Goal: Transaction & Acquisition: Purchase product/service

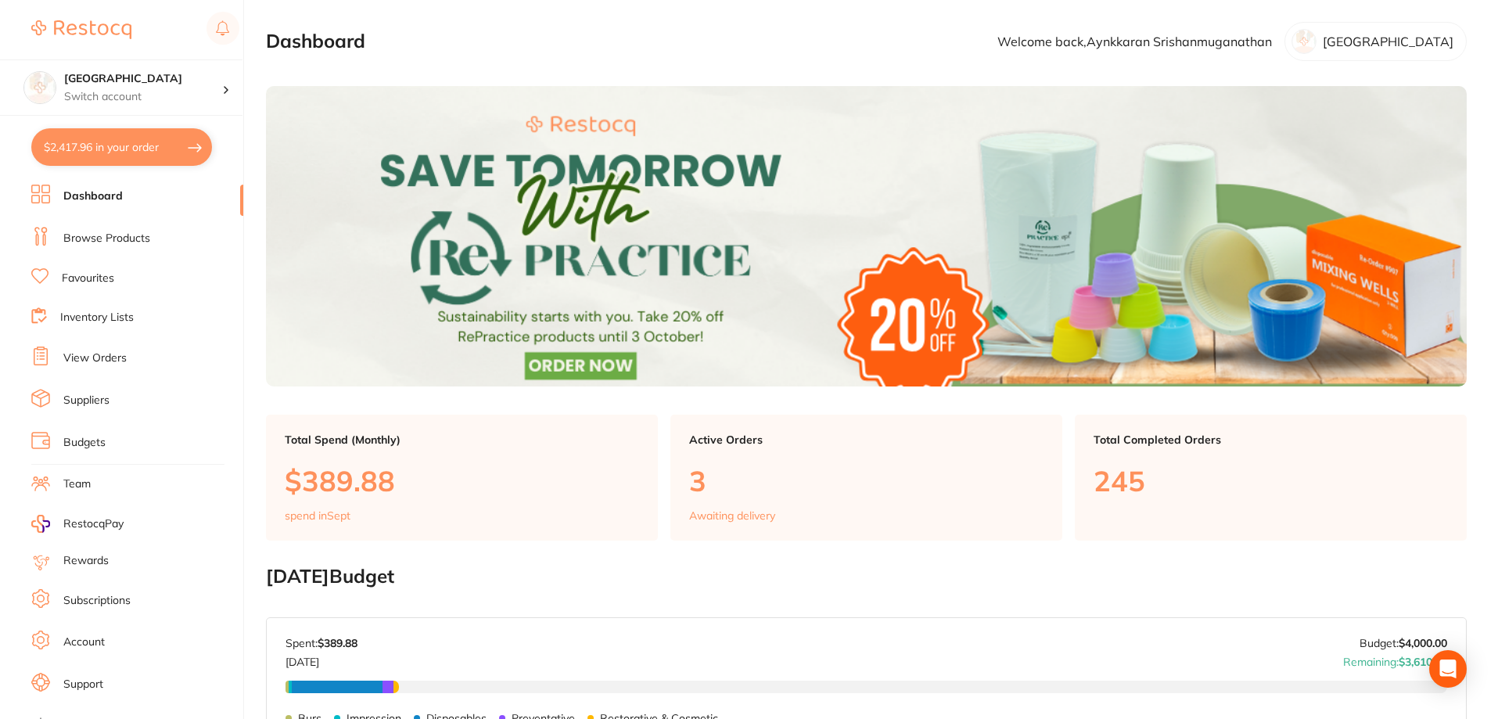
click at [92, 142] on button "$2,417.96 in your order" at bounding box center [121, 147] width 181 height 38
checkbox input "true"
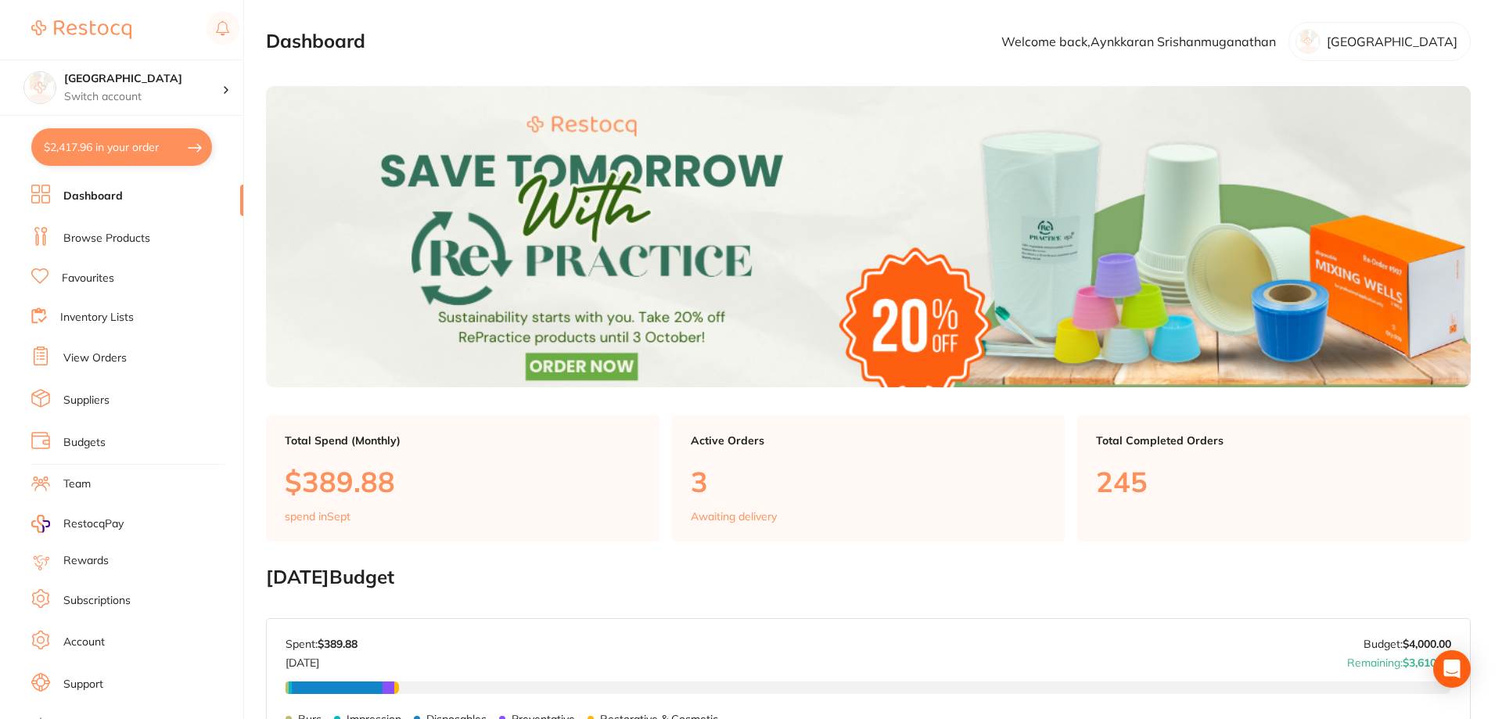
checkbox input "true"
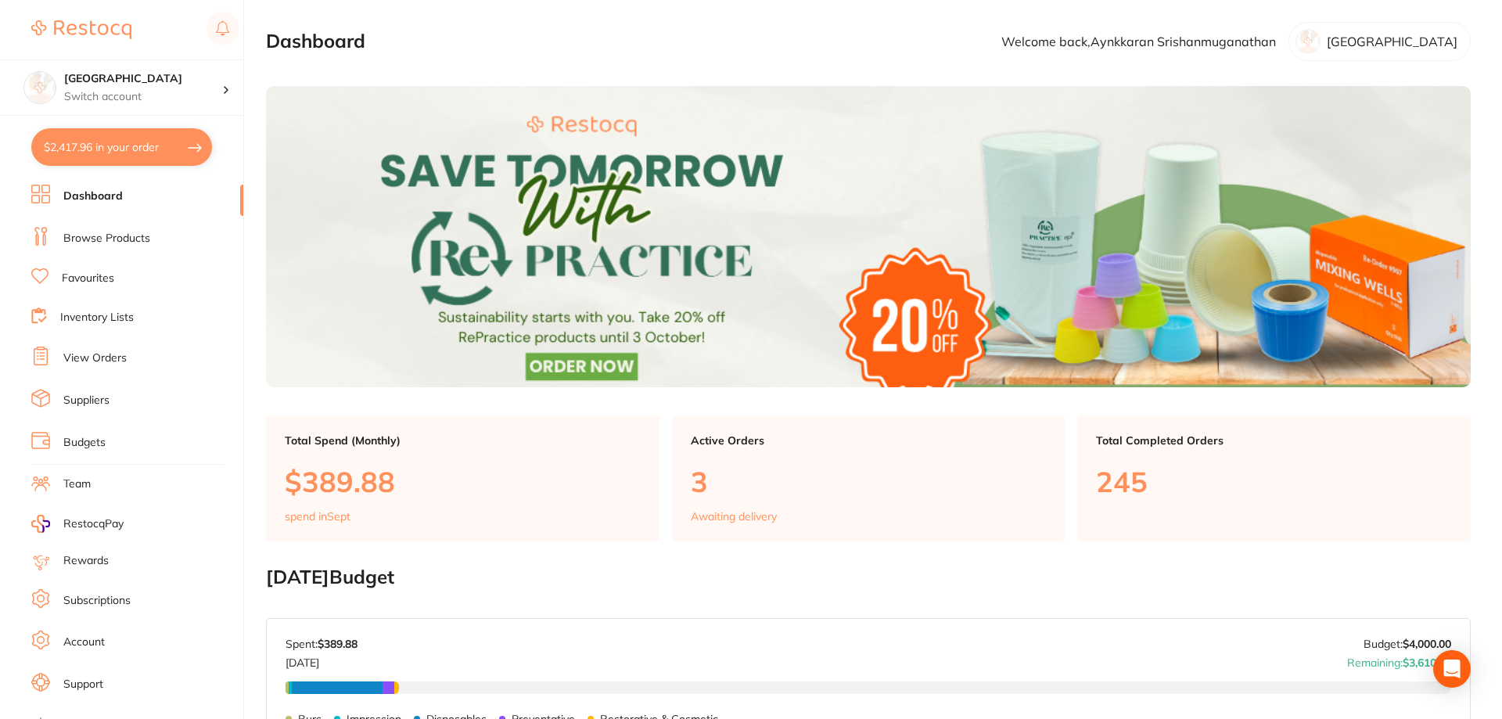
checkbox input "true"
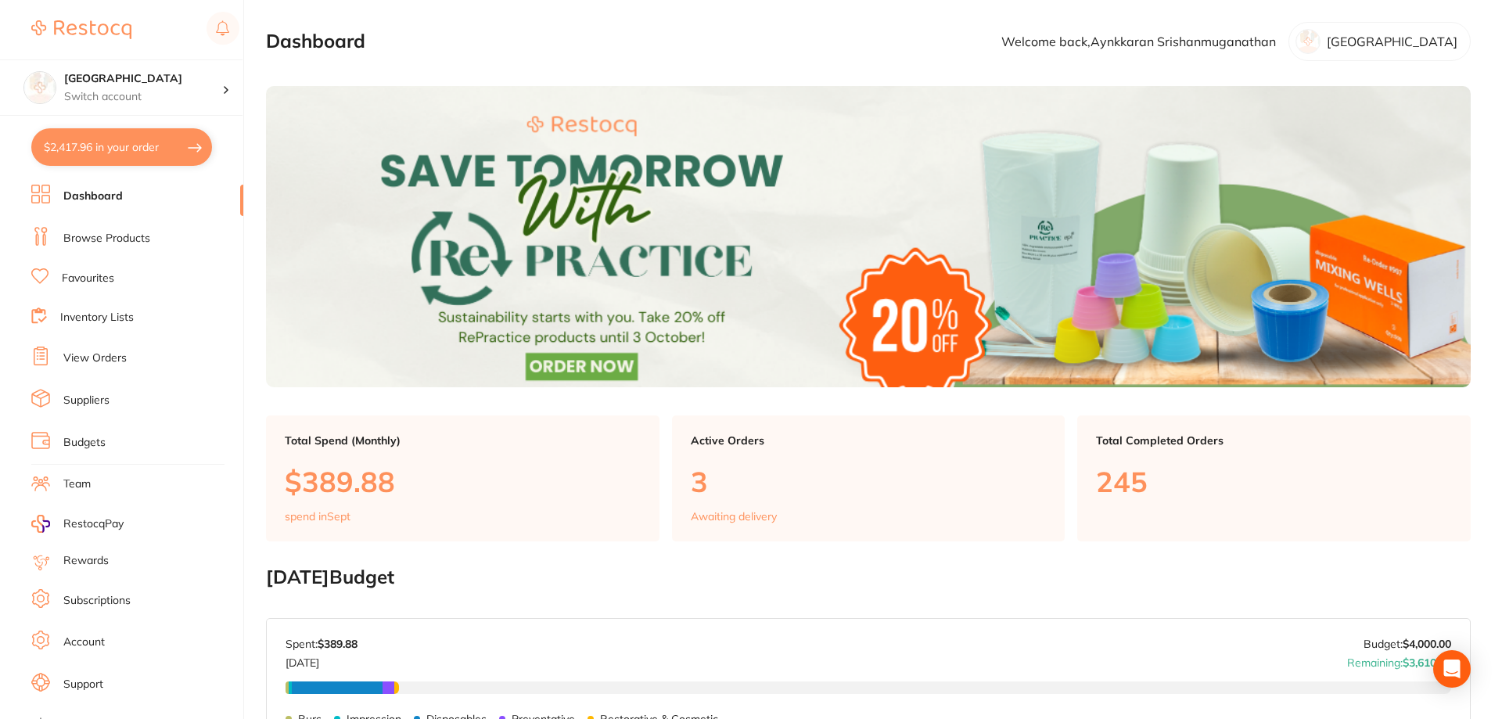
checkbox input "true"
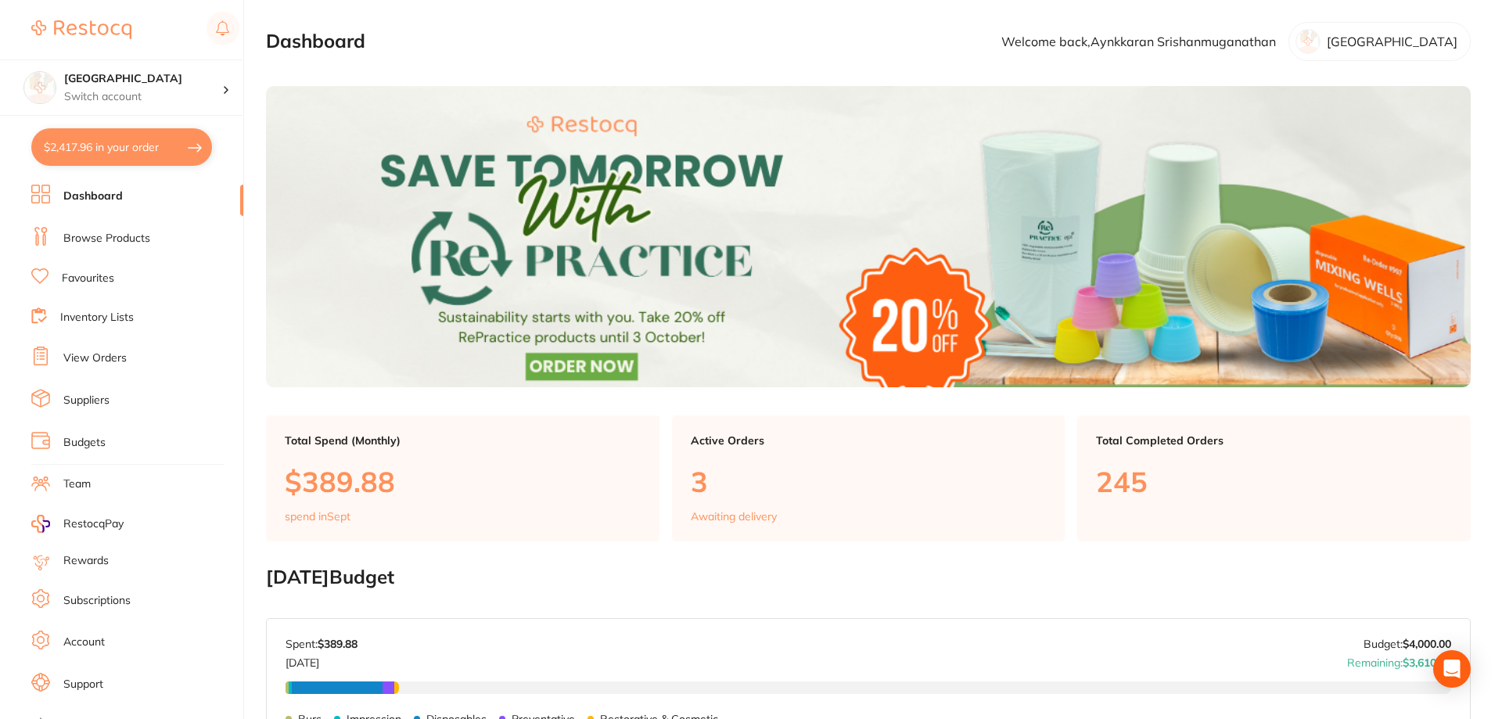
checkbox input "true"
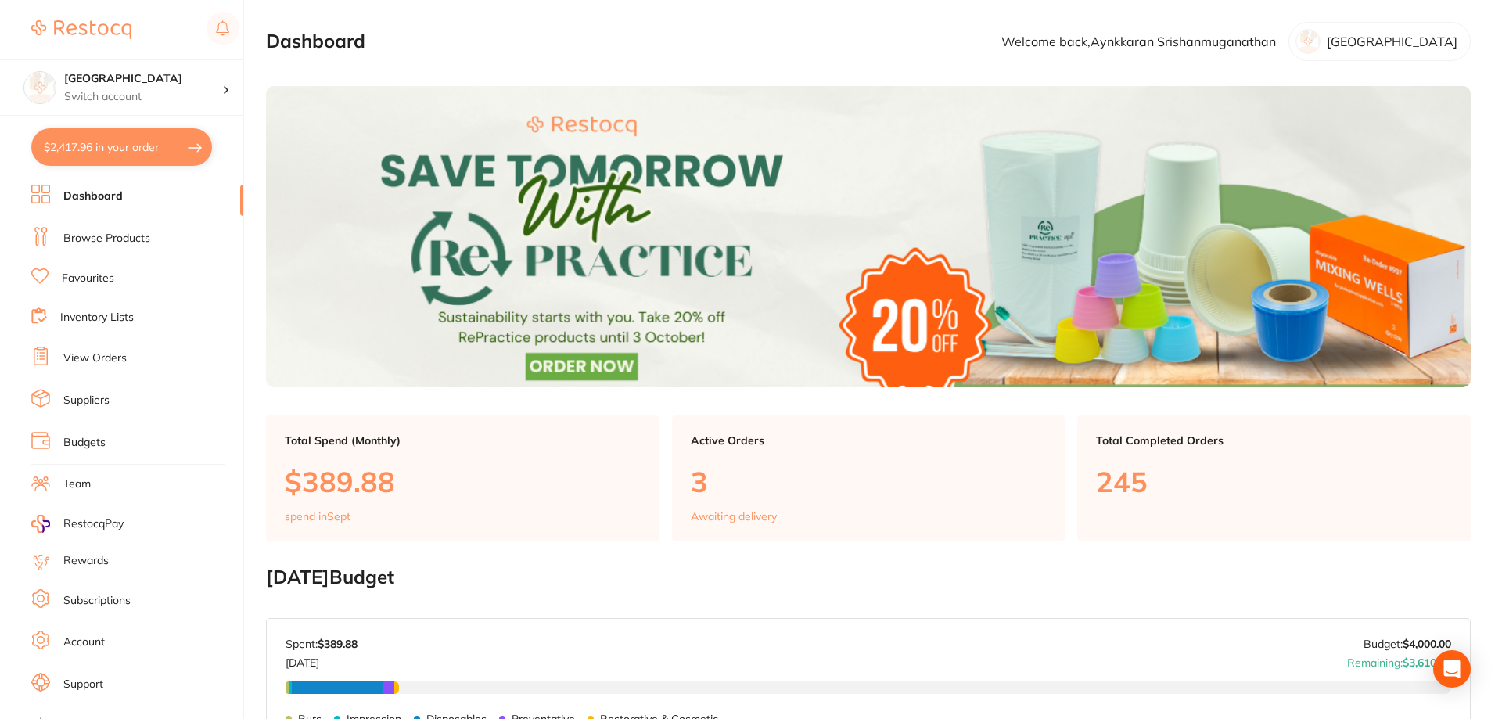
checkbox input "true"
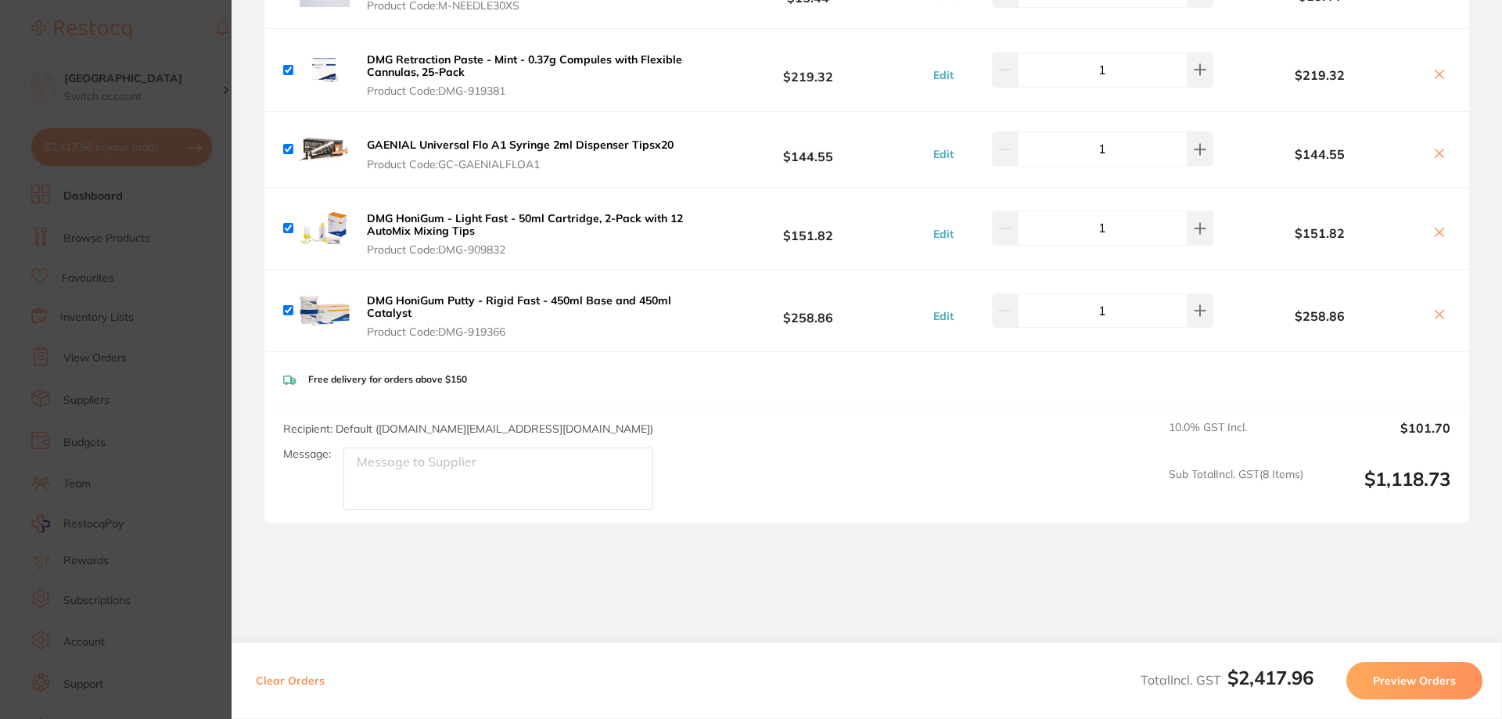
scroll to position [2171, 0]
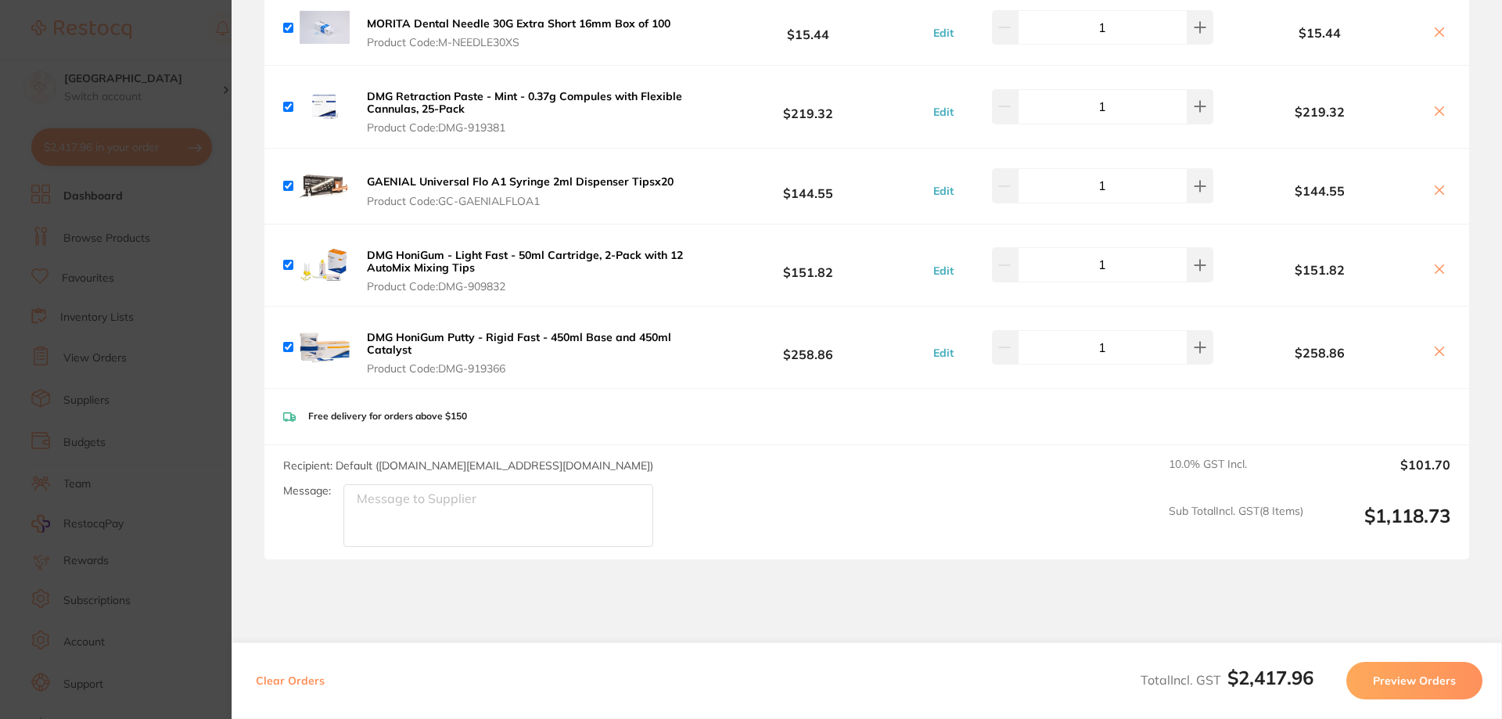
click at [152, 350] on section "Update RRP Set your pre negotiated price for this item. Item Agreed RRP (excl. …" at bounding box center [751, 359] width 1502 height 719
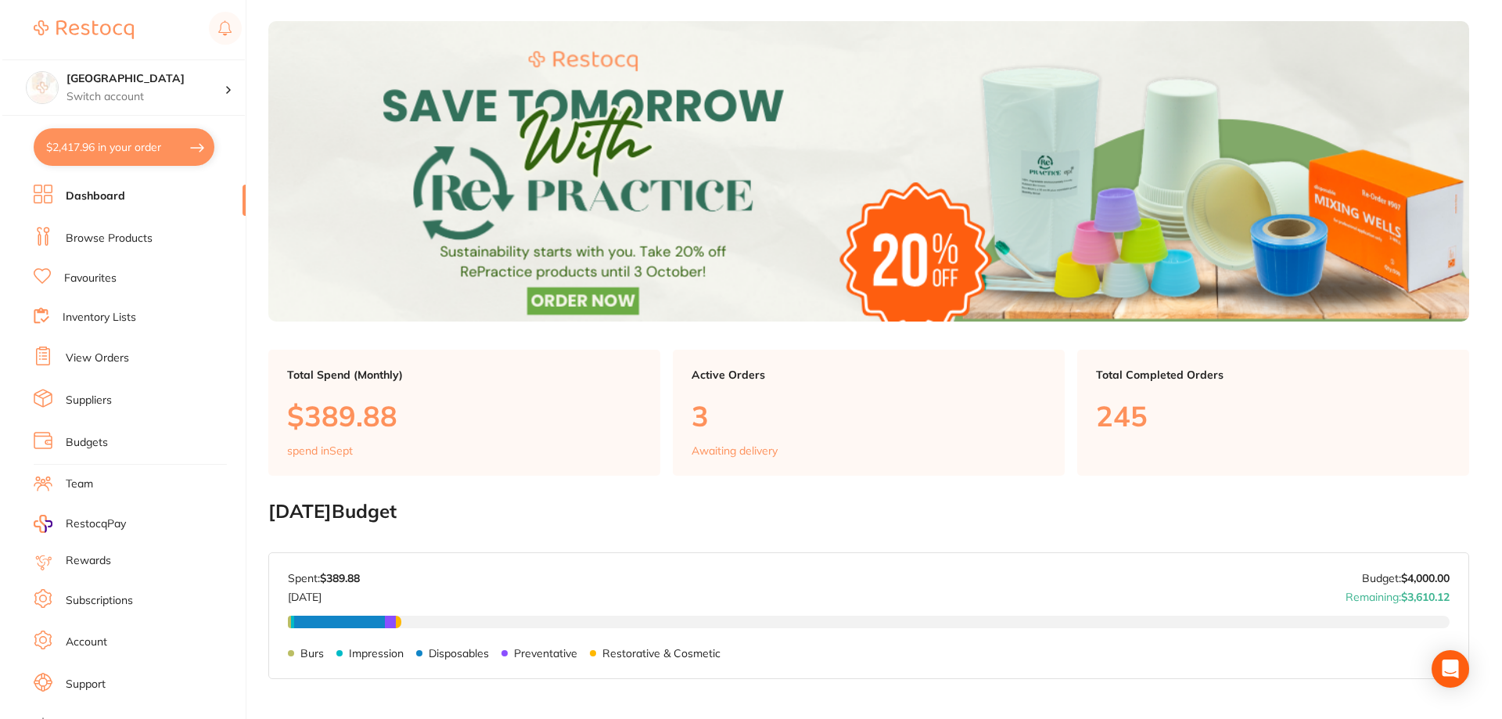
scroll to position [0, 0]
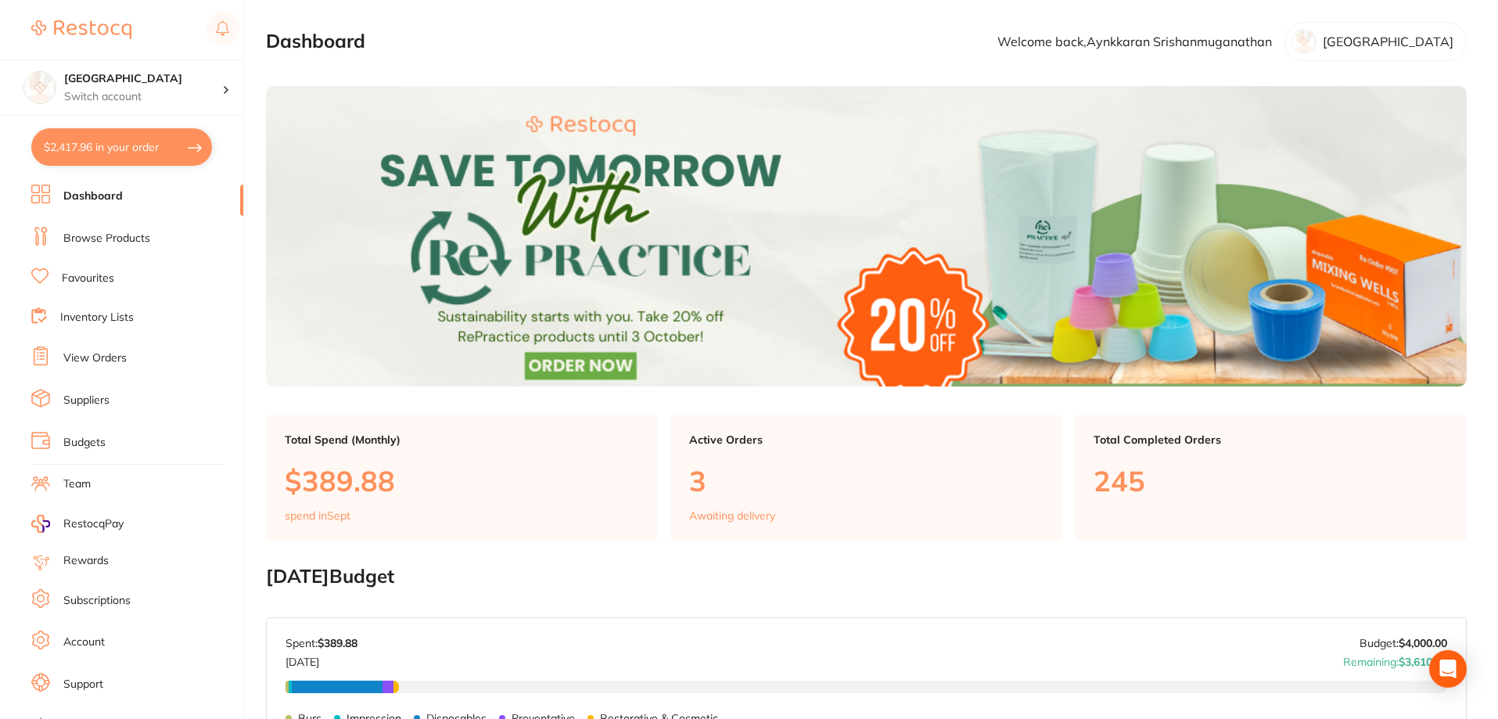
click at [95, 240] on link "Browse Products" at bounding box center [106, 239] width 87 height 16
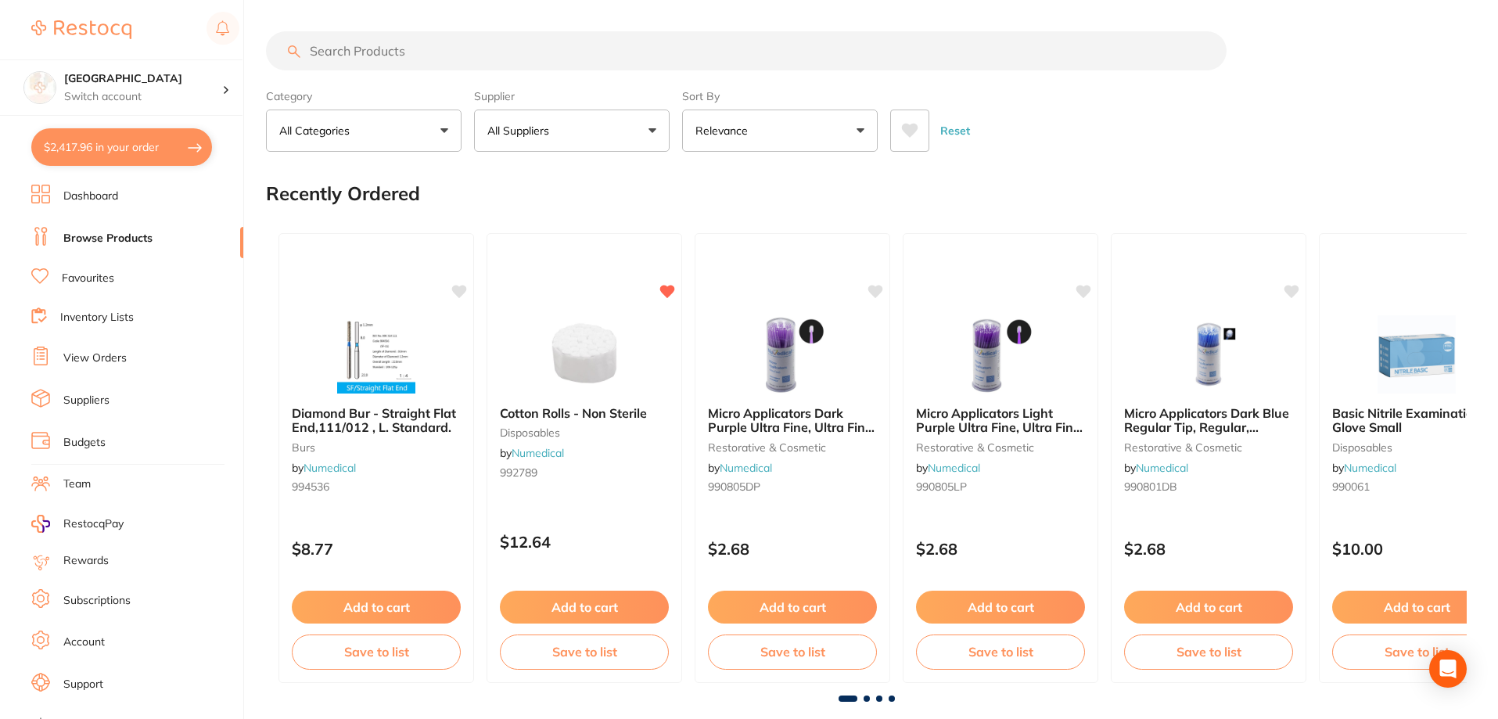
click at [335, 47] on input "search" at bounding box center [746, 50] width 961 height 39
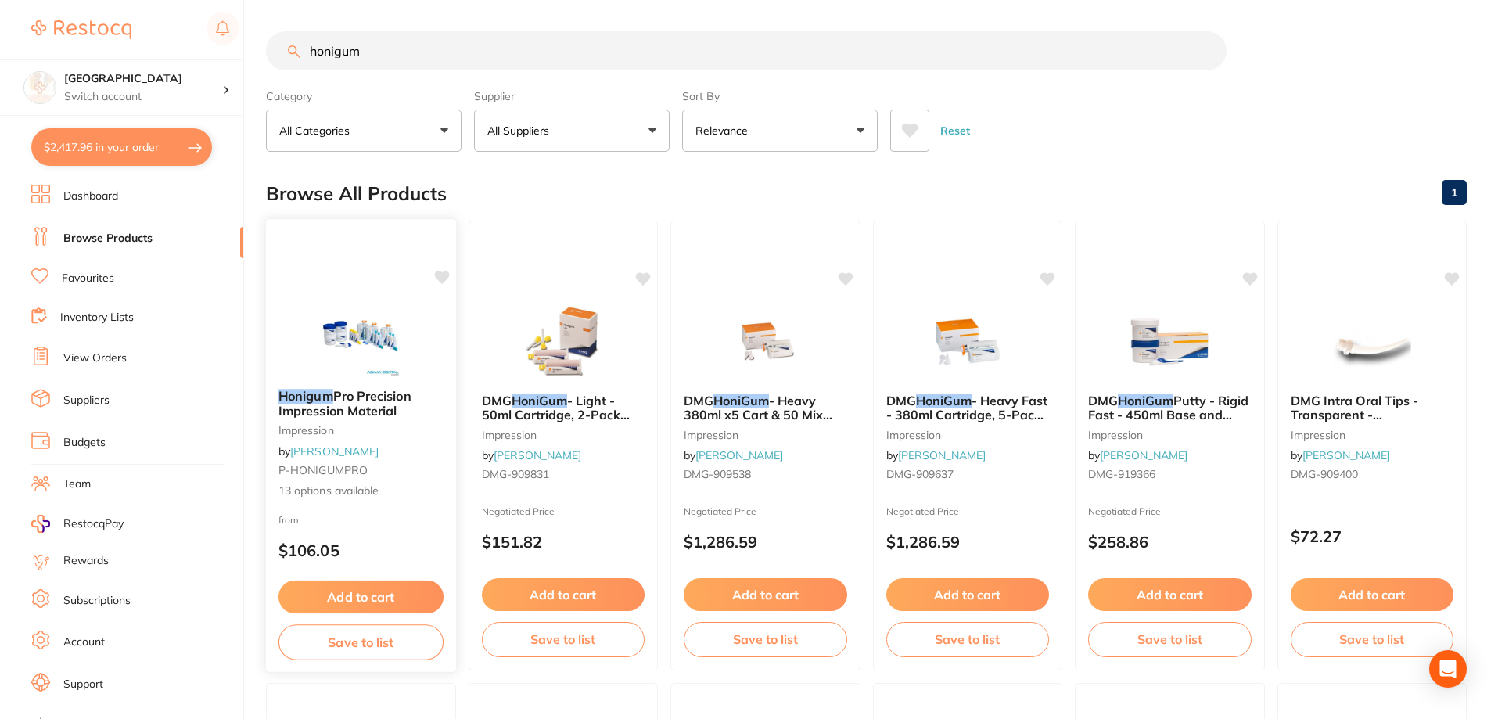
click at [367, 418] on div "Honigum Pro Precision Impression Material impression by Adam Dental P-HONIGUMPR…" at bounding box center [361, 443] width 190 height 135
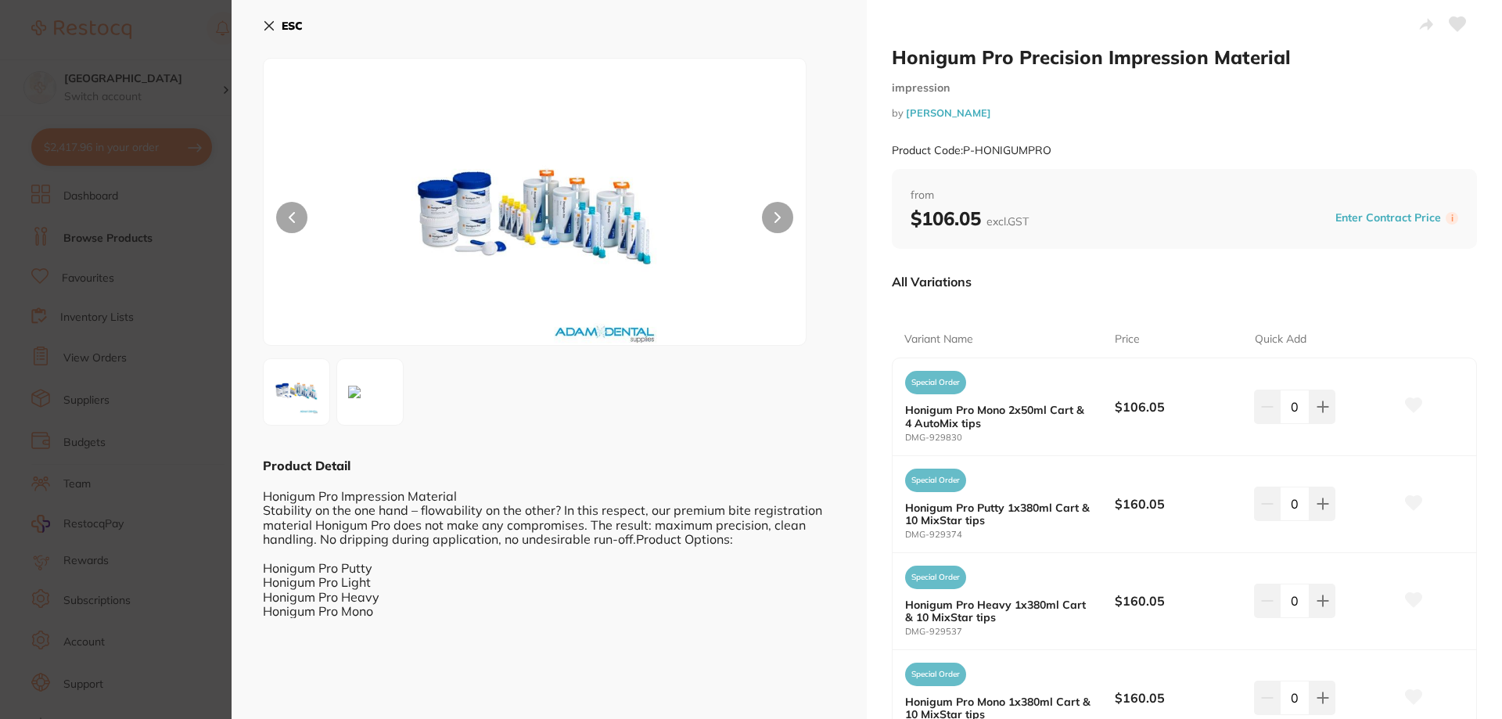
click at [182, 648] on section "Honigum Pro Precision Impression Material impression by Adam Dental Product Cod…" at bounding box center [751, 359] width 1502 height 719
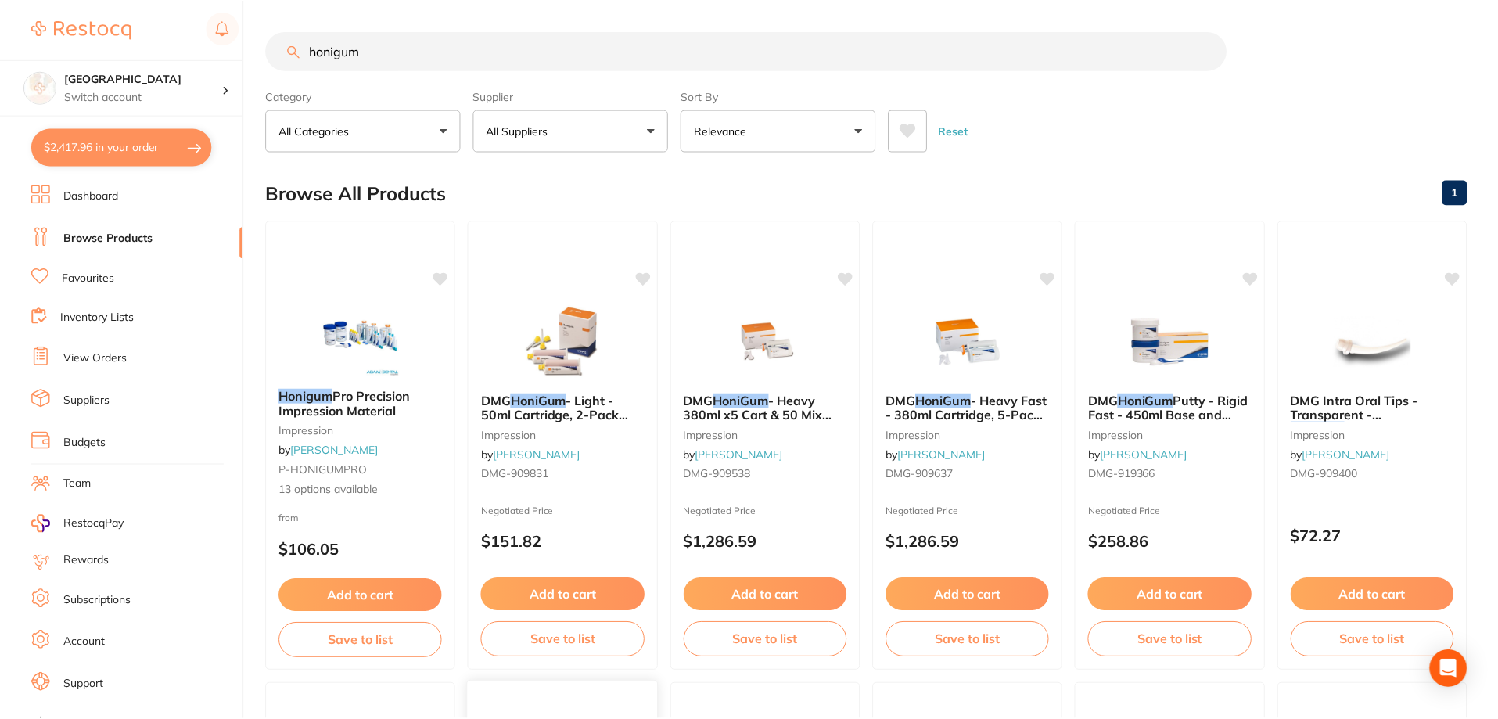
scroll to position [2, 0]
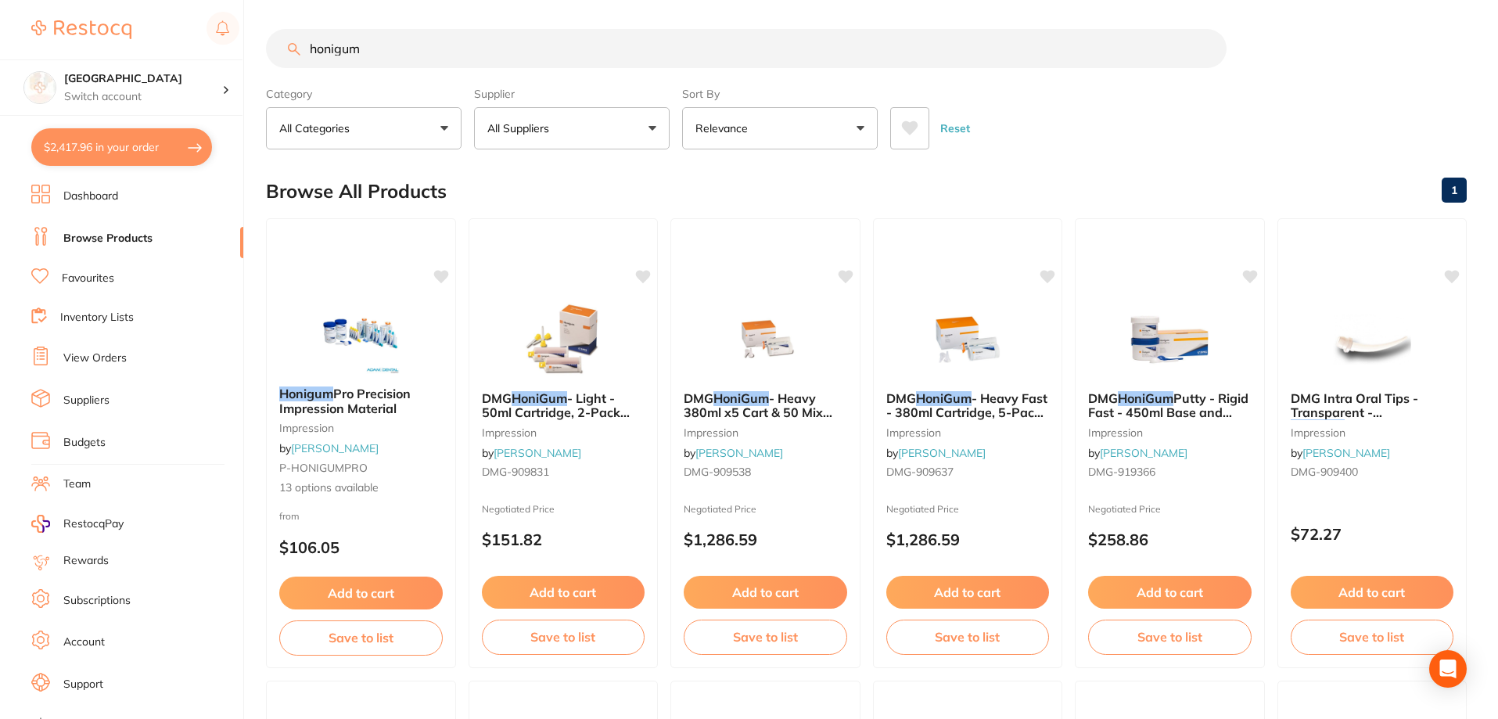
click at [425, 56] on input "honigum" at bounding box center [746, 48] width 961 height 39
type input "honigum putty"
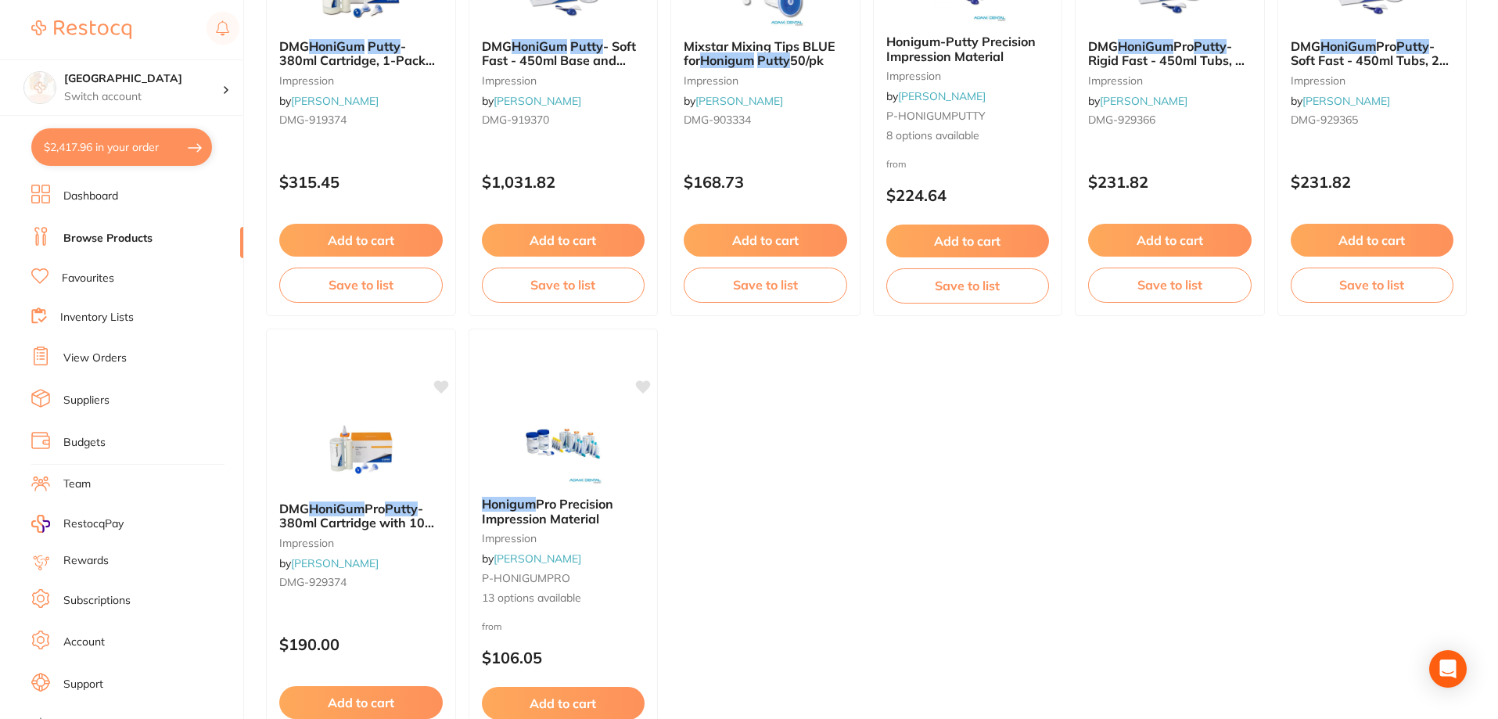
scroll to position [957, 0]
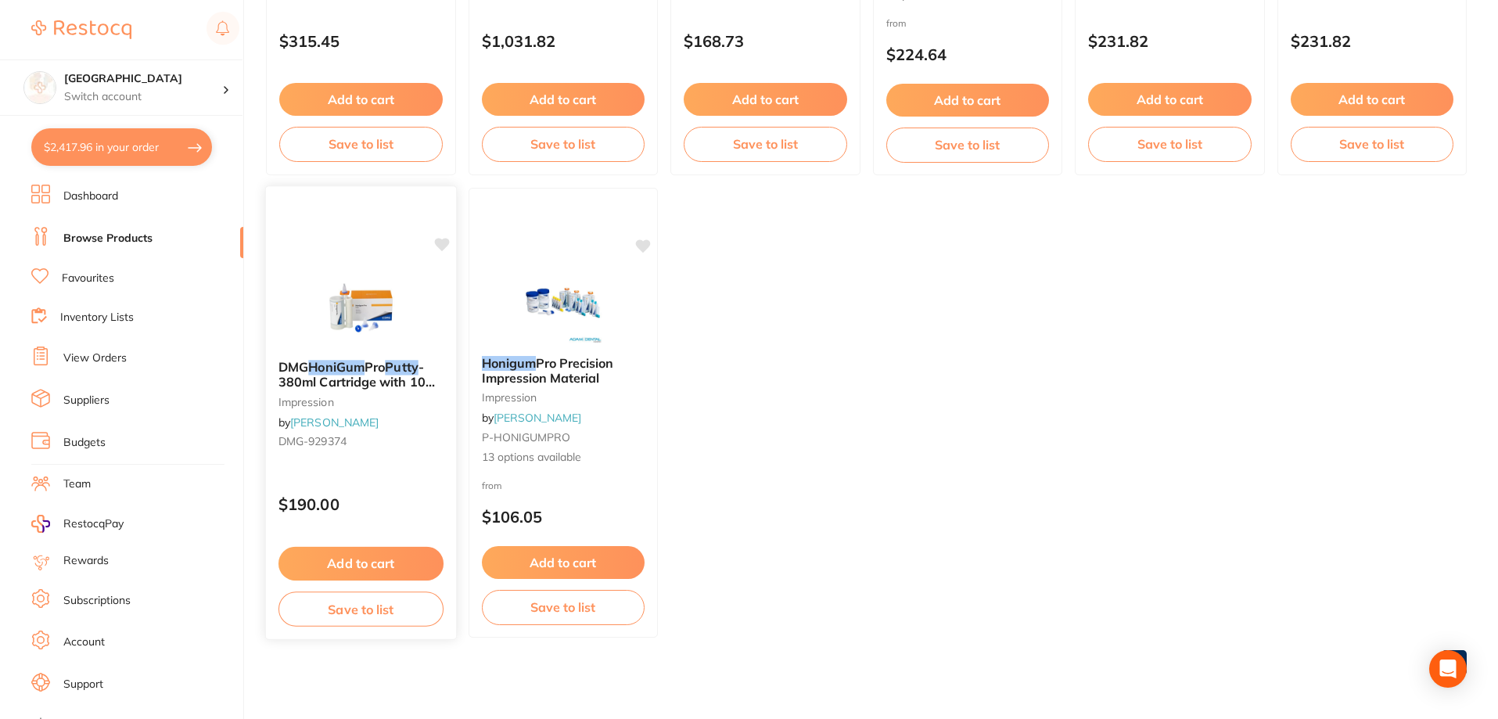
click at [380, 377] on span "- 380ml Cartridge with 10 MixStar Tips" at bounding box center [356, 381] width 156 height 45
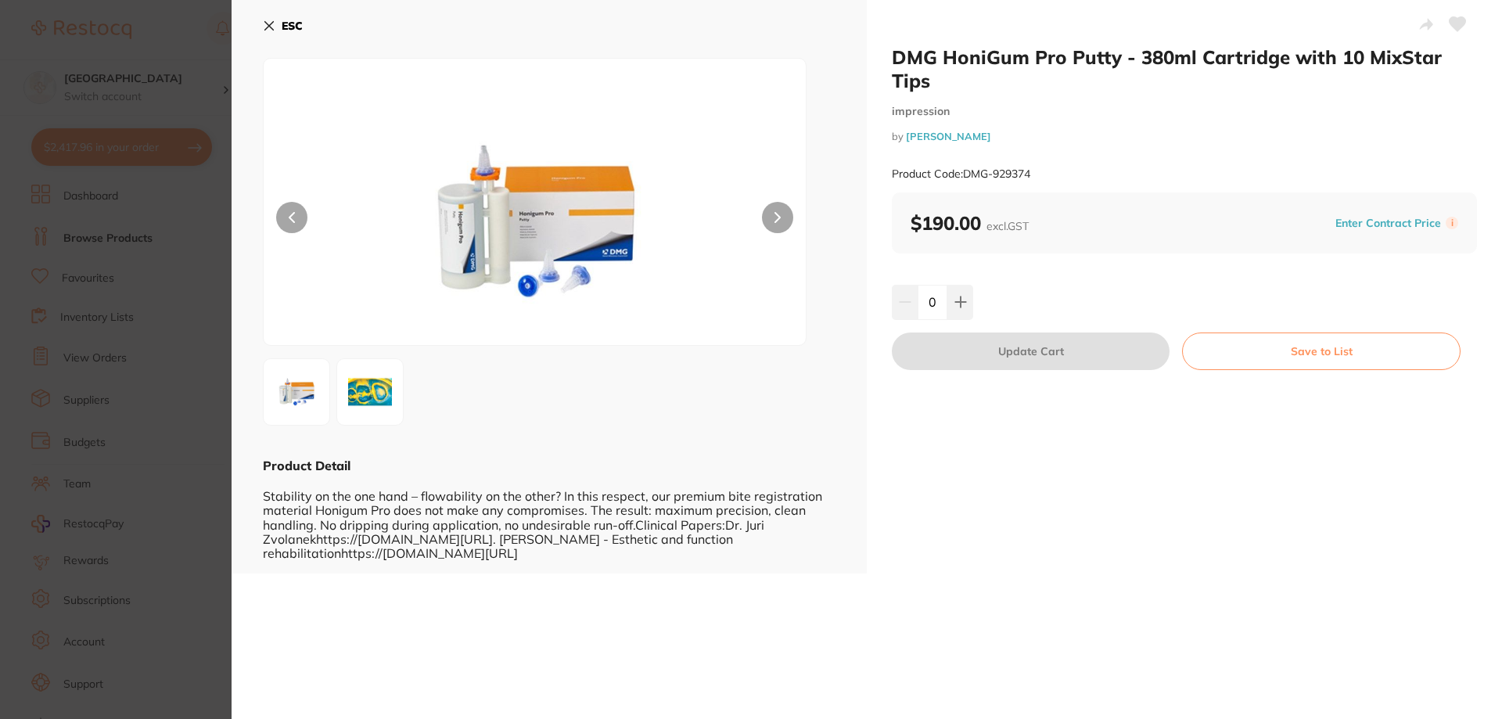
click at [182, 440] on section "DMG HoniGum Pro Putty - 380ml Cartridge with 10 MixStar Tips impression by Henr…" at bounding box center [751, 359] width 1502 height 719
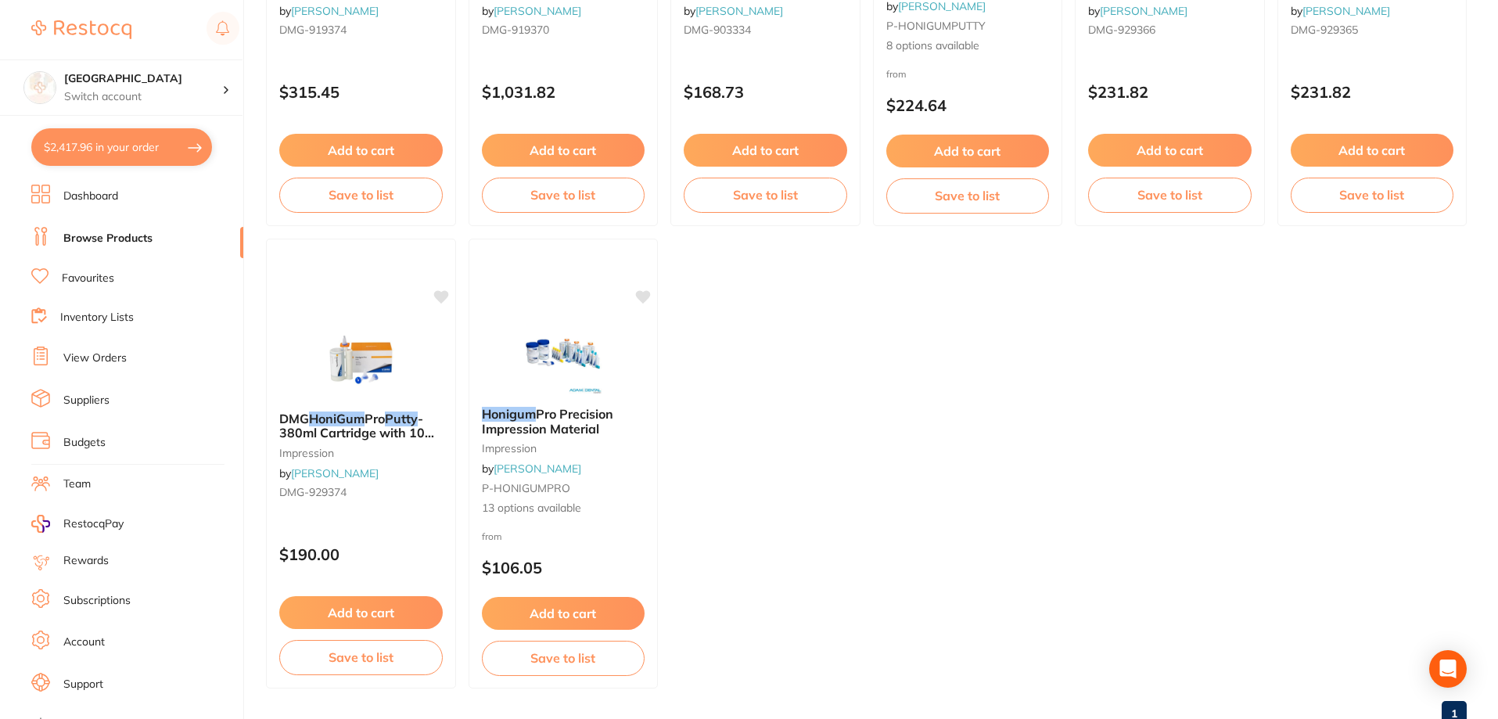
scroll to position [879, 0]
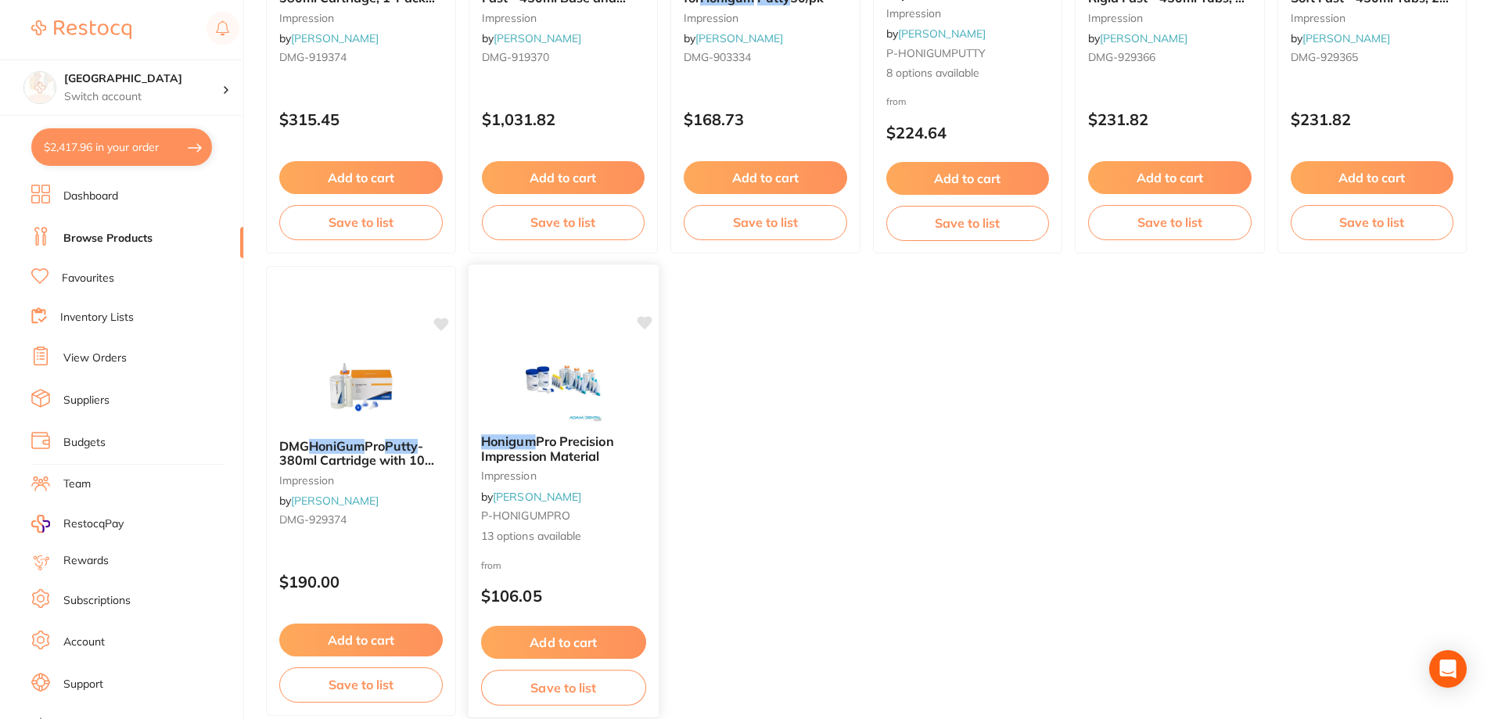
click at [591, 455] on span "Pro Precision Impression Material" at bounding box center [546, 448] width 133 height 31
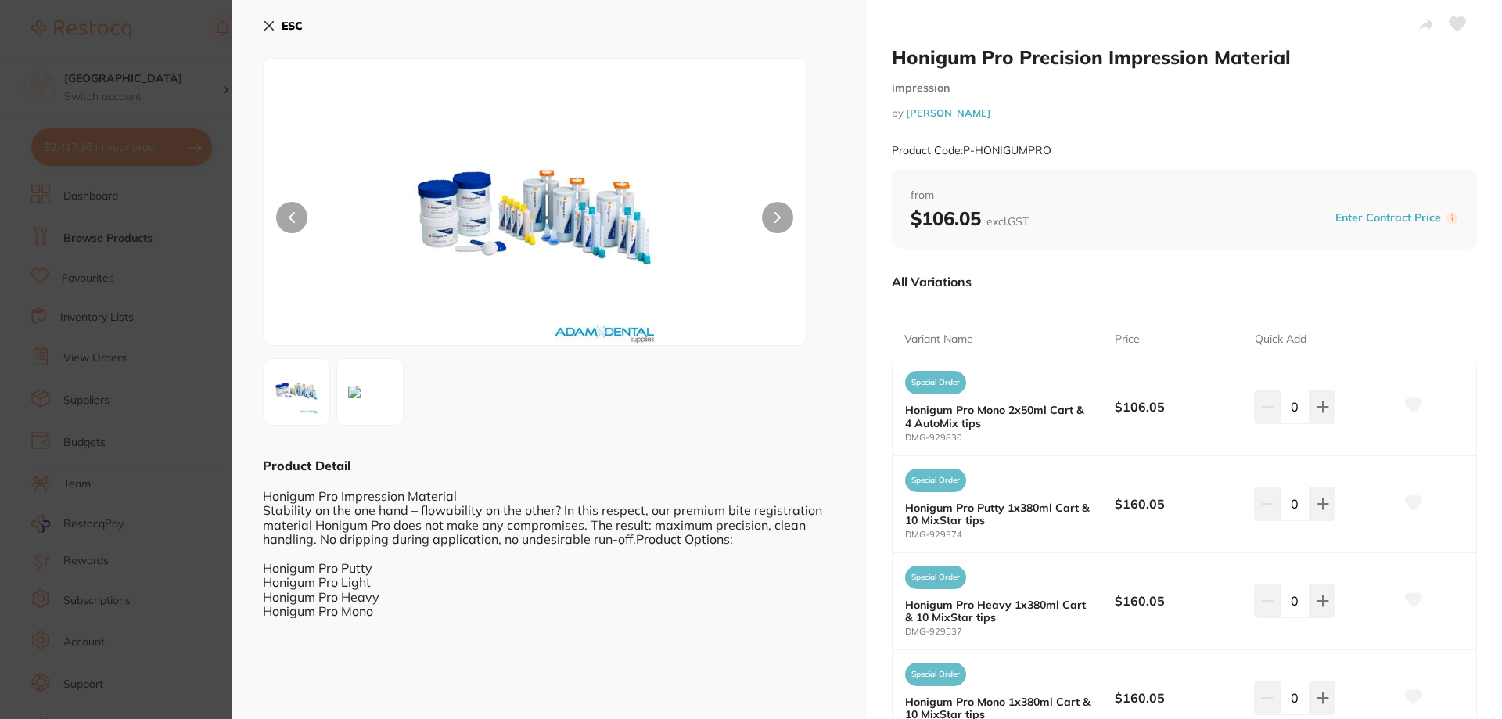
drag, startPoint x: 131, startPoint y: 376, endPoint x: 156, endPoint y: 371, distance: 26.4
click at [131, 377] on section "Honigum Pro Precision Impression Material impression by Adam Dental Product Cod…" at bounding box center [751, 359] width 1502 height 719
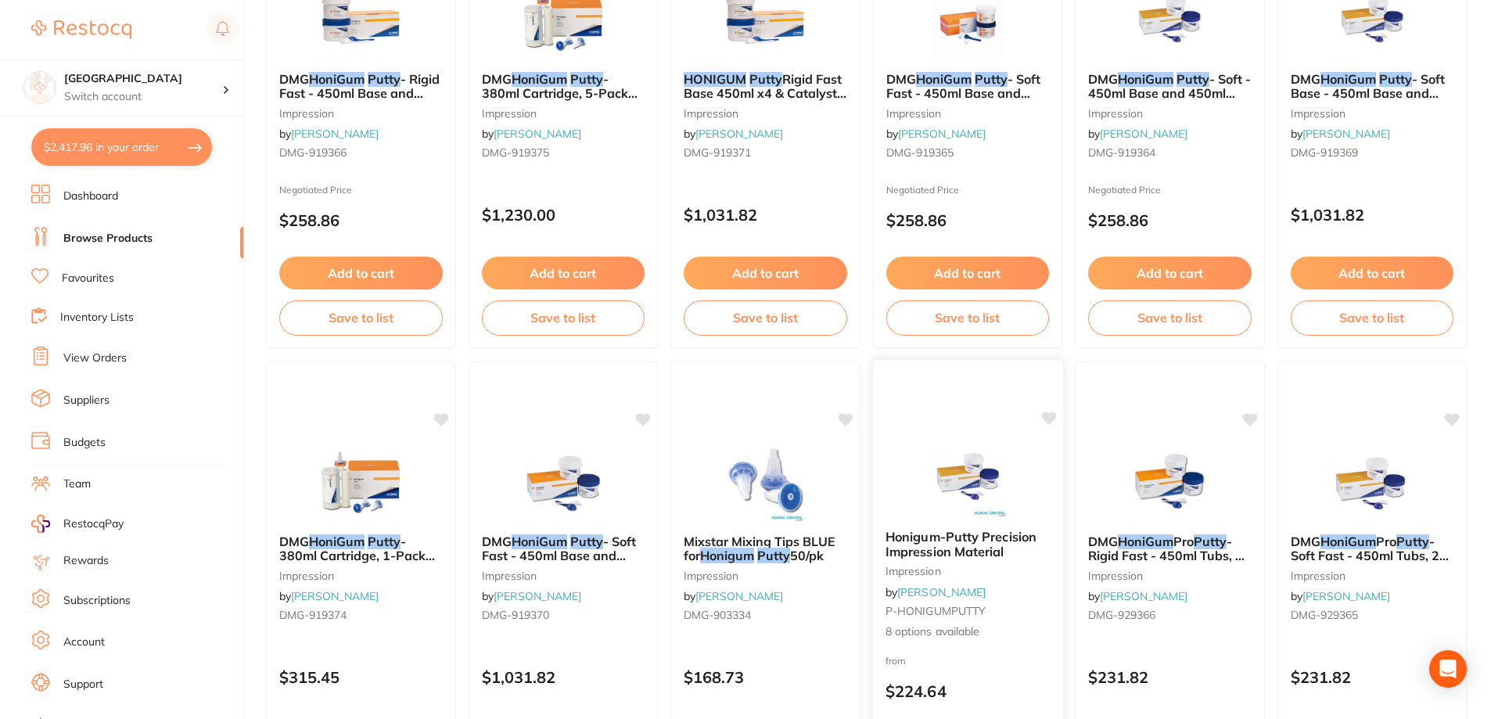
scroll to position [410, 0]
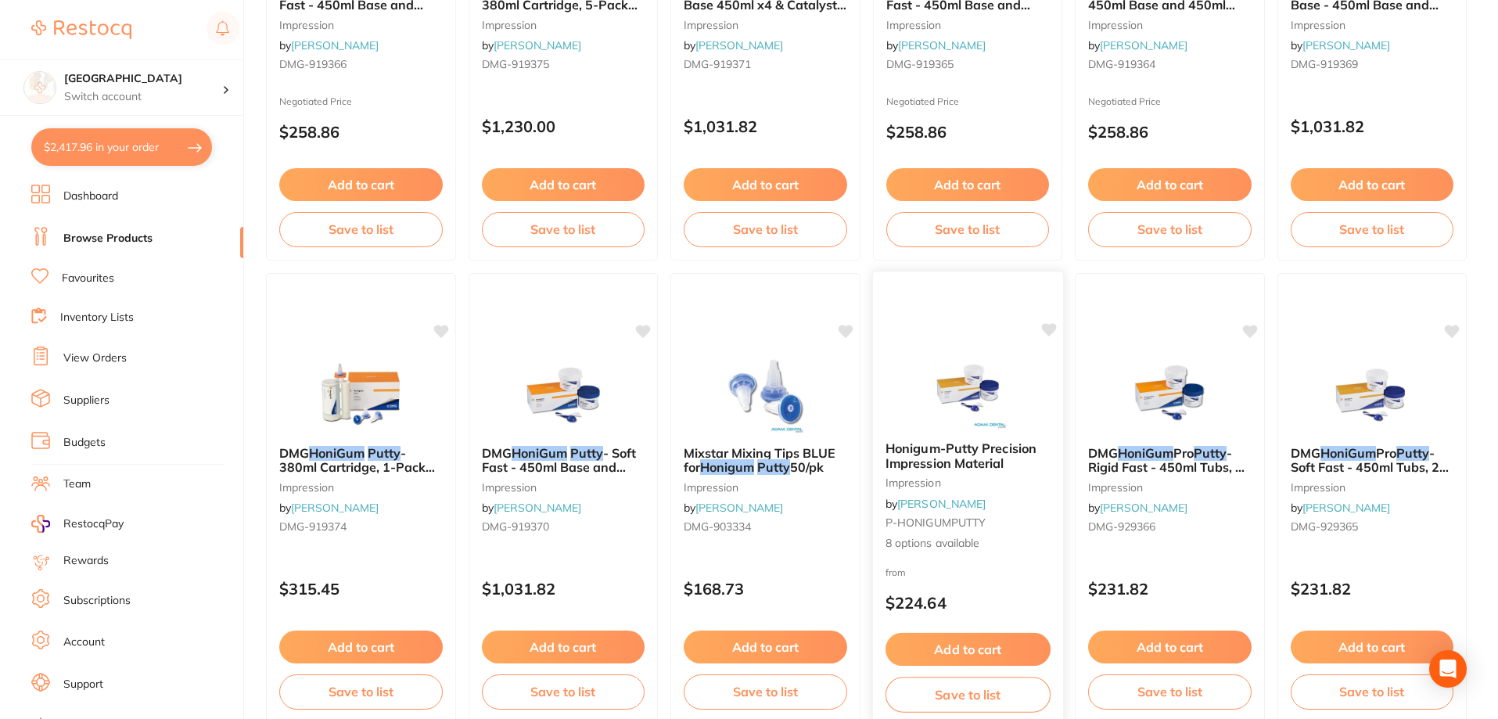
click at [1003, 464] on span "Honigum-Putty Precision Impression Material" at bounding box center [960, 455] width 151 height 31
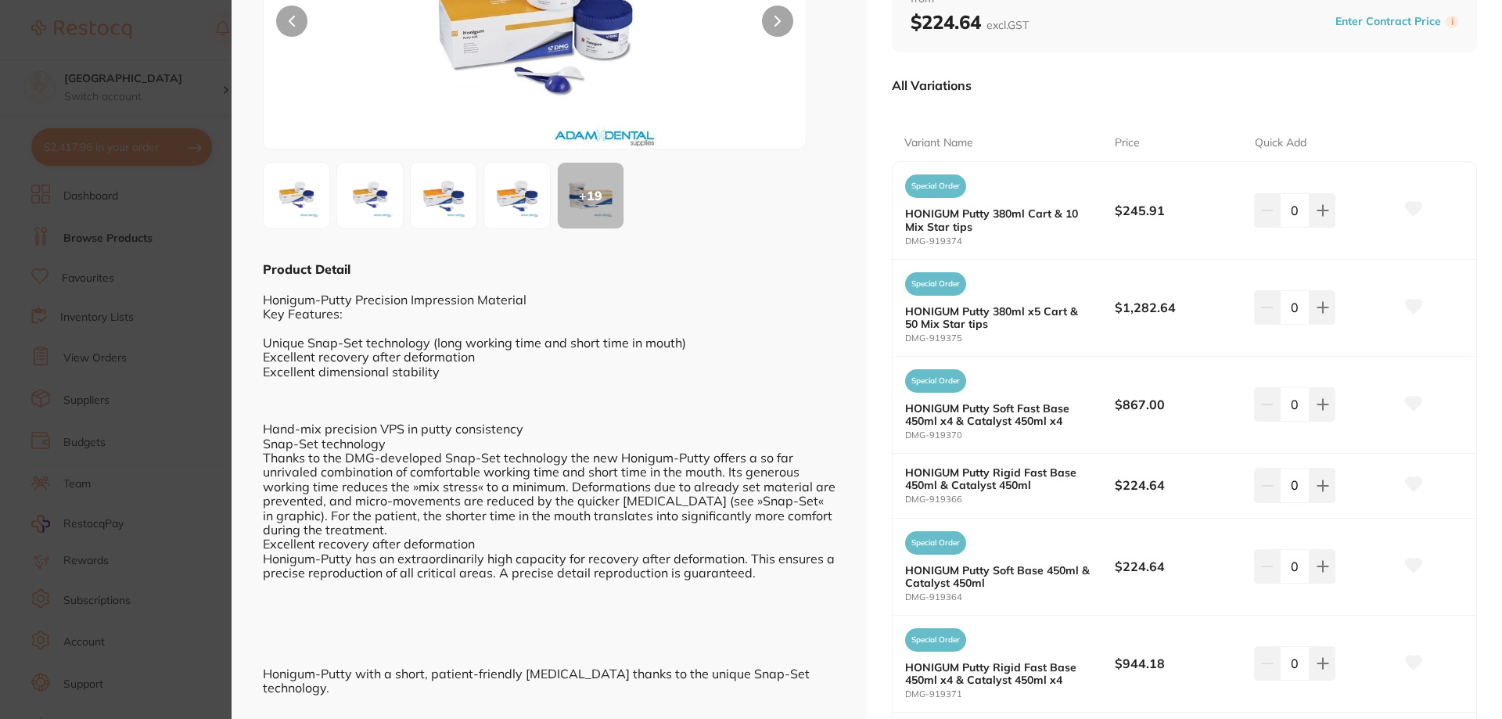
scroll to position [235, 0]
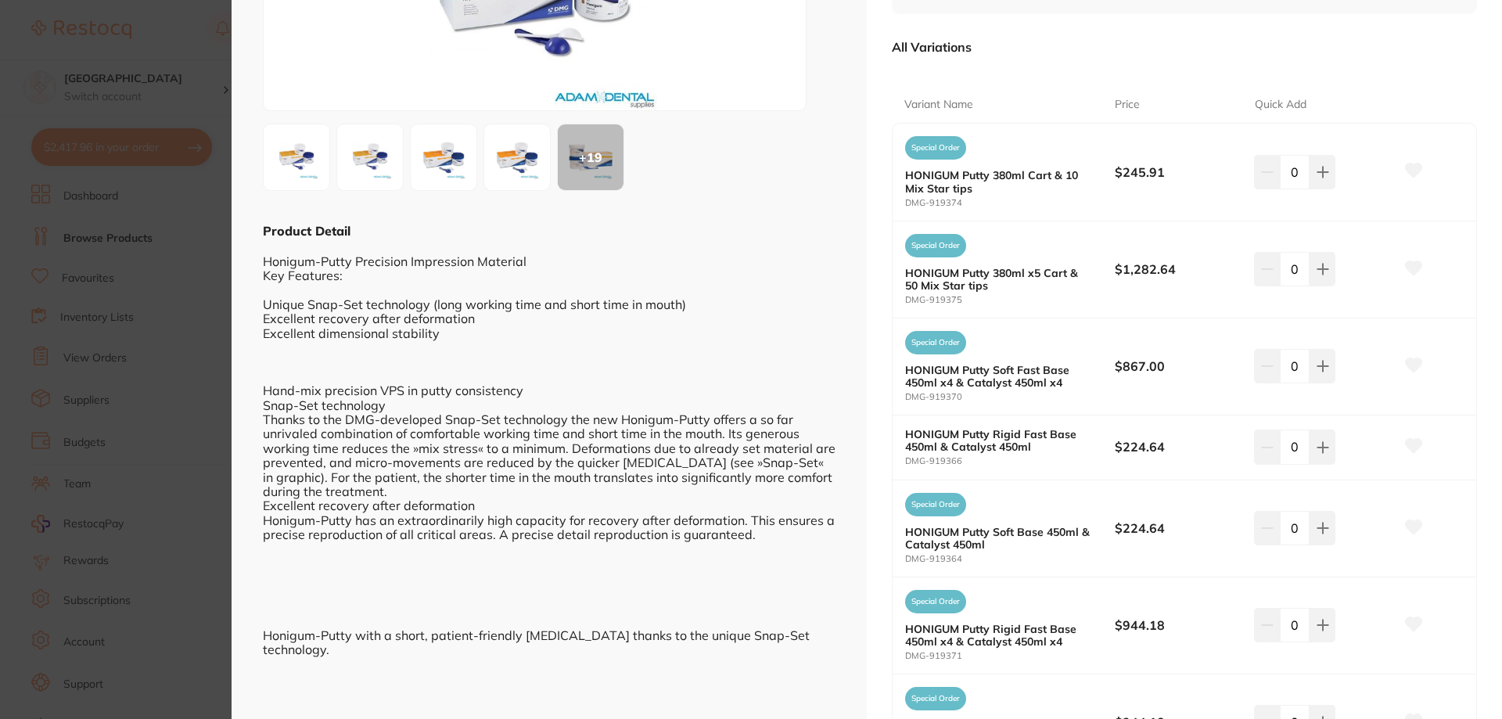
click at [941, 530] on b "HONIGUM Putty Soft Base 450ml & Catalyst 450ml" at bounding box center [999, 538] width 189 height 25
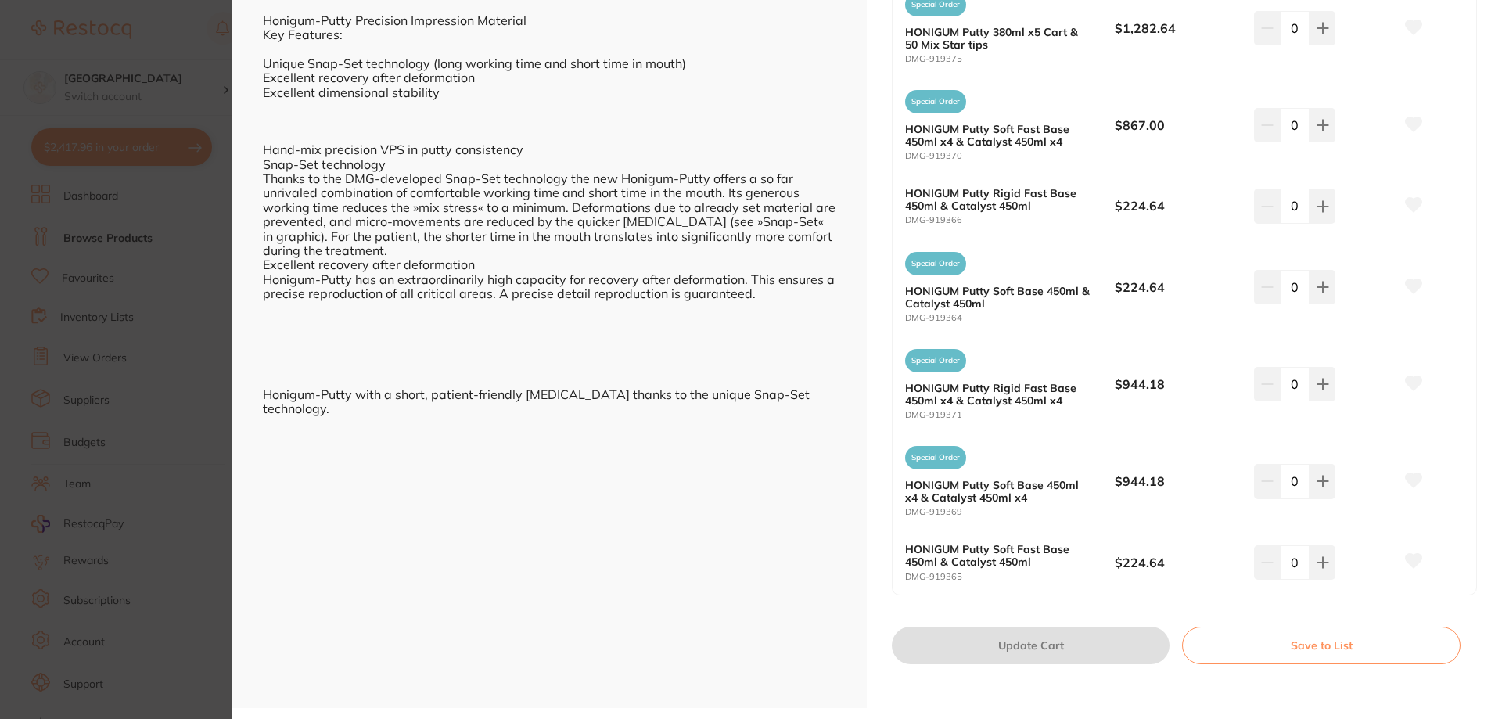
scroll to position [476, 0]
click at [1004, 551] on b "HONIGUM Putty Soft Fast Base 450ml & Catalyst 450ml" at bounding box center [999, 554] width 189 height 25
click at [1316, 559] on icon at bounding box center [1322, 561] width 13 height 13
type input "1"
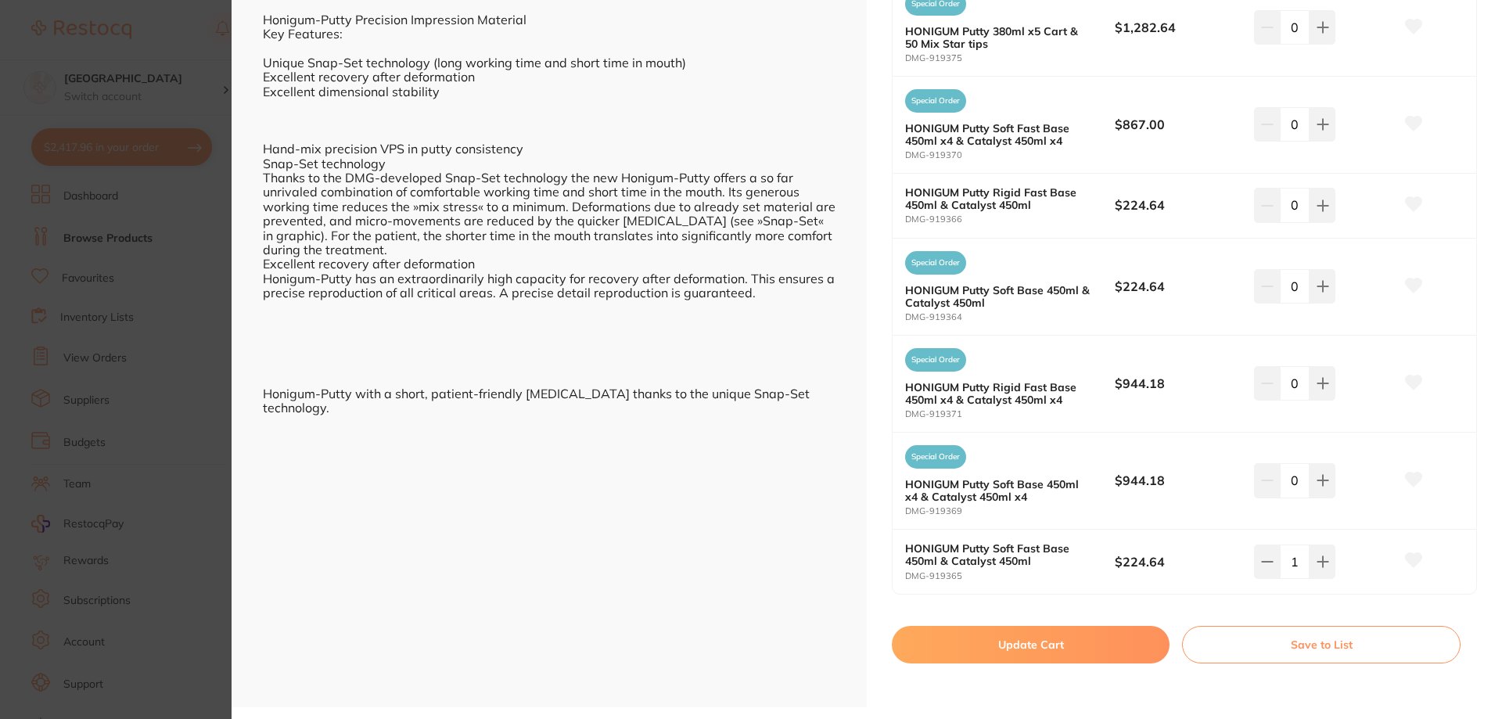
click at [1407, 558] on icon at bounding box center [1414, 560] width 16 height 14
click at [1048, 643] on button "Update Cart" at bounding box center [1031, 645] width 278 height 38
checkbox input "false"
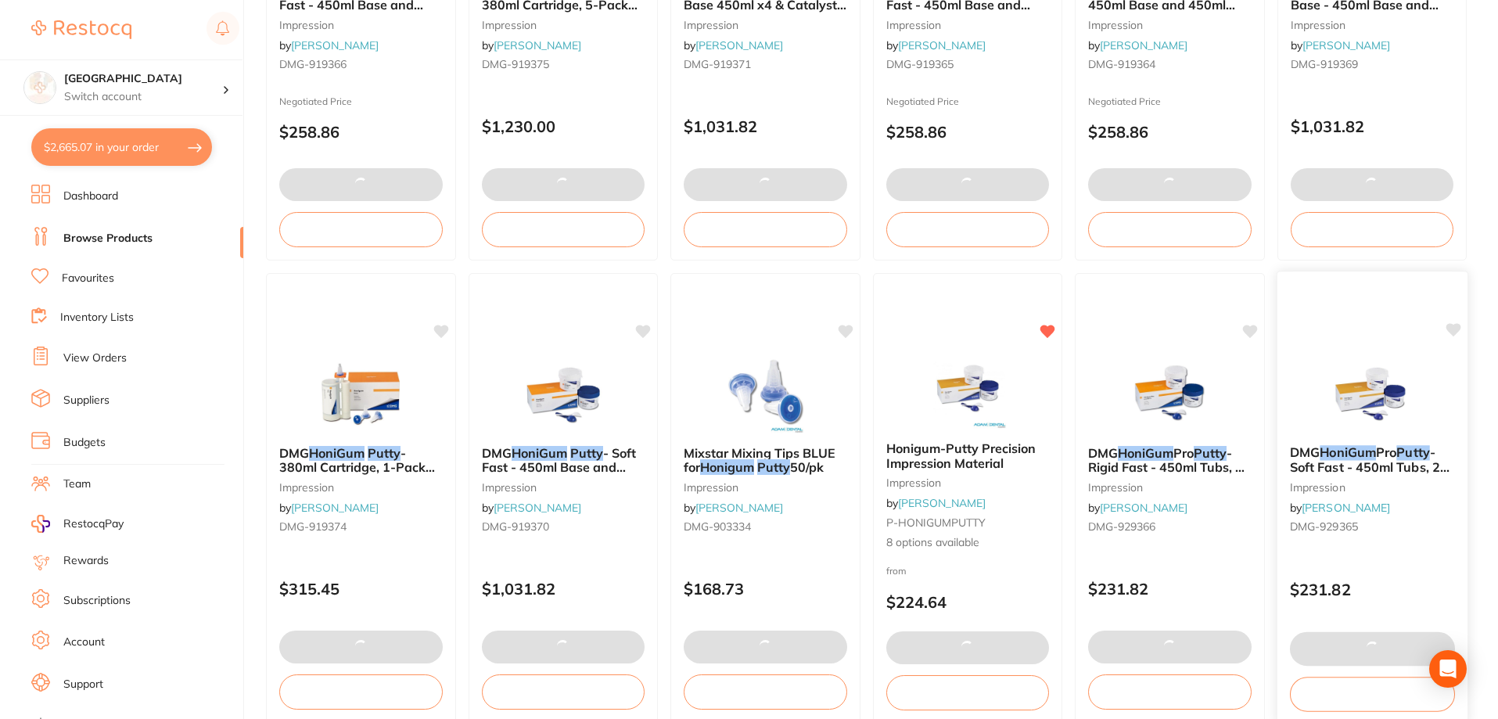
scroll to position [1872, 0]
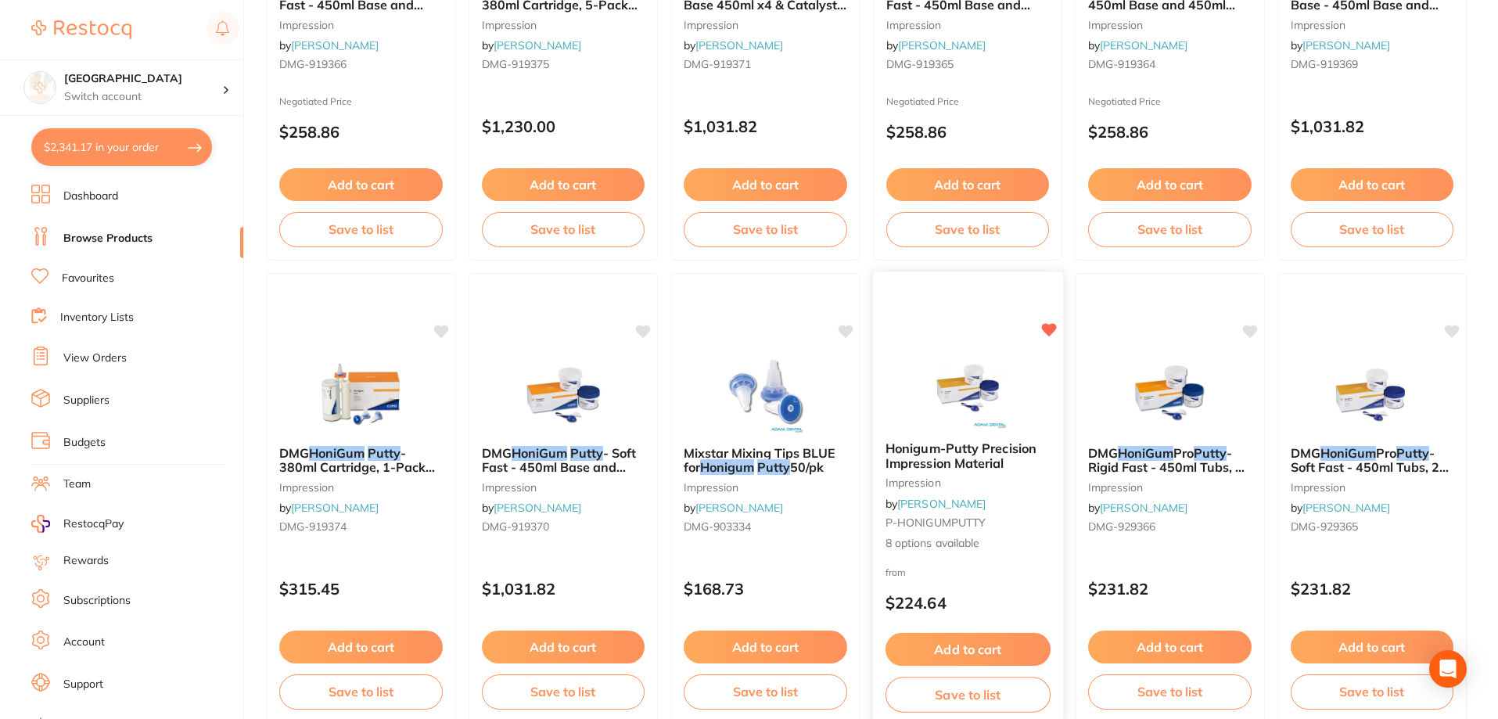
click at [960, 465] on span "Honigum-Putty Precision Impression Material" at bounding box center [960, 455] width 151 height 31
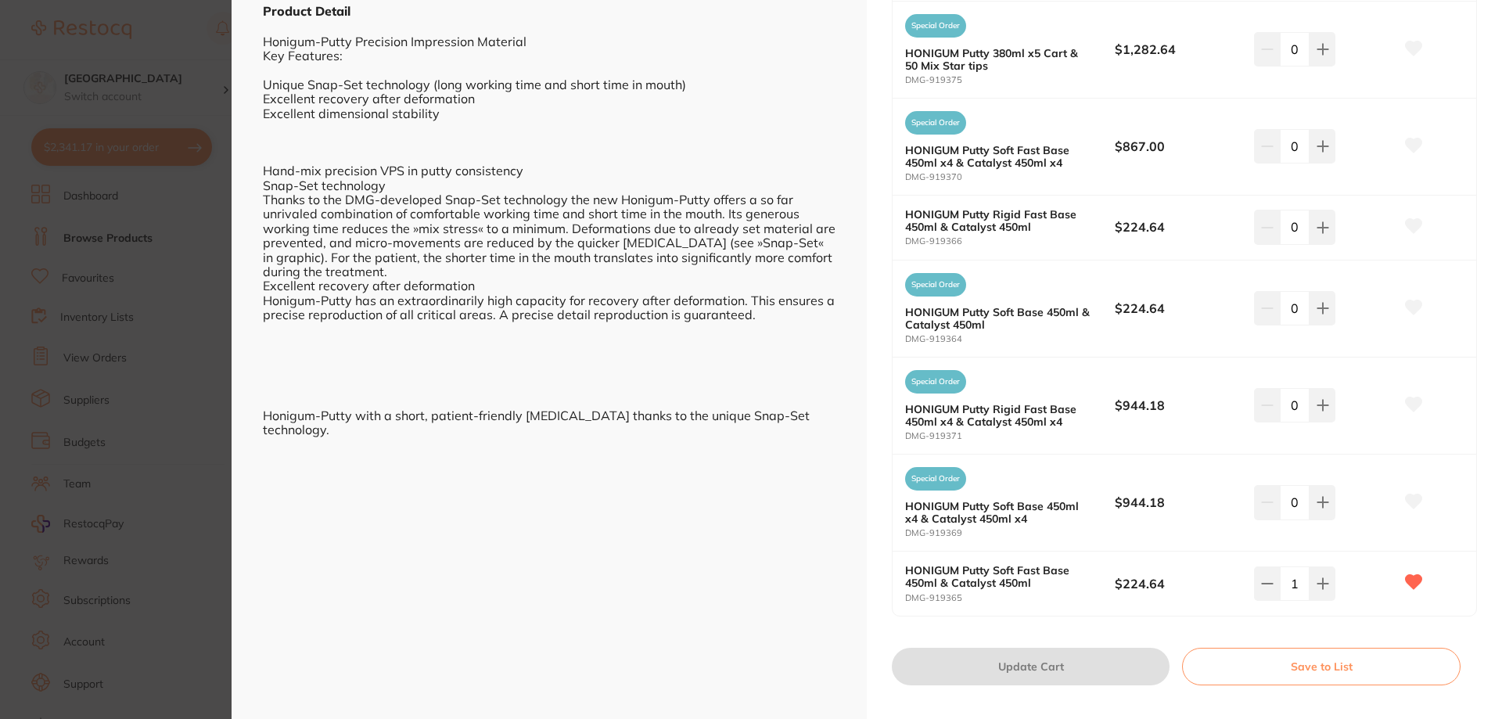
scroll to position [476, 0]
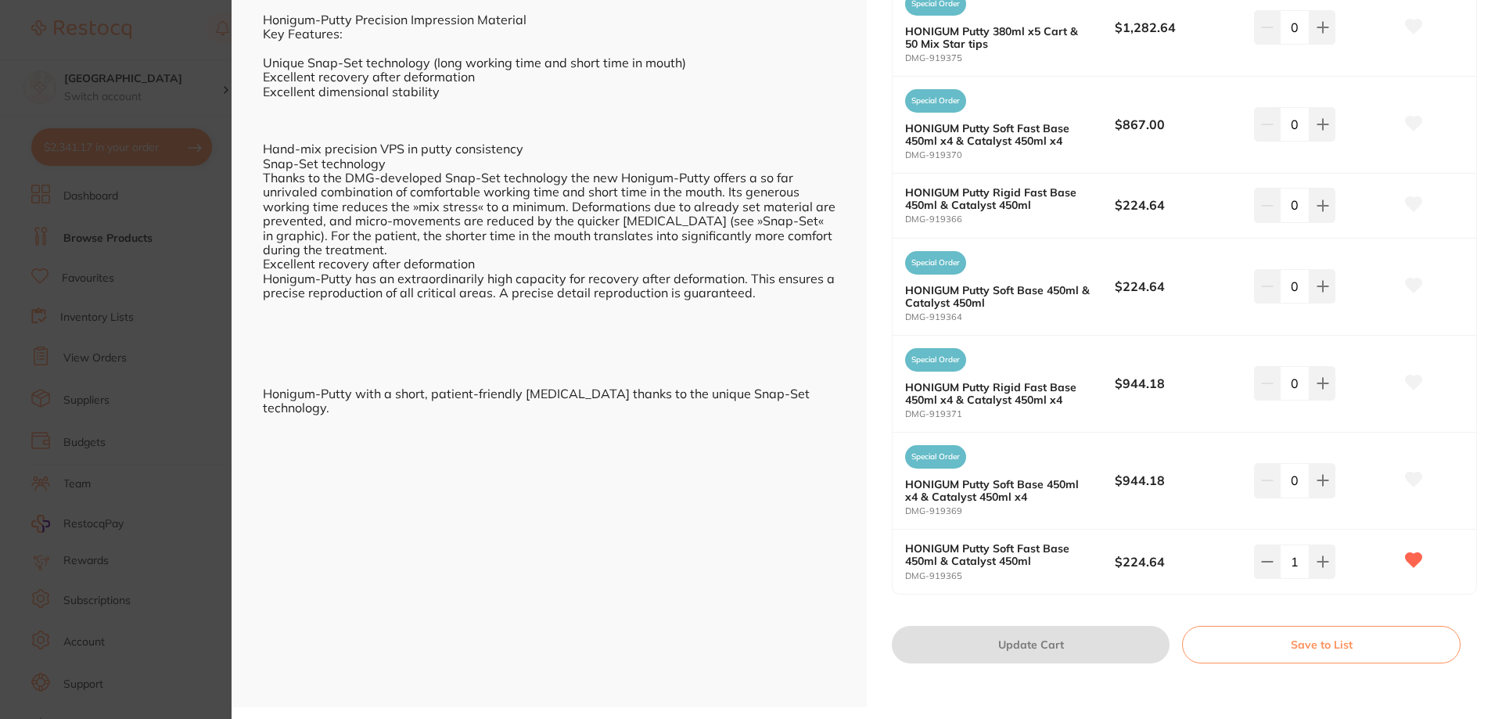
click at [171, 451] on section "Honigum-Putty Precision Impression Material impression by Adam Dental Product C…" at bounding box center [751, 359] width 1502 height 719
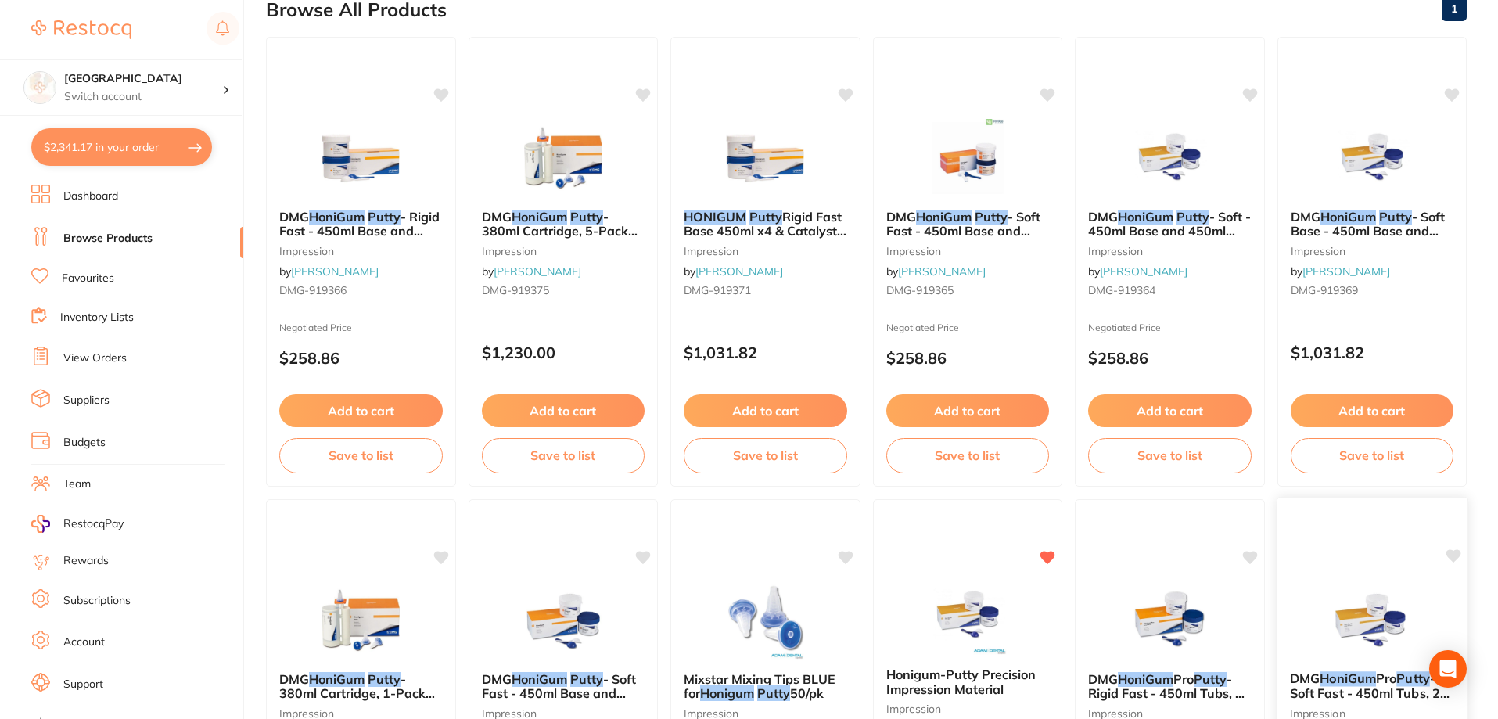
scroll to position [175, 0]
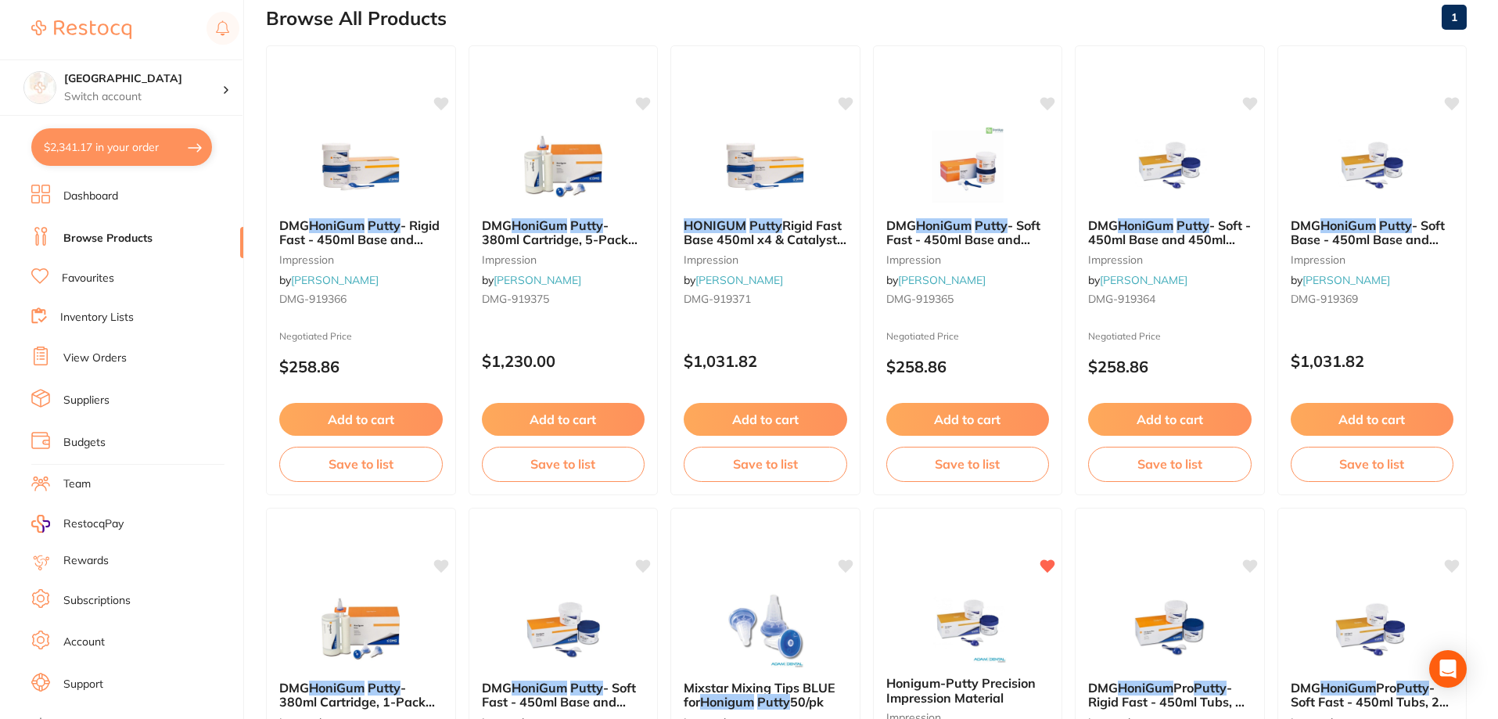
click at [117, 143] on button "$2,341.17 in your order" at bounding box center [121, 147] width 181 height 38
checkbox input "true"
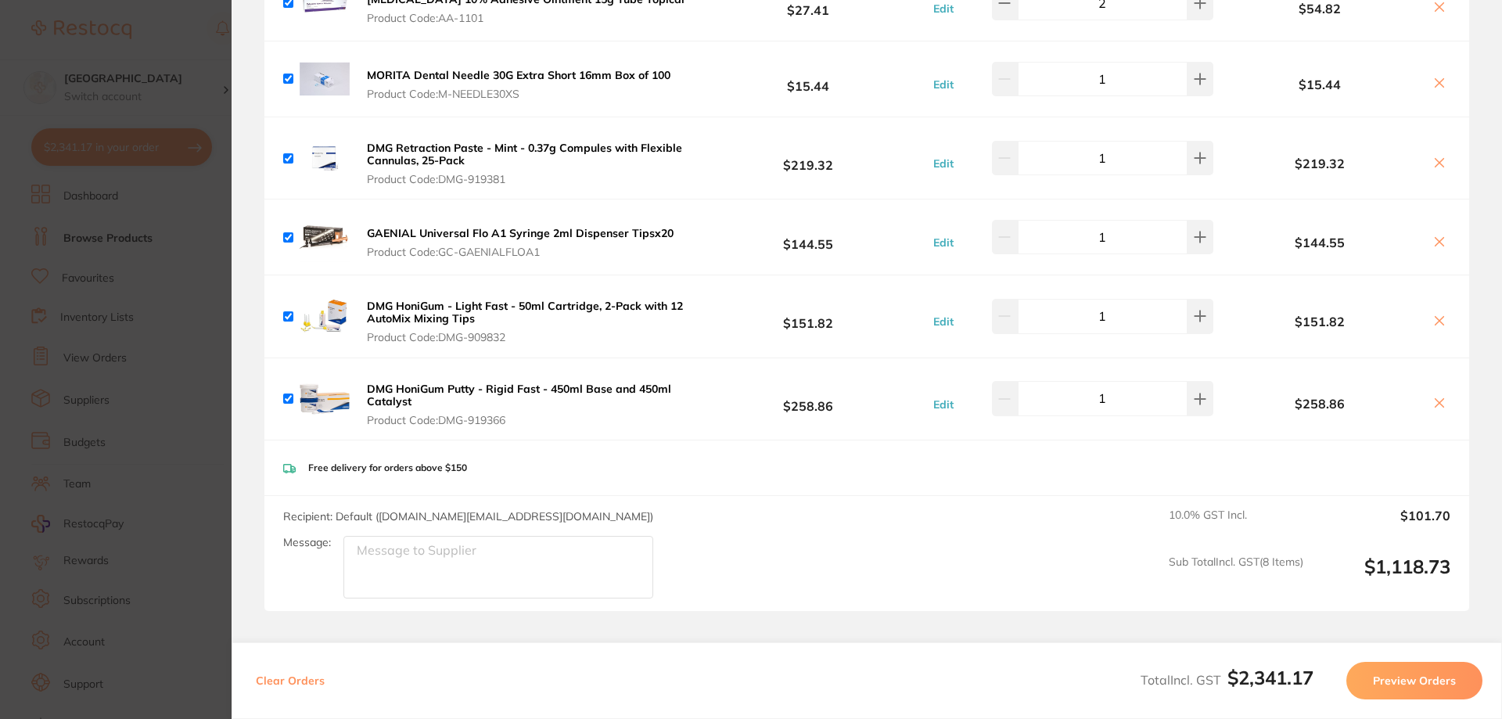
scroll to position [1794, 0]
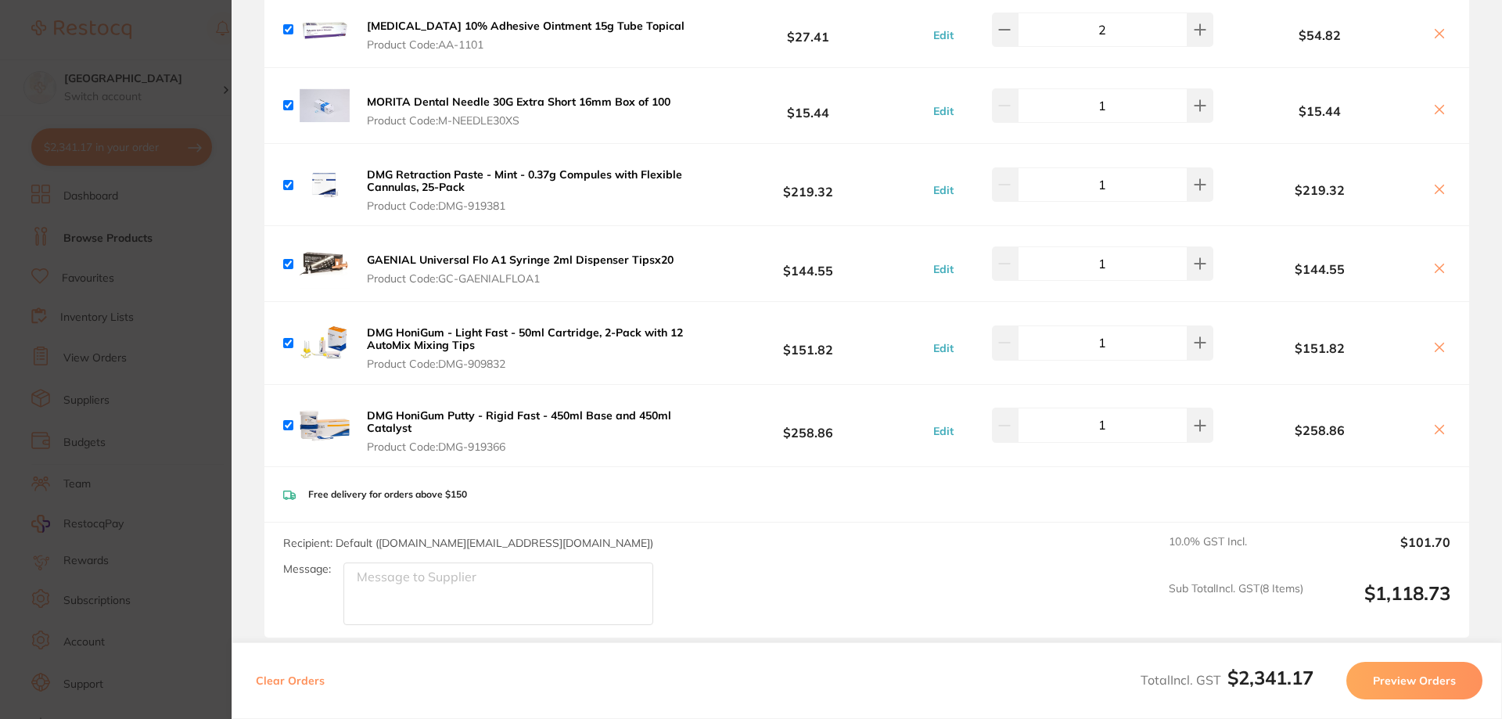
click at [1433, 423] on icon at bounding box center [1439, 429] width 13 height 13
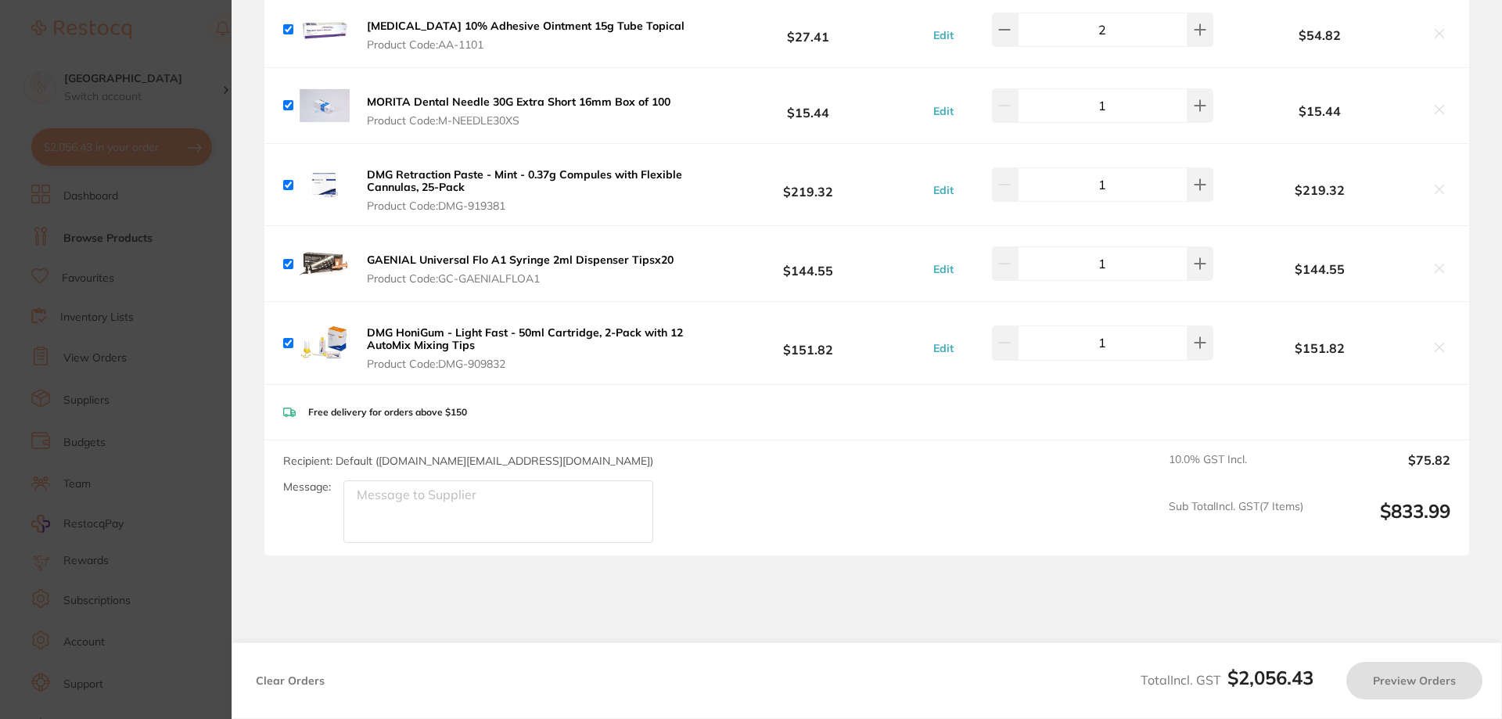
checkbox input "true"
click at [167, 474] on section "Update RRP Set your pre negotiated price for this item. Item Agreed RRP (excl. …" at bounding box center [751, 359] width 1502 height 719
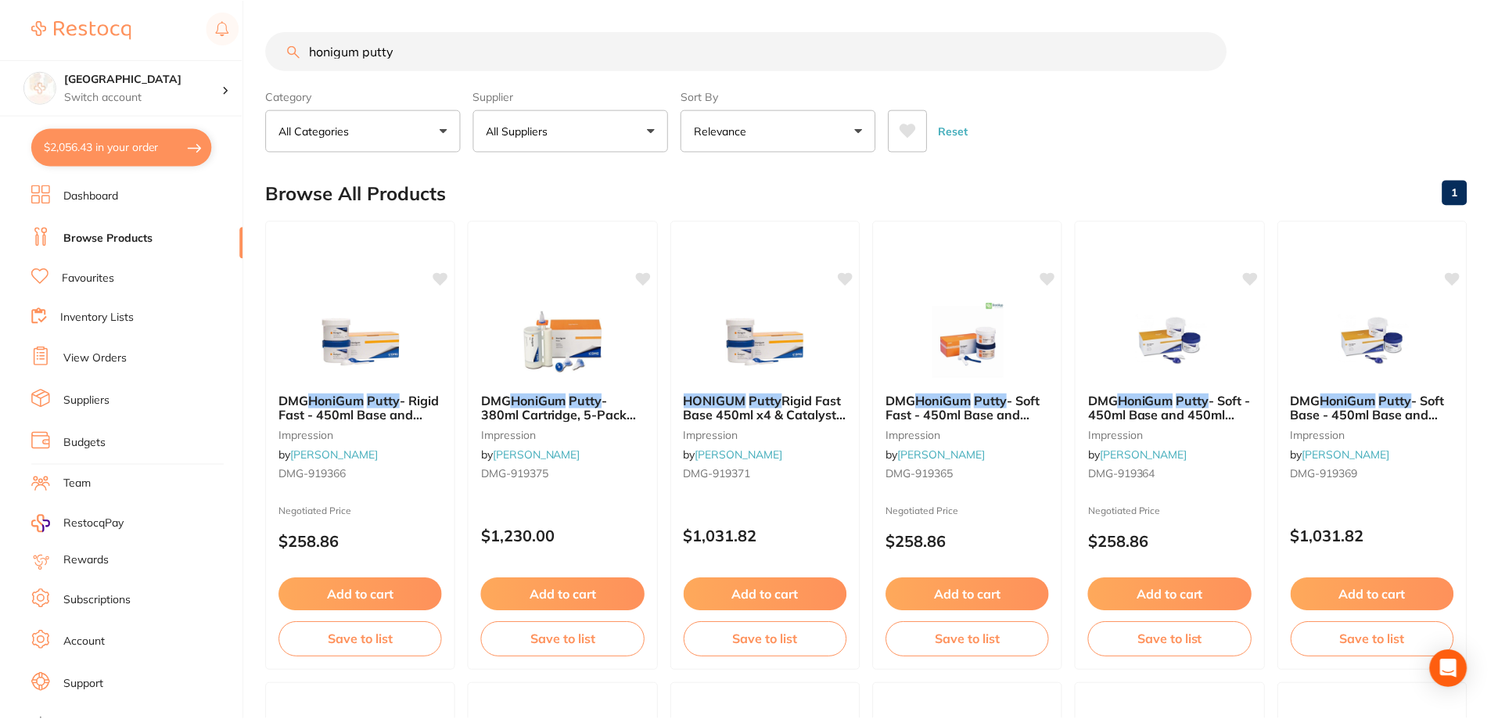
scroll to position [175, 0]
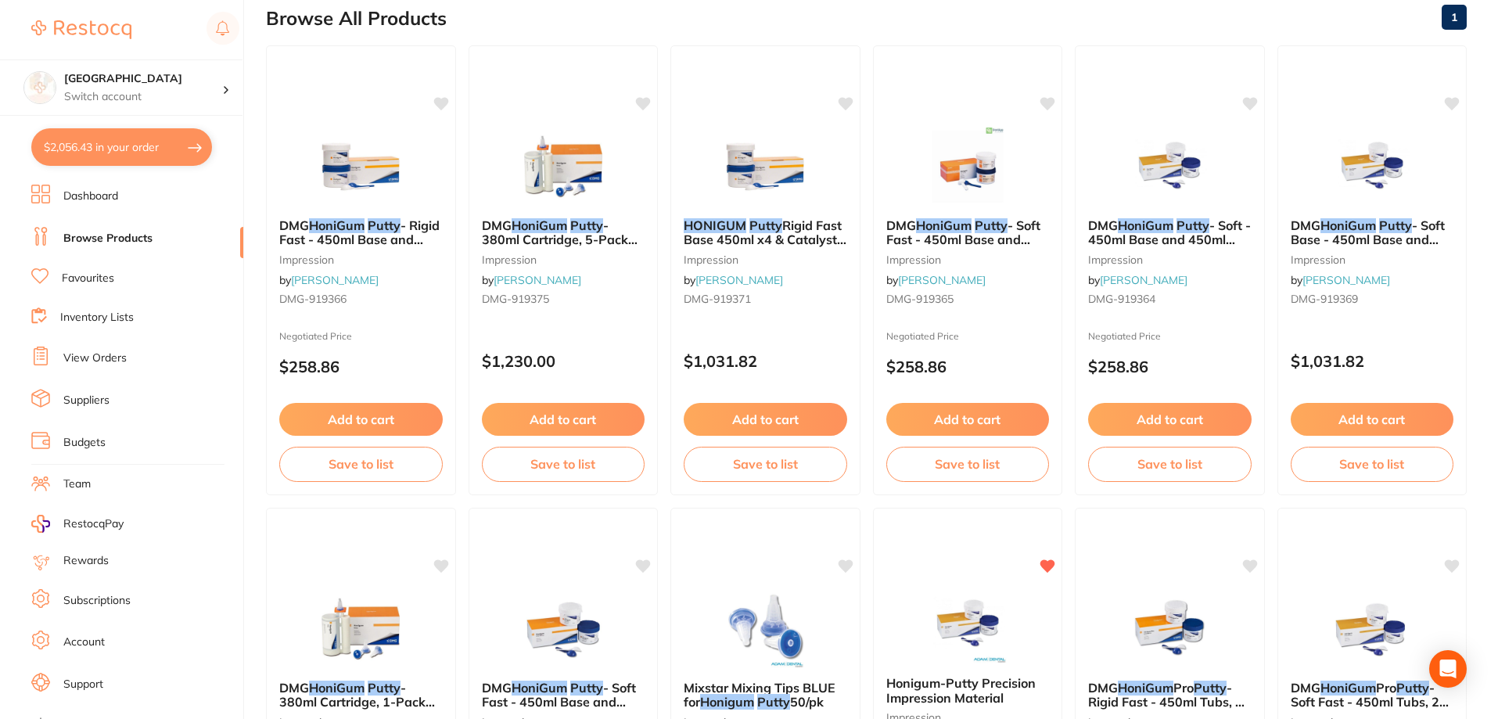
click at [128, 157] on button "$2,056.43 in your order" at bounding box center [121, 147] width 181 height 38
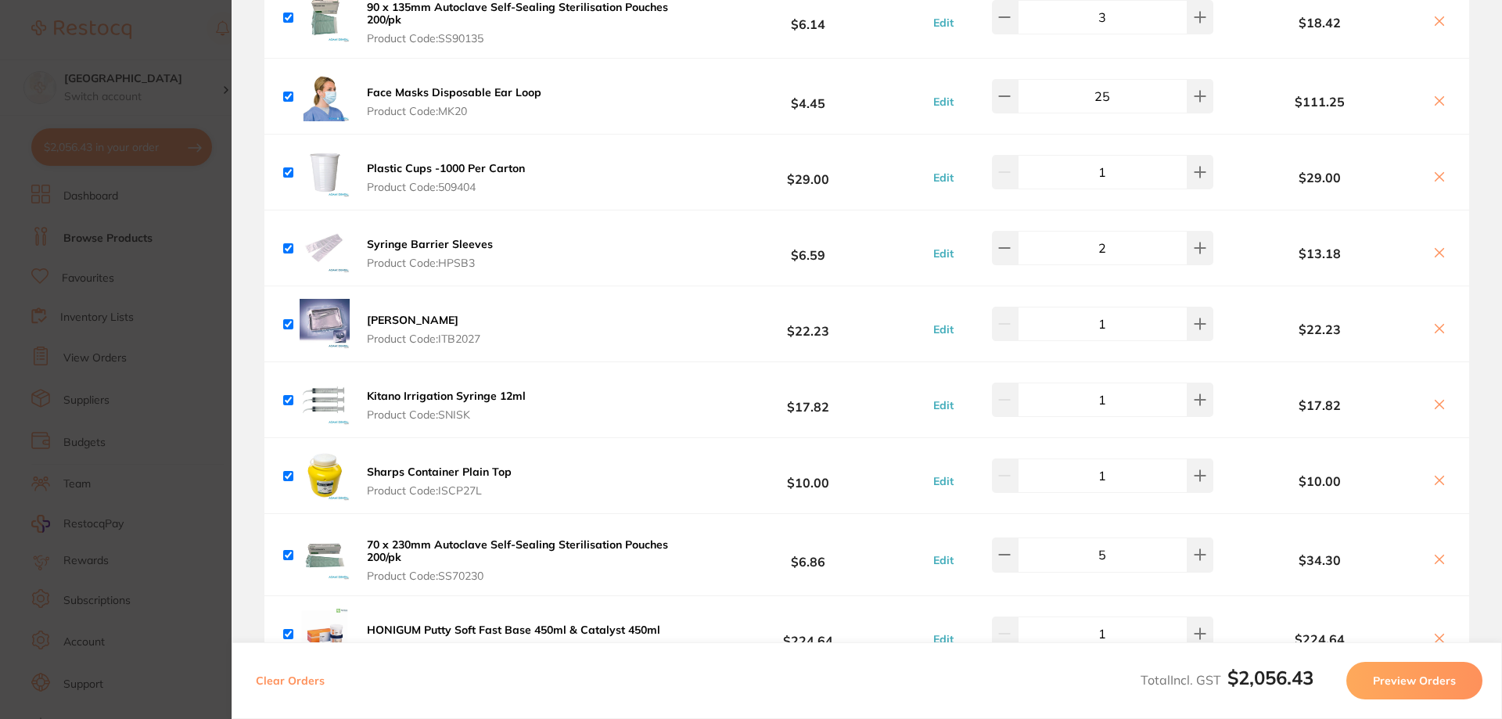
scroll to position [464, 0]
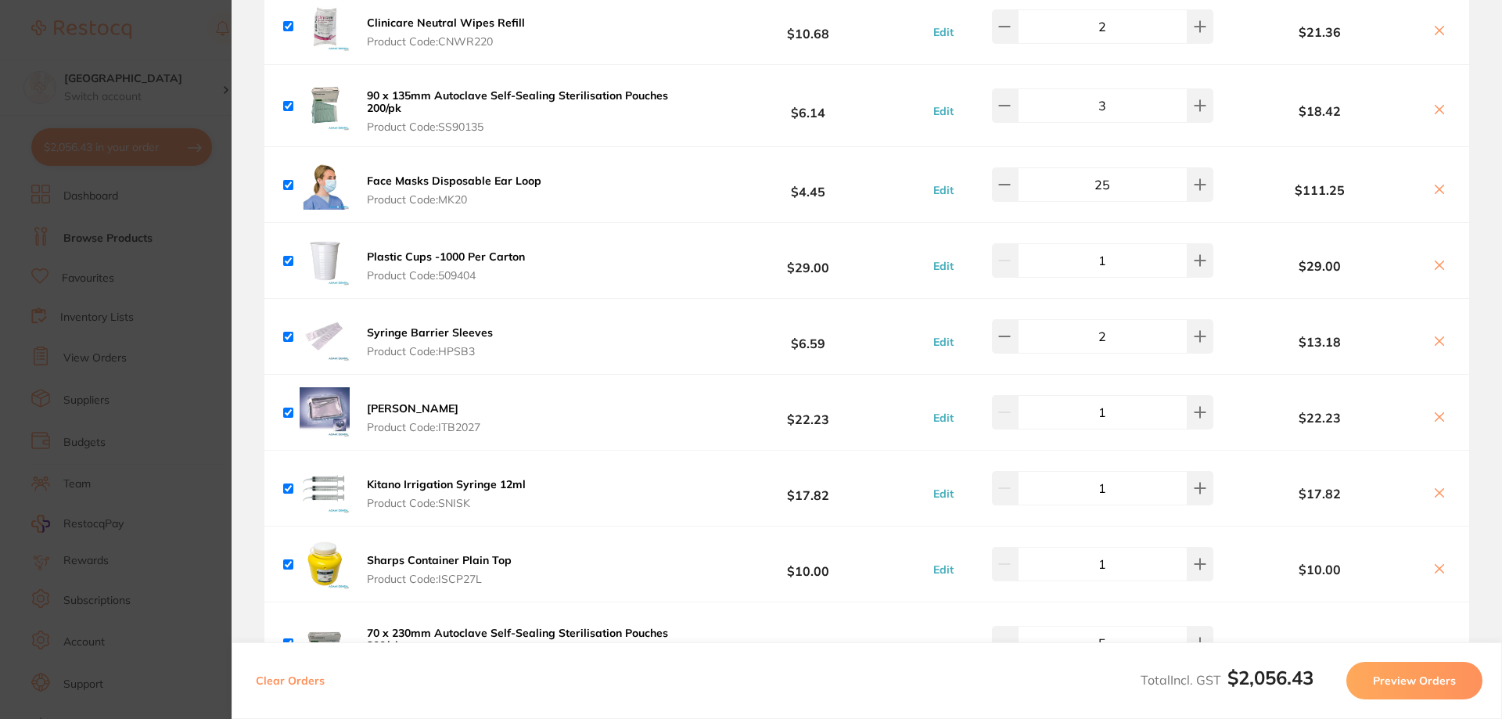
click at [90, 346] on section "Update RRP Set your pre negotiated price for this item. Item Agreed RRP (excl. …" at bounding box center [751, 359] width 1502 height 719
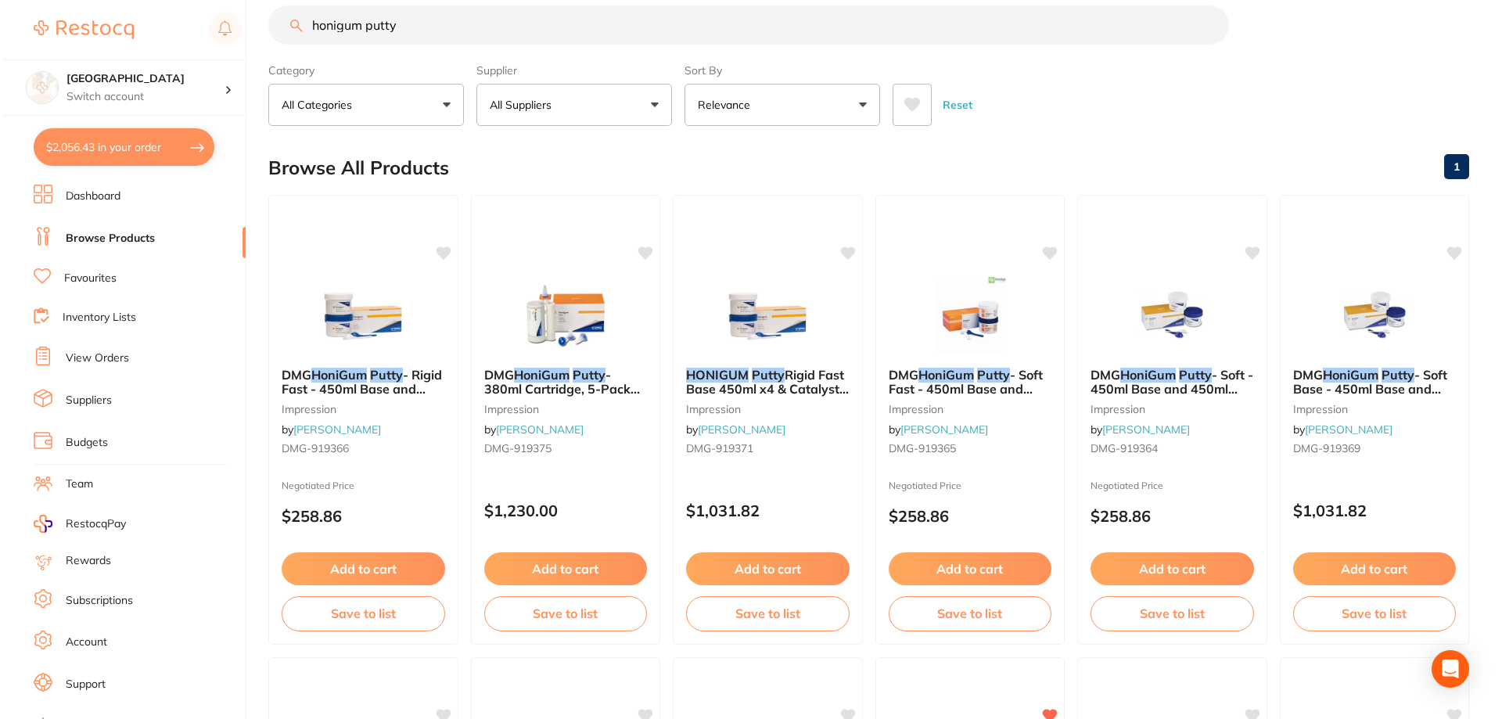
scroll to position [0, 0]
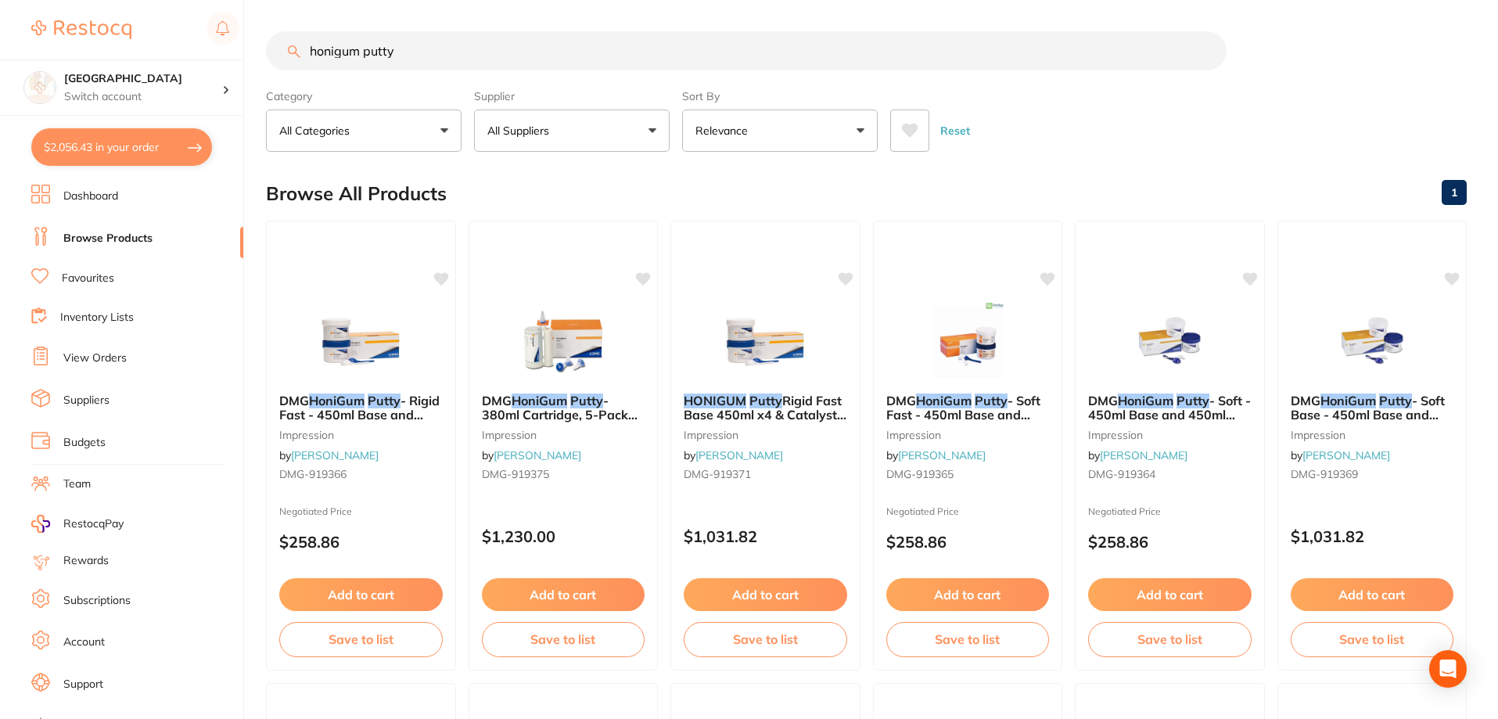
drag, startPoint x: 432, startPoint y: 56, endPoint x: 0, endPoint y: 42, distance: 432.0
click at [0, 44] on div "$2,056.43 Lakes Boulevard Dental Switch account Lakes Boulevard Dental $2,056.4…" at bounding box center [749, 359] width 1498 height 719
drag, startPoint x: 411, startPoint y: 52, endPoint x: 365, endPoint y: 46, distance: 46.5
click at [365, 46] on input "honigum putty" at bounding box center [746, 50] width 961 height 39
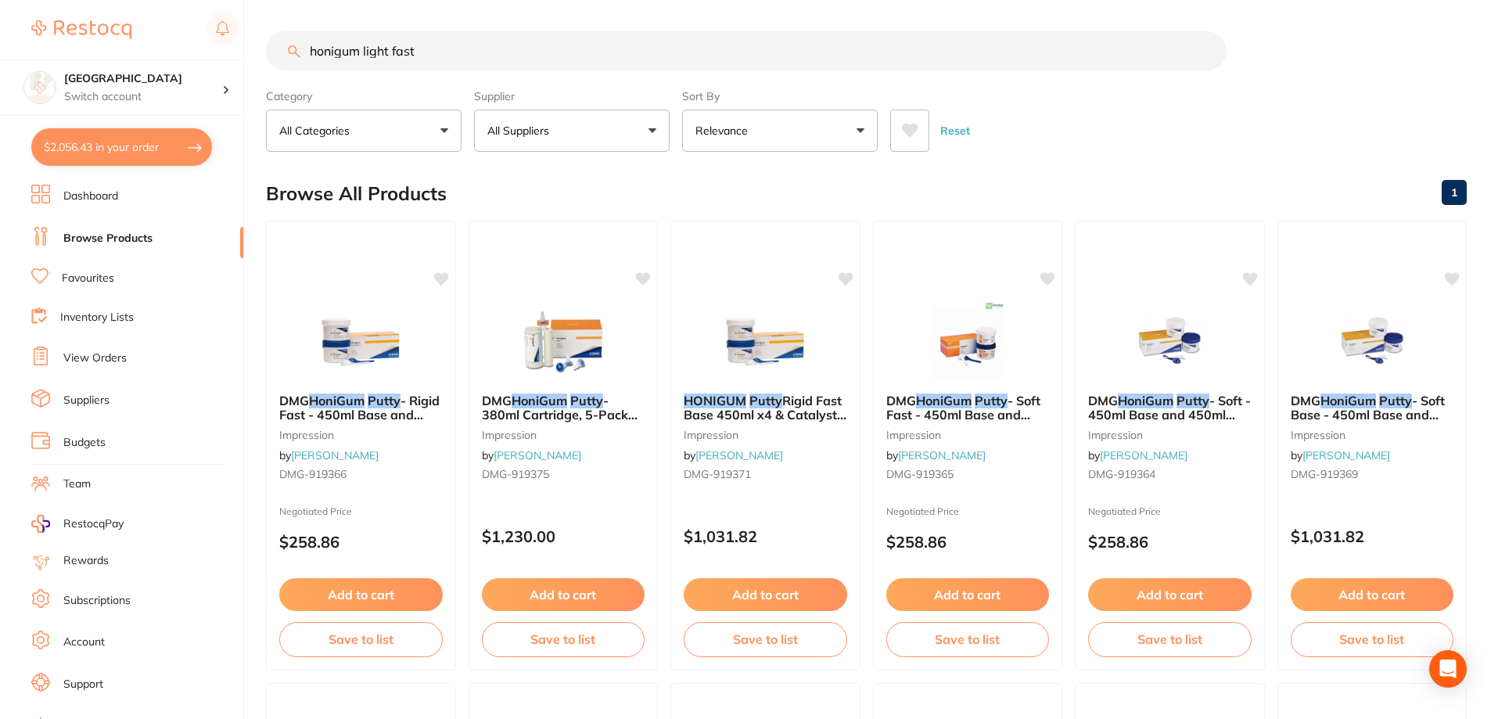
type input "honigum light fast"
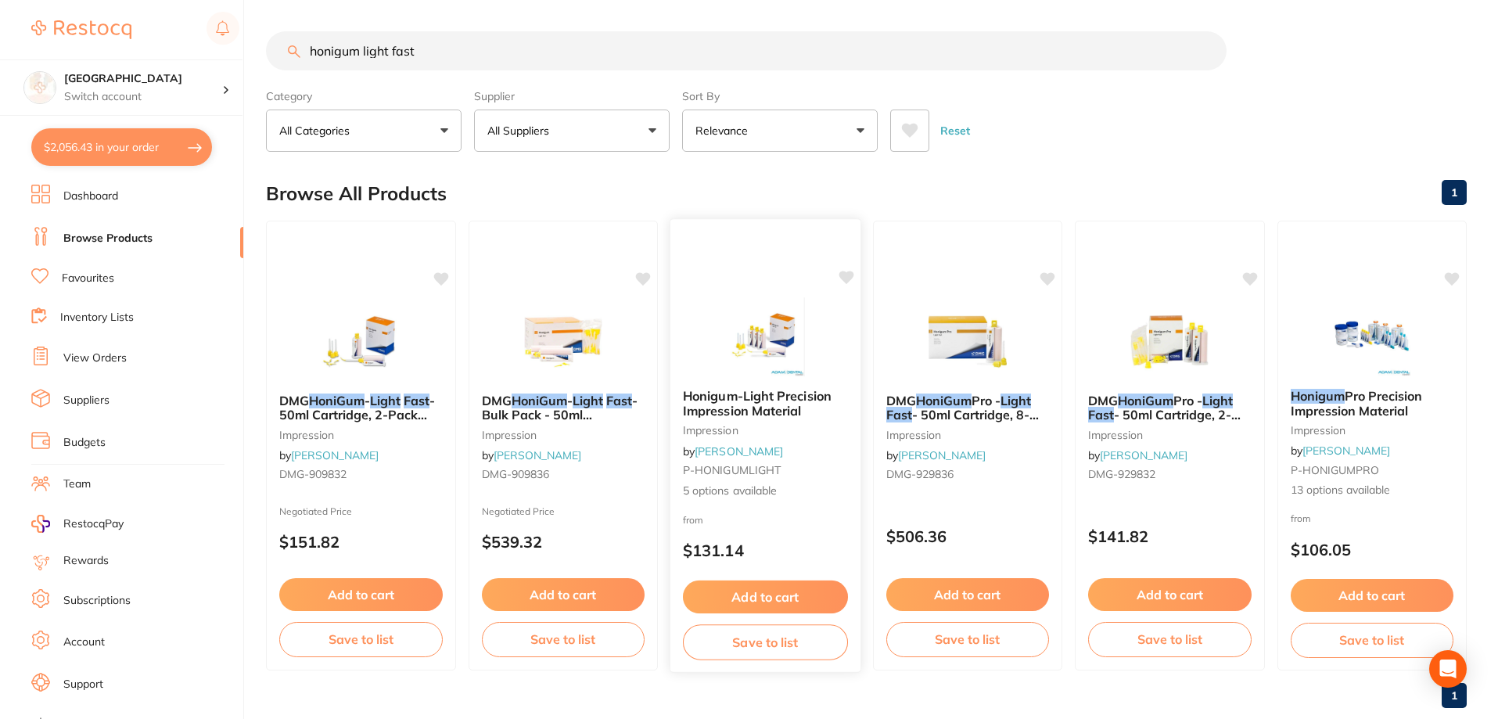
click at [781, 400] on span "Honigum-Light Precision Impression Material" at bounding box center [757, 403] width 149 height 31
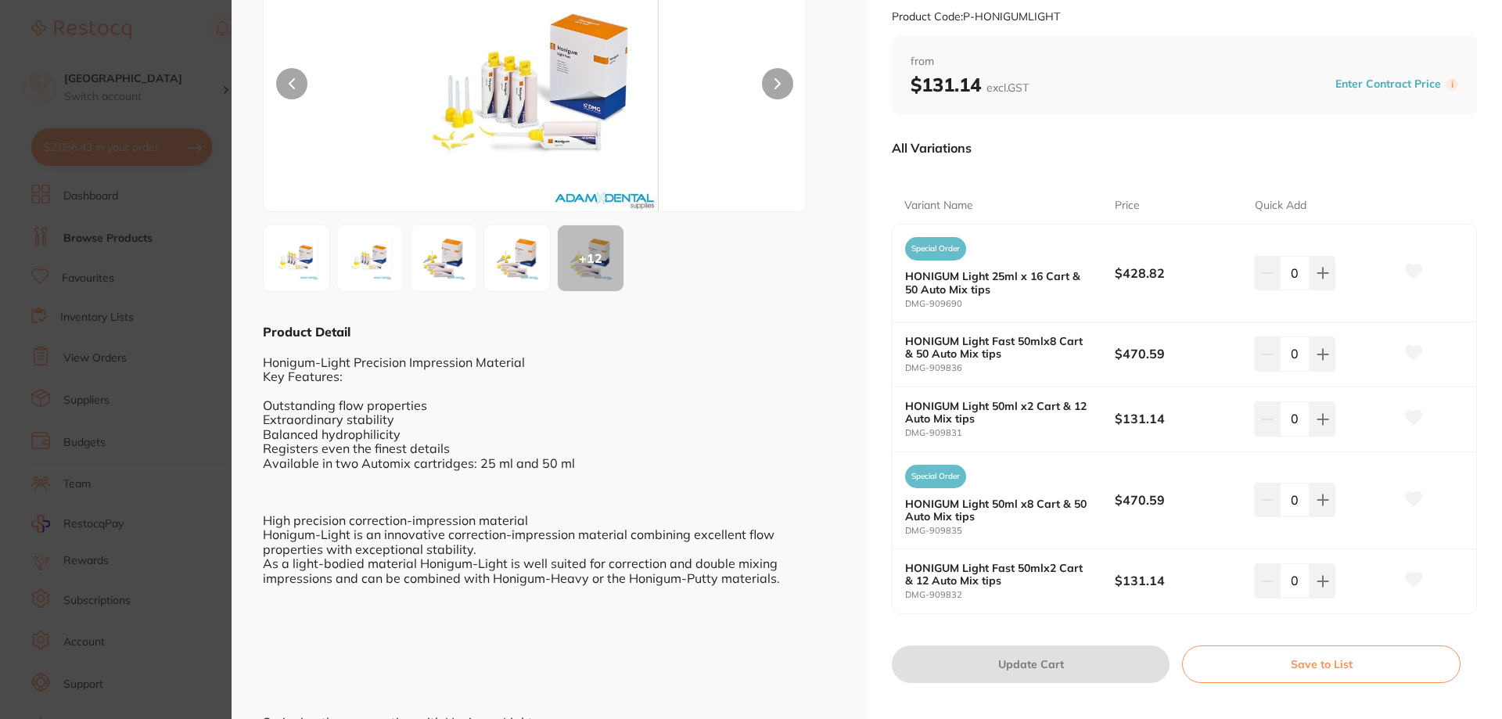
scroll to position [156, 0]
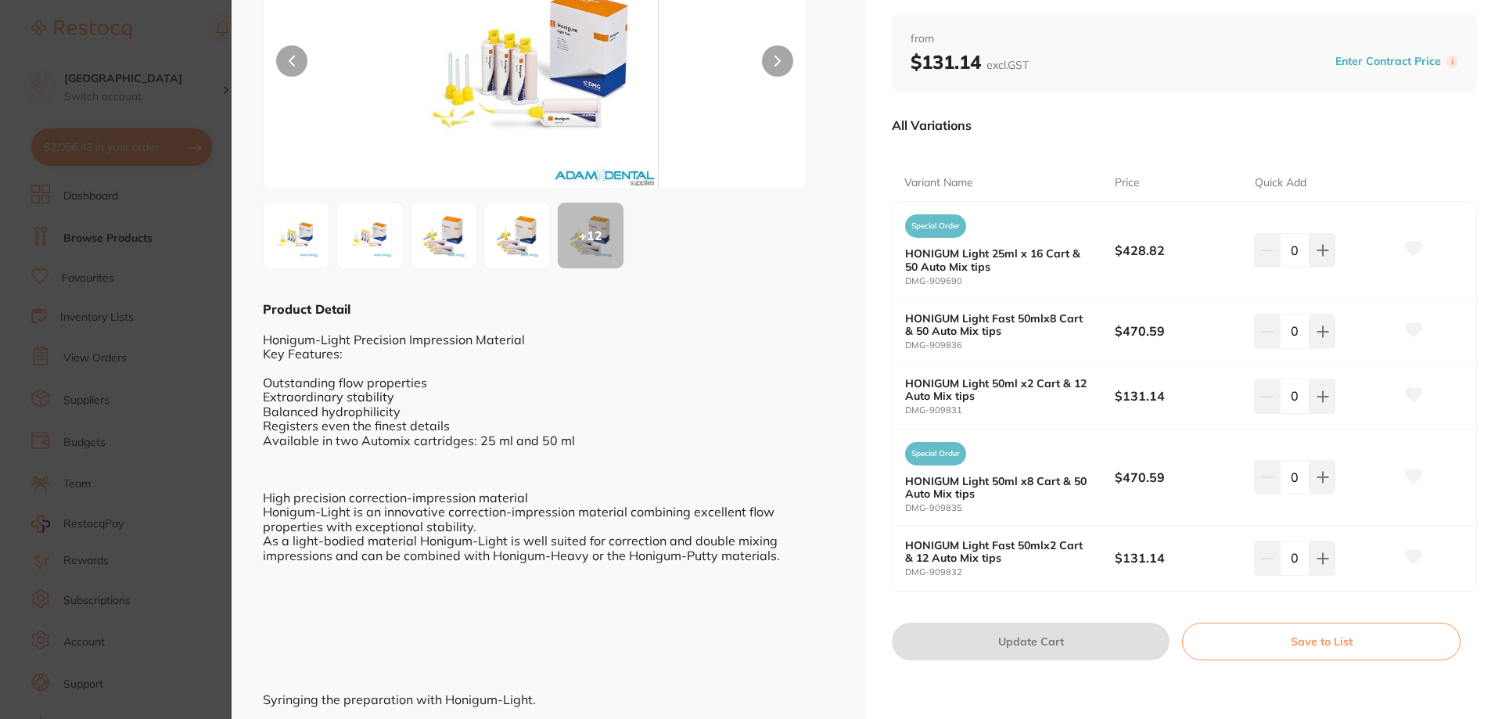
click at [119, 423] on section "Honigum-Light Precision Impression Material impression by Adam Dental Product C…" at bounding box center [751, 359] width 1502 height 719
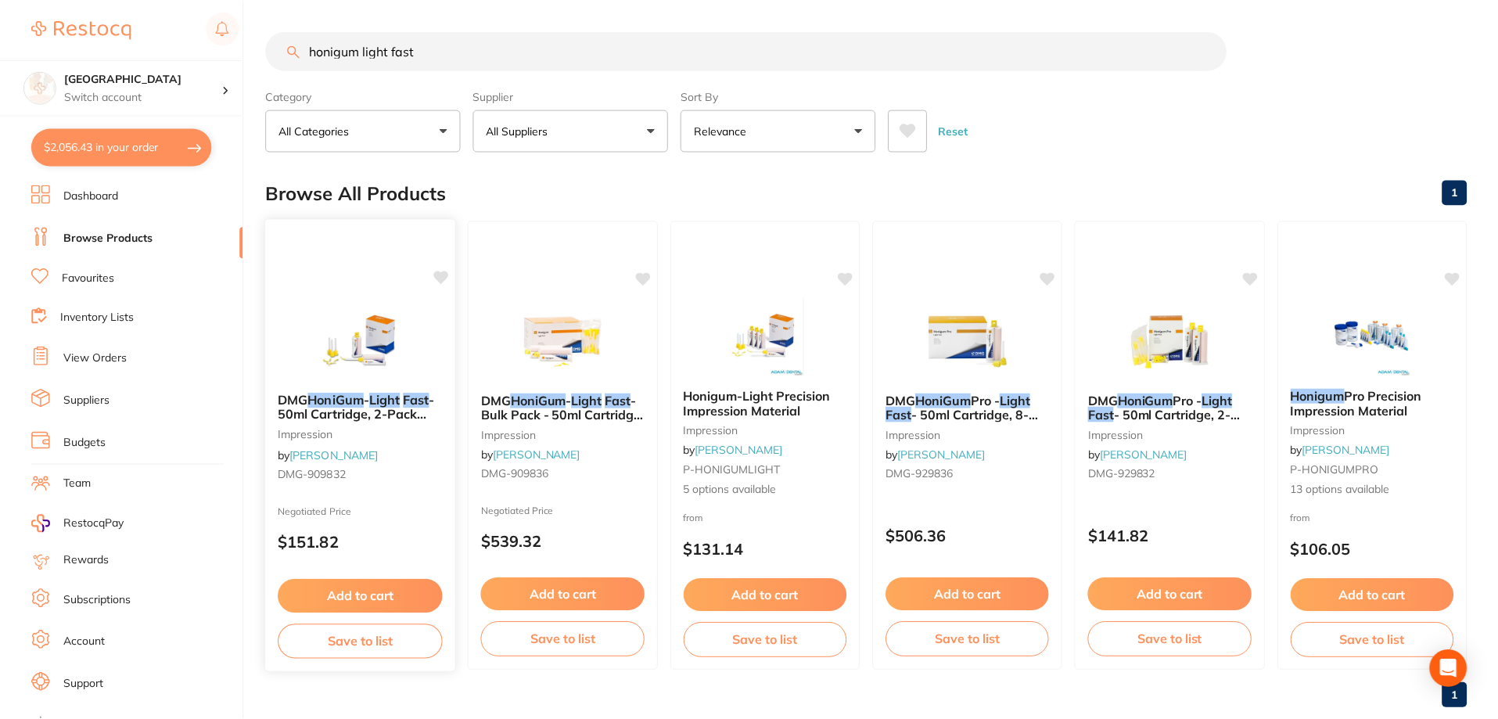
scroll to position [1, 0]
click at [772, 408] on span "Honigum-Light Precision Impression Material" at bounding box center [757, 402] width 149 height 31
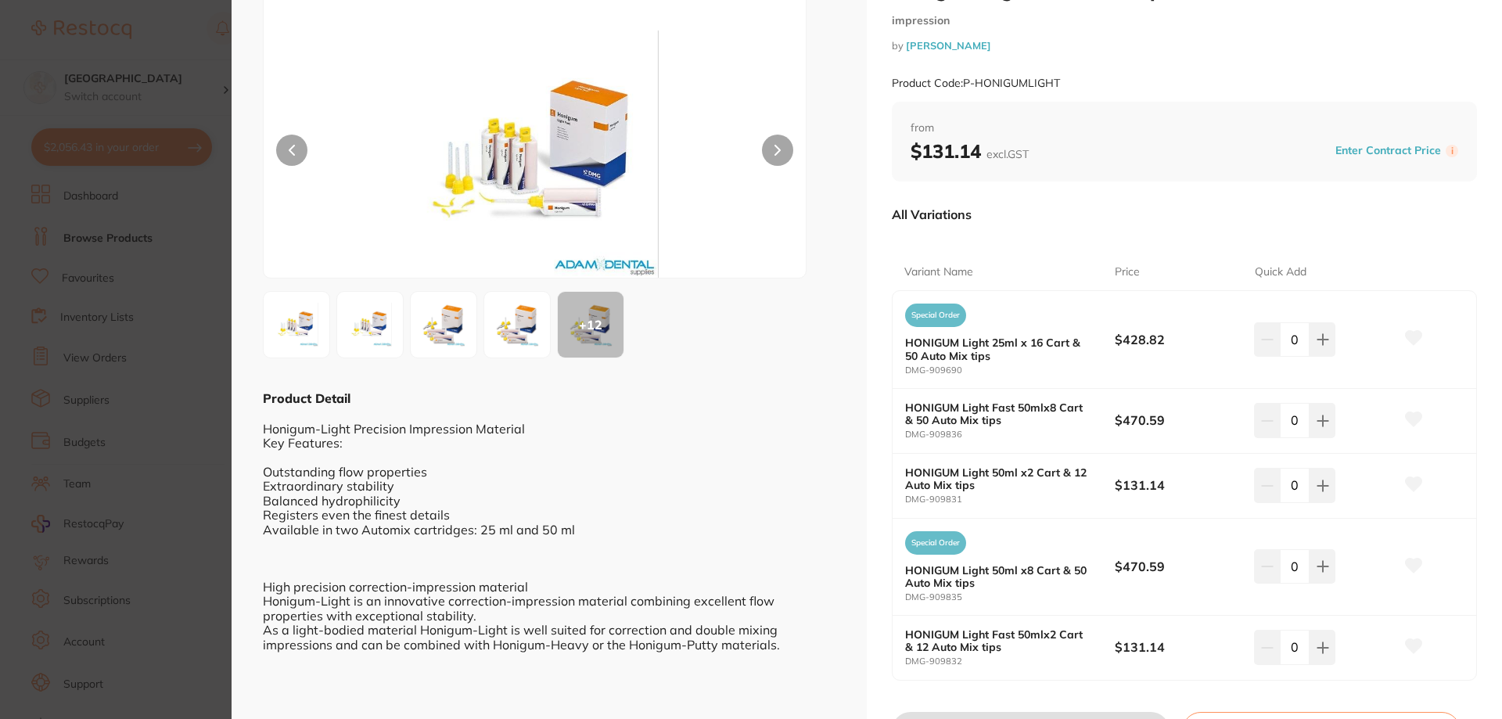
scroll to position [156, 0]
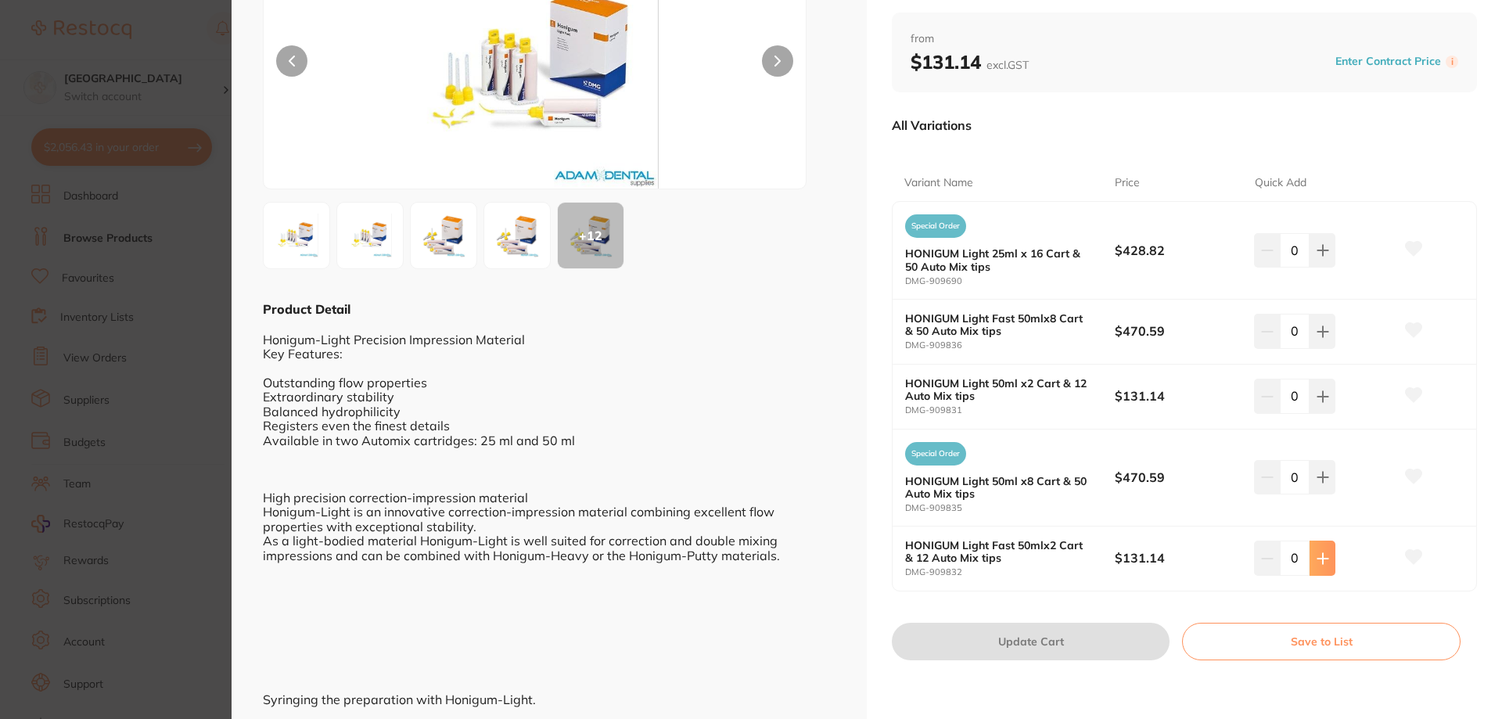
click at [1326, 562] on button at bounding box center [1322, 557] width 26 height 34
type input "1"
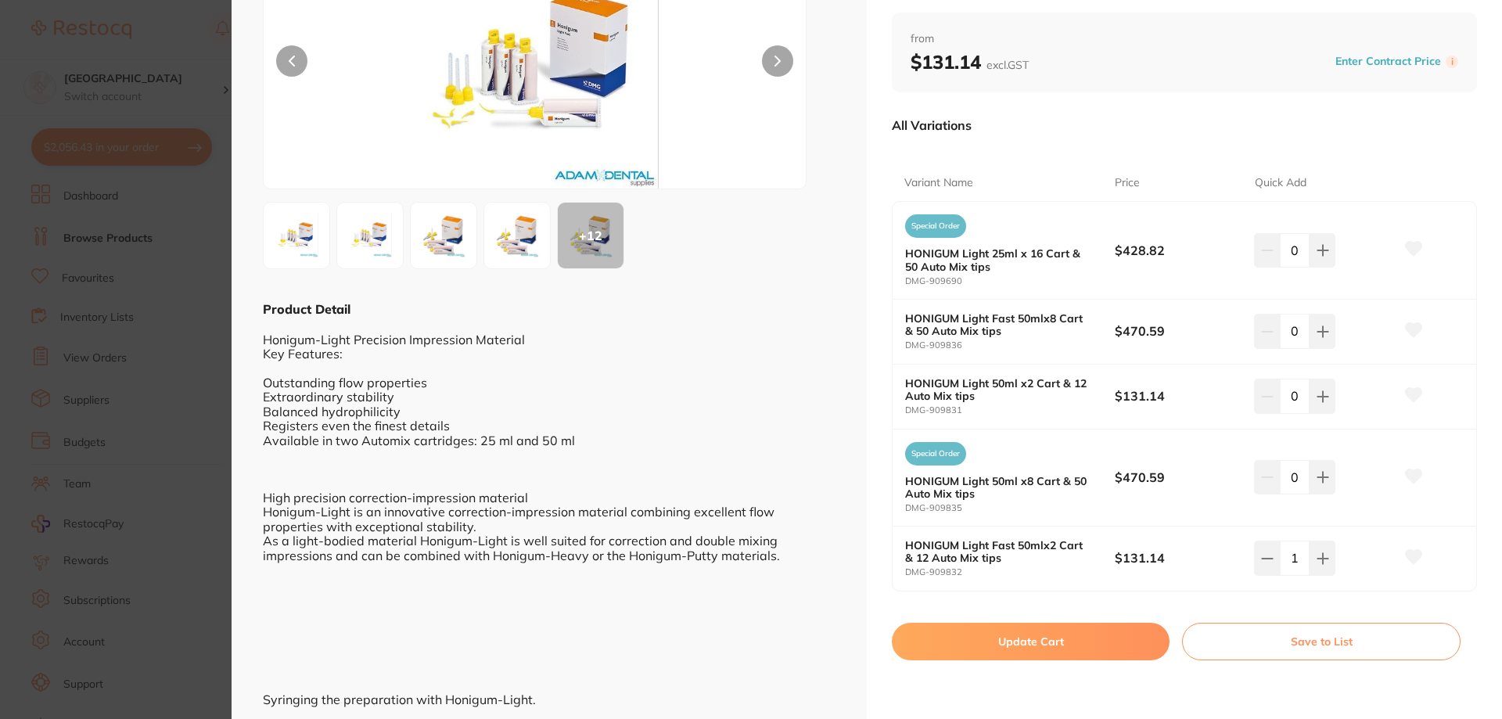
click at [993, 645] on button "Update Cart" at bounding box center [1031, 642] width 278 height 38
checkbox input "false"
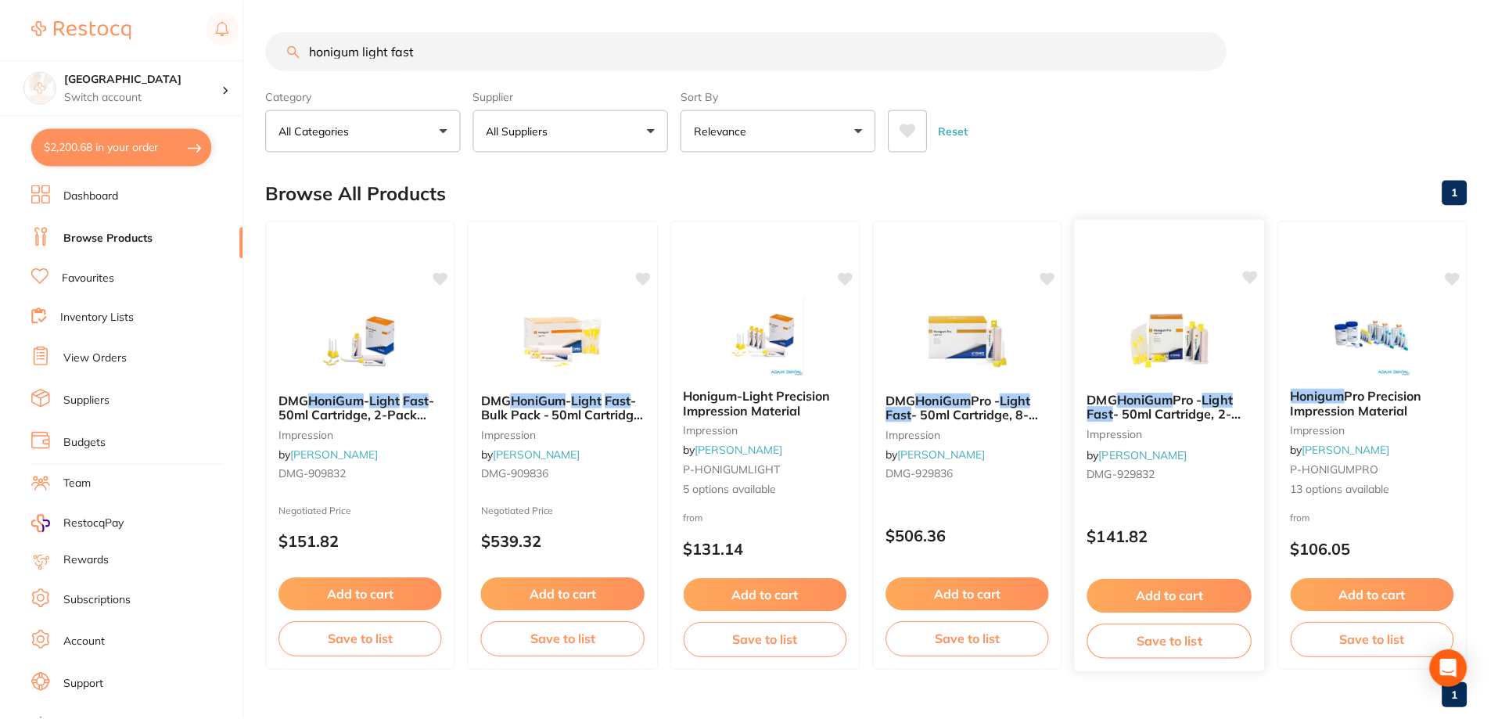
scroll to position [1, 0]
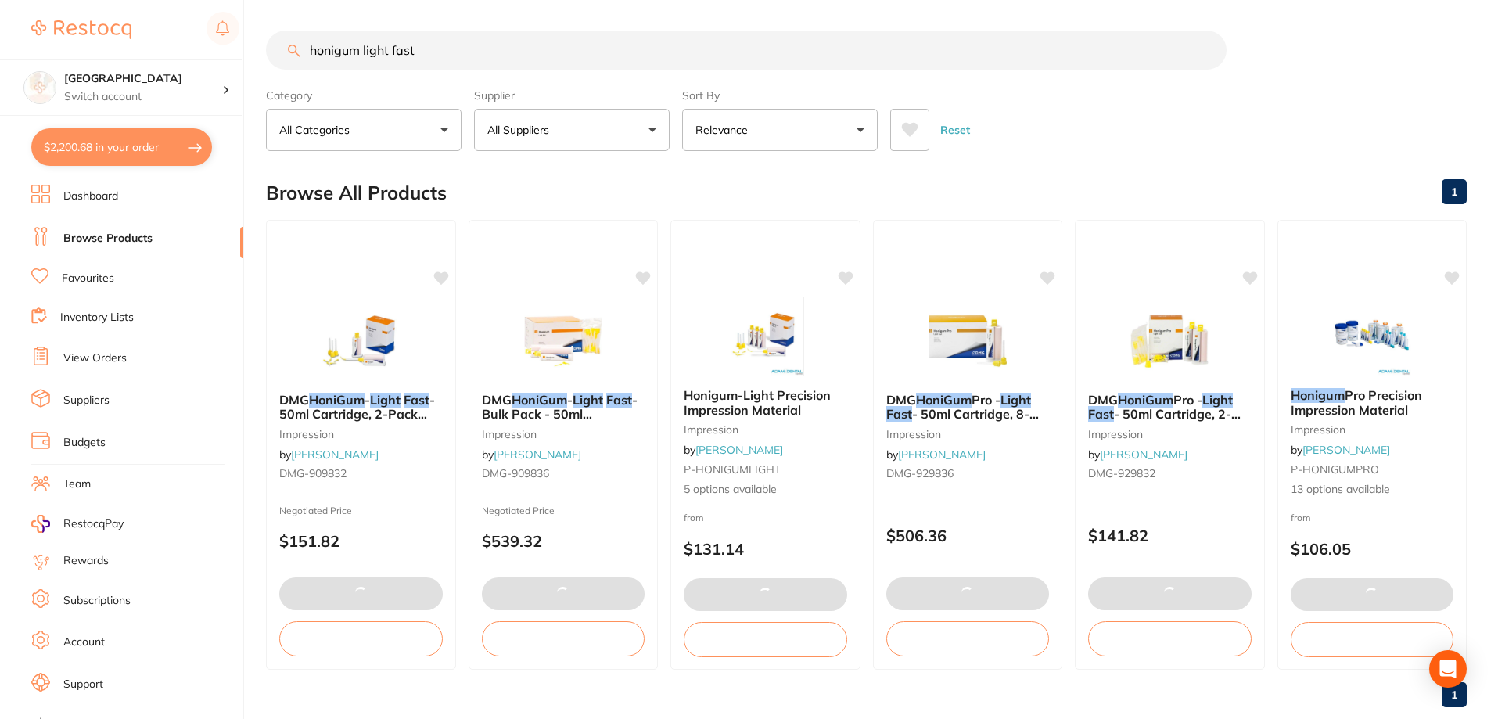
click at [92, 145] on button "$2,200.68 in your order" at bounding box center [121, 147] width 181 height 38
checkbox input "true"
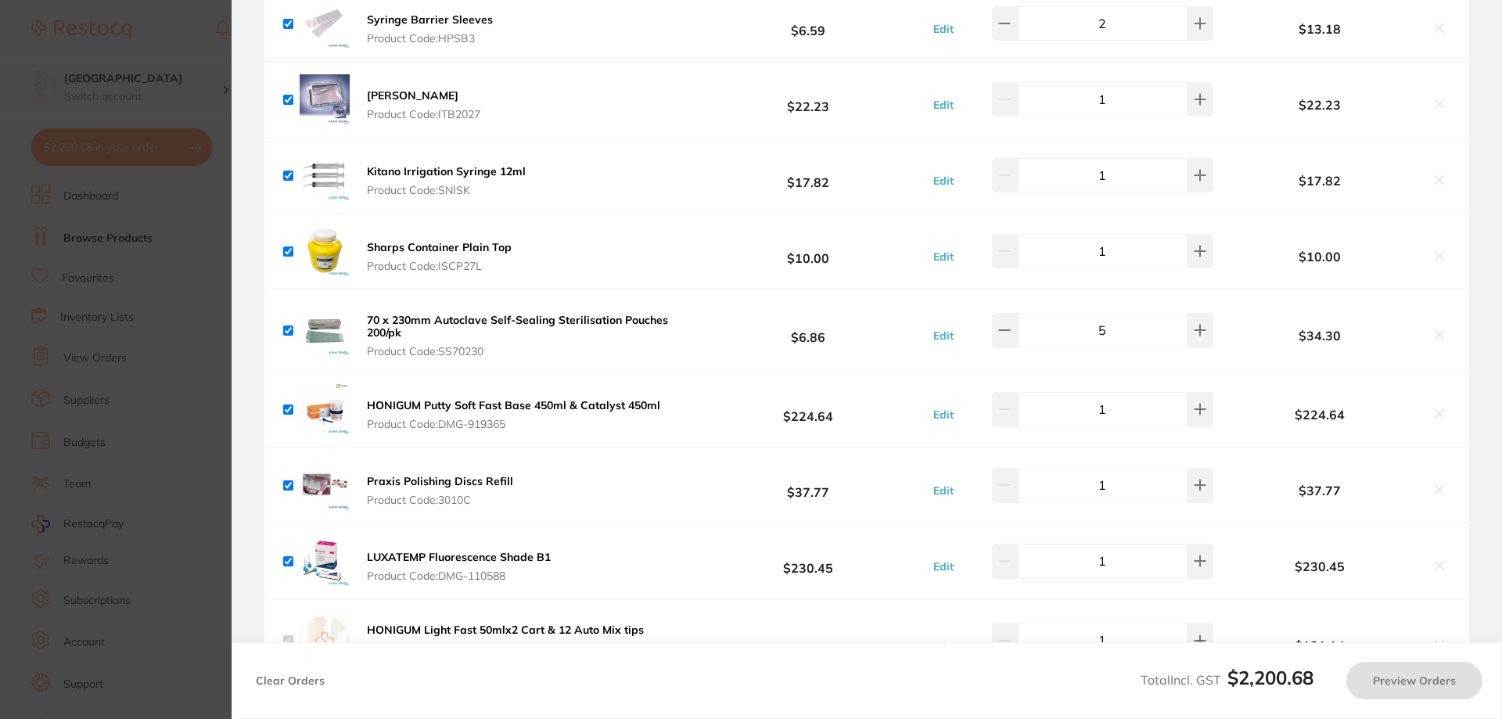
checkbox input "true"
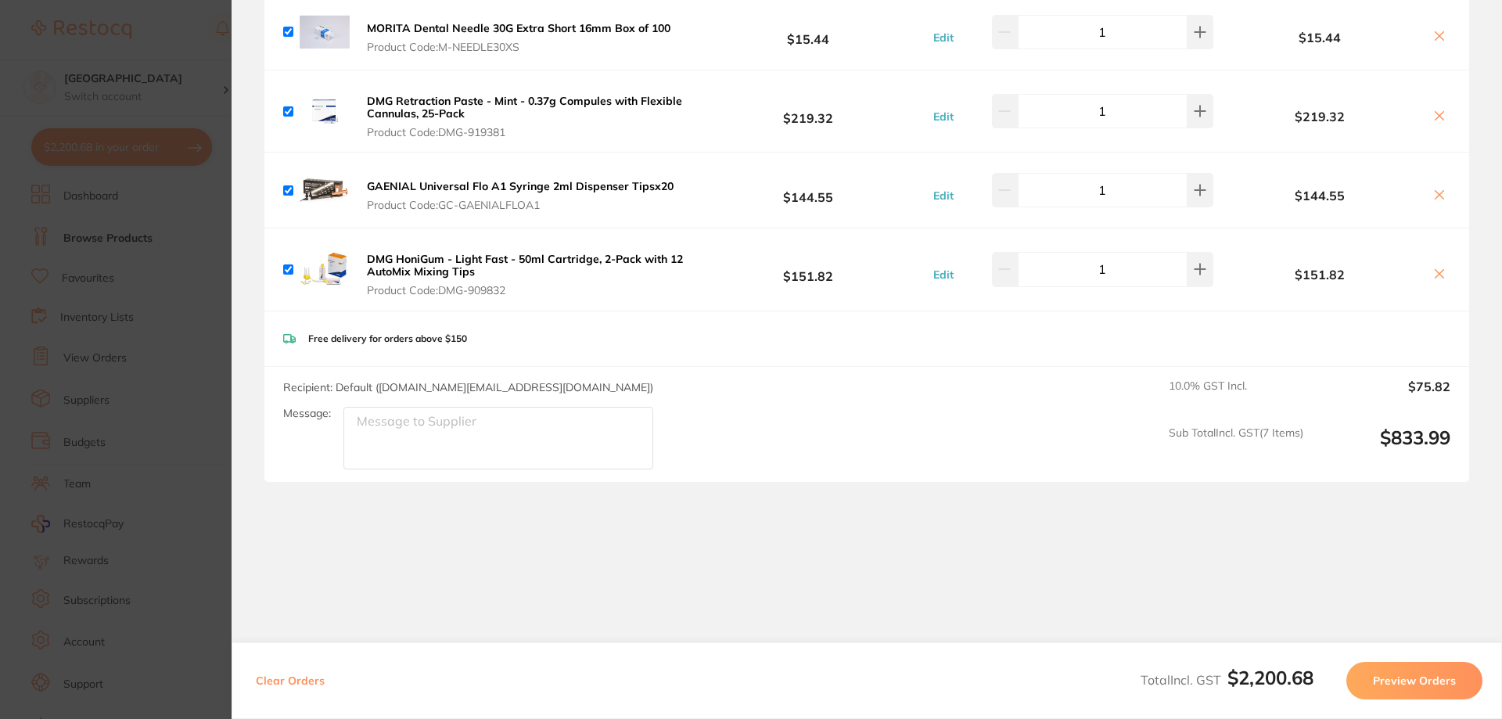
scroll to position [1865, 0]
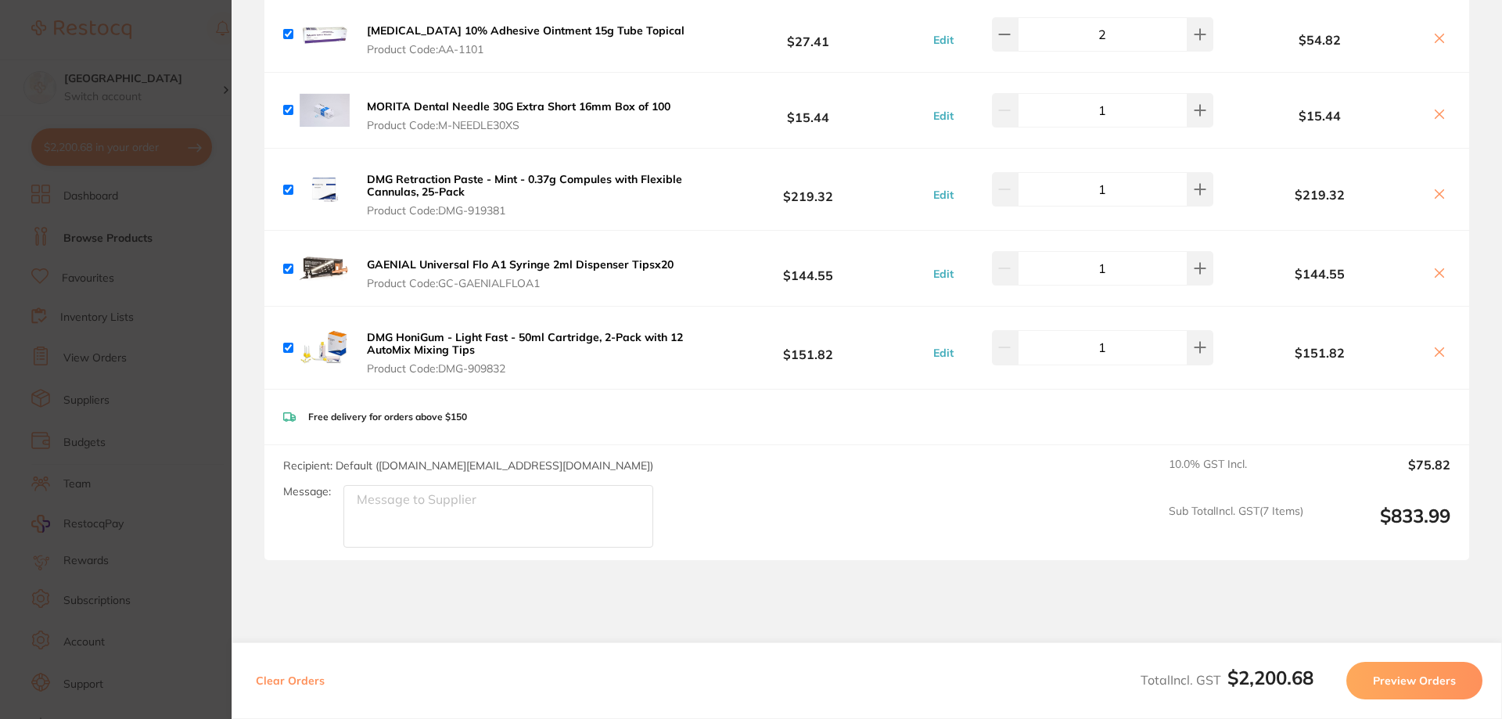
click at [285, 343] on input "checkbox" at bounding box center [288, 348] width 10 height 10
checkbox input "false"
click at [1435, 346] on icon at bounding box center [1439, 352] width 13 height 13
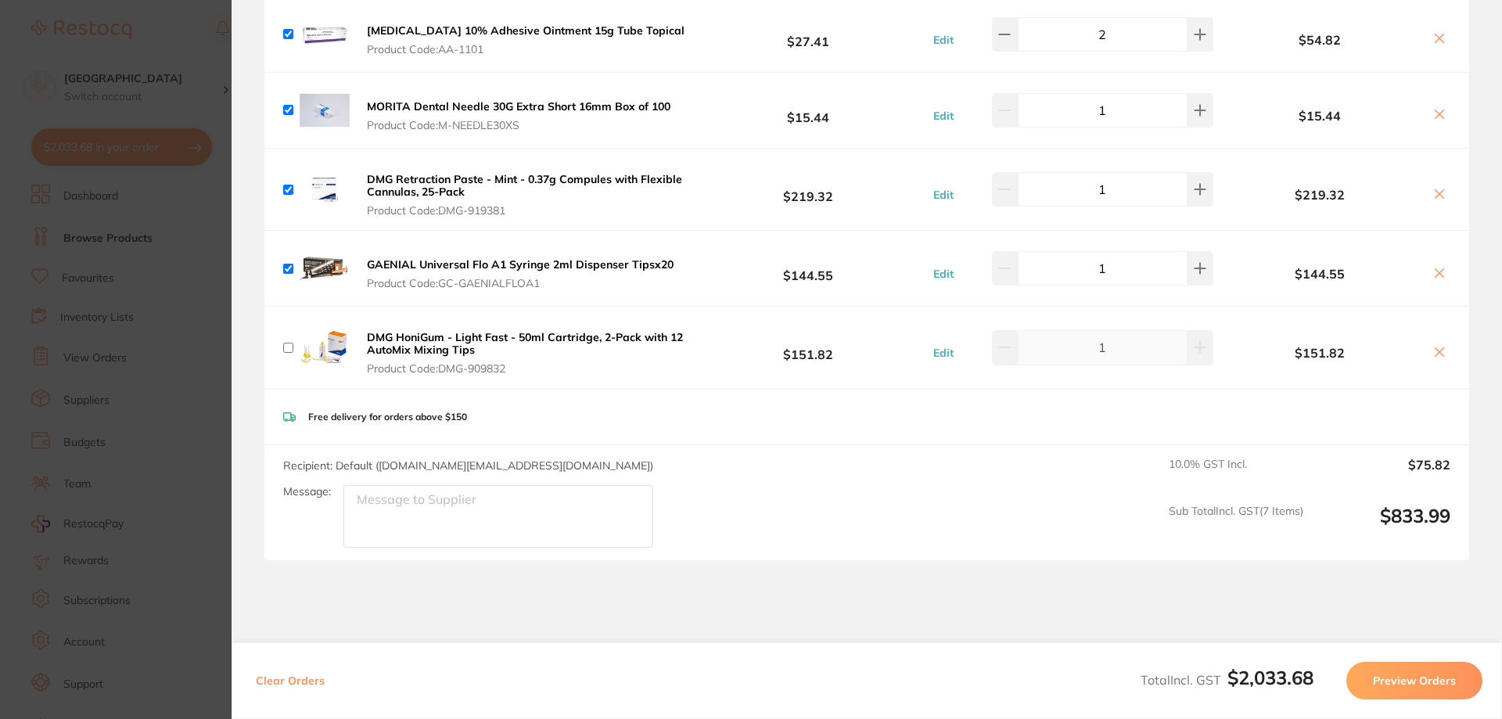
checkbox input "true"
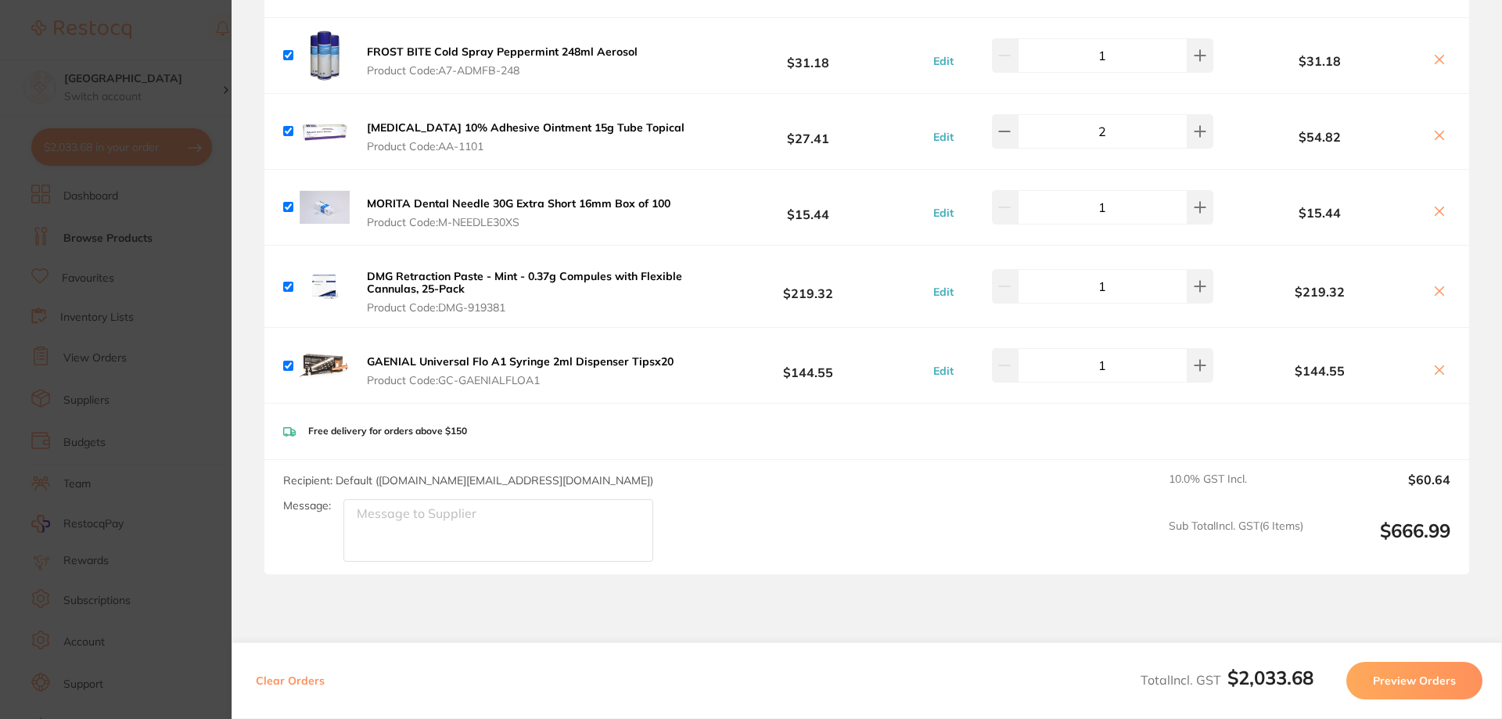
scroll to position [1861, 0]
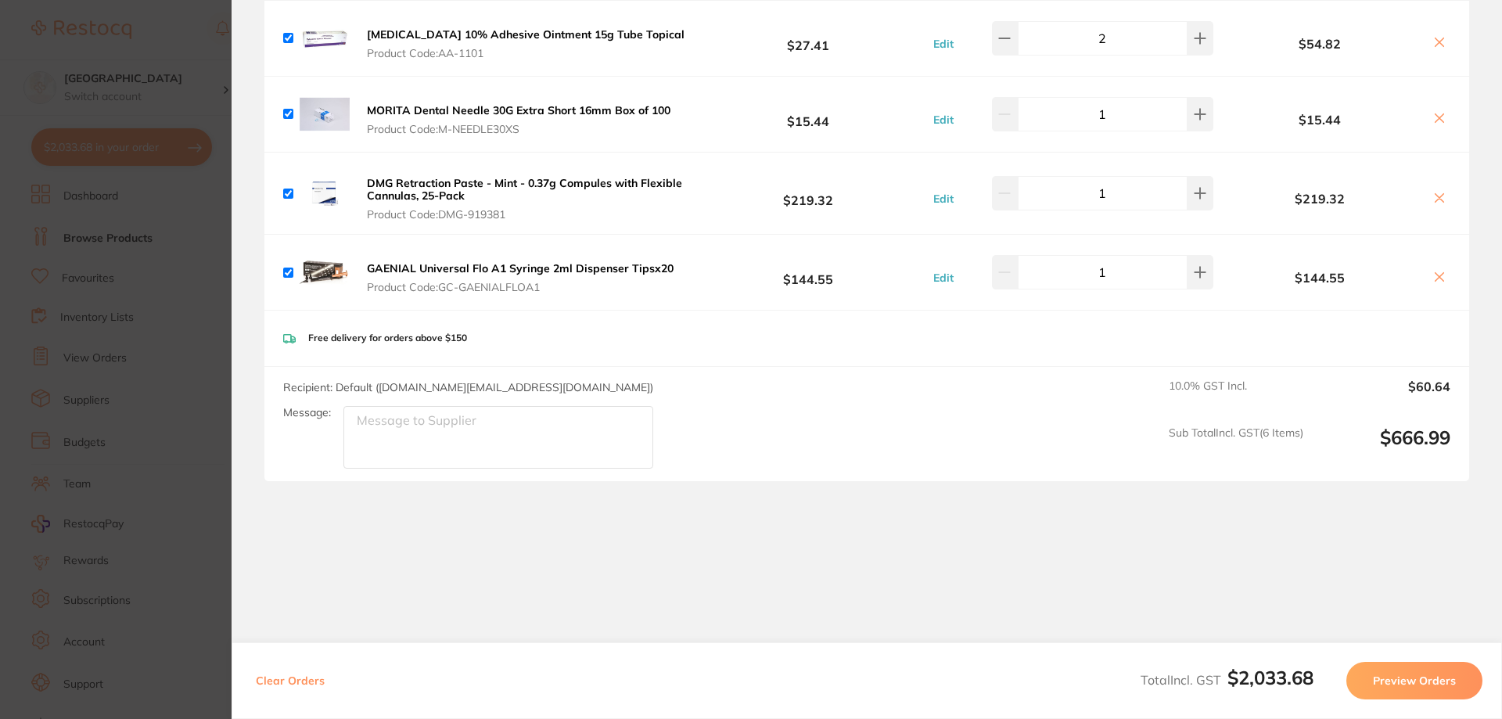
click at [130, 347] on section "Update RRP Set your pre negotiated price for this item. Item Agreed RRP (excl. …" at bounding box center [751, 359] width 1502 height 719
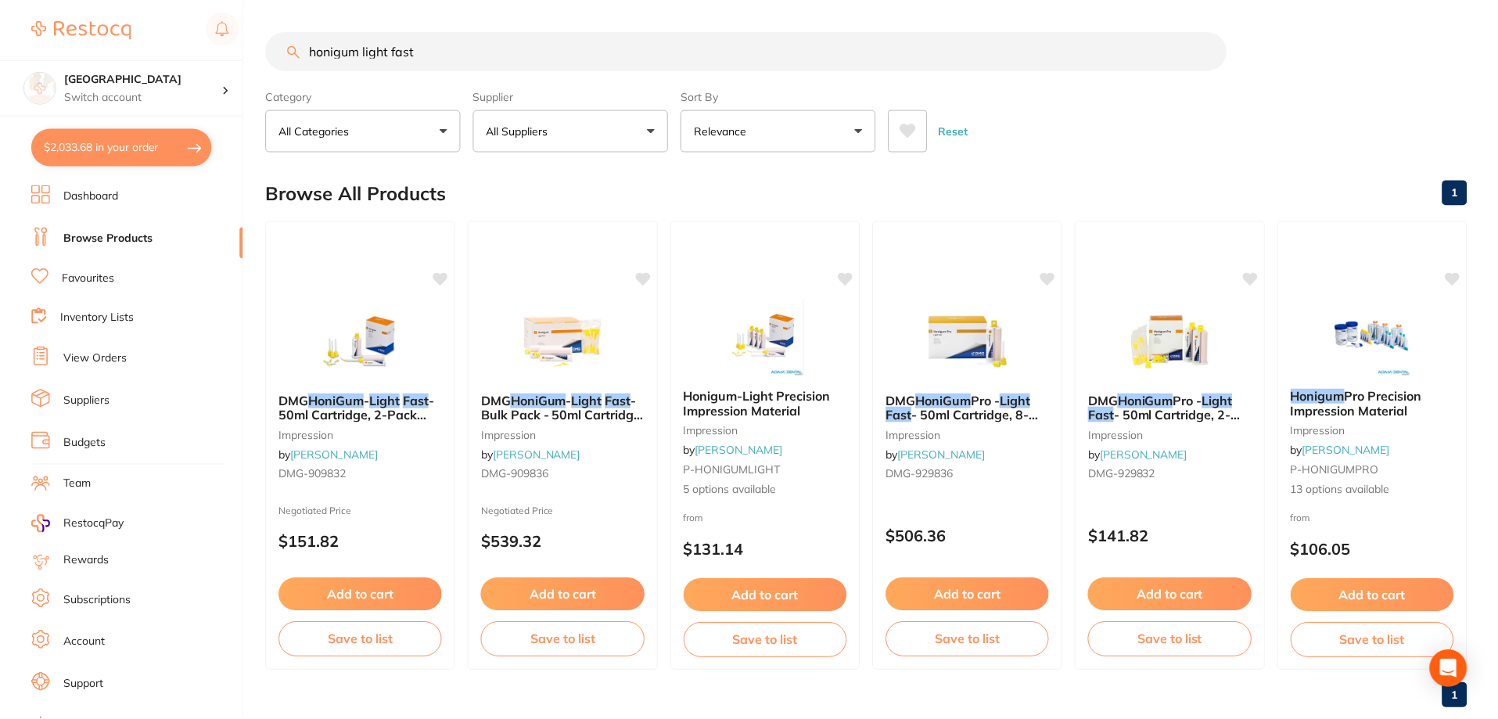
scroll to position [1, 0]
drag, startPoint x: 432, startPoint y: 47, endPoint x: 64, endPoint y: 46, distance: 367.6
click at [77, 47] on div "$2,033.68 Lakes Boulevard Dental Switch account Lakes Boulevard Dental $2,033.6…" at bounding box center [749, 358] width 1498 height 719
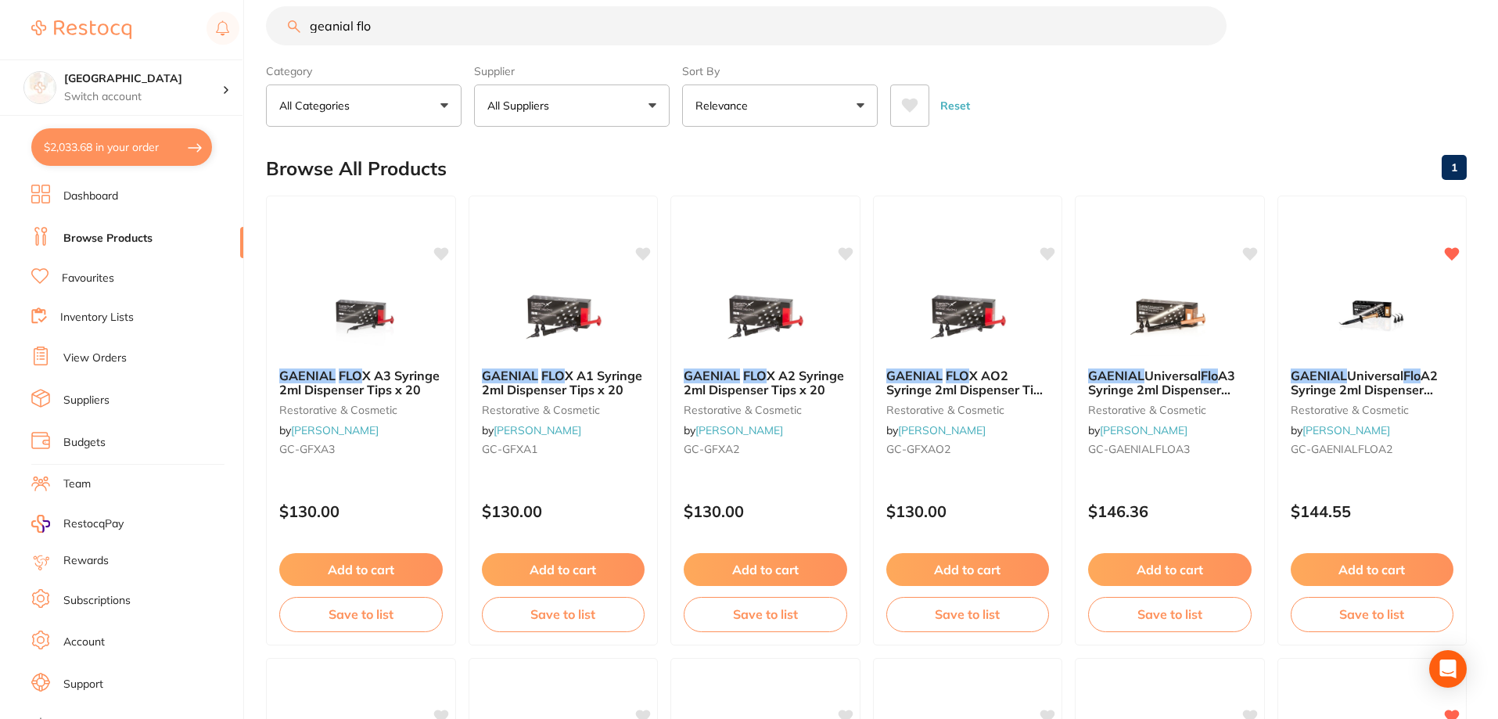
scroll to position [0, 0]
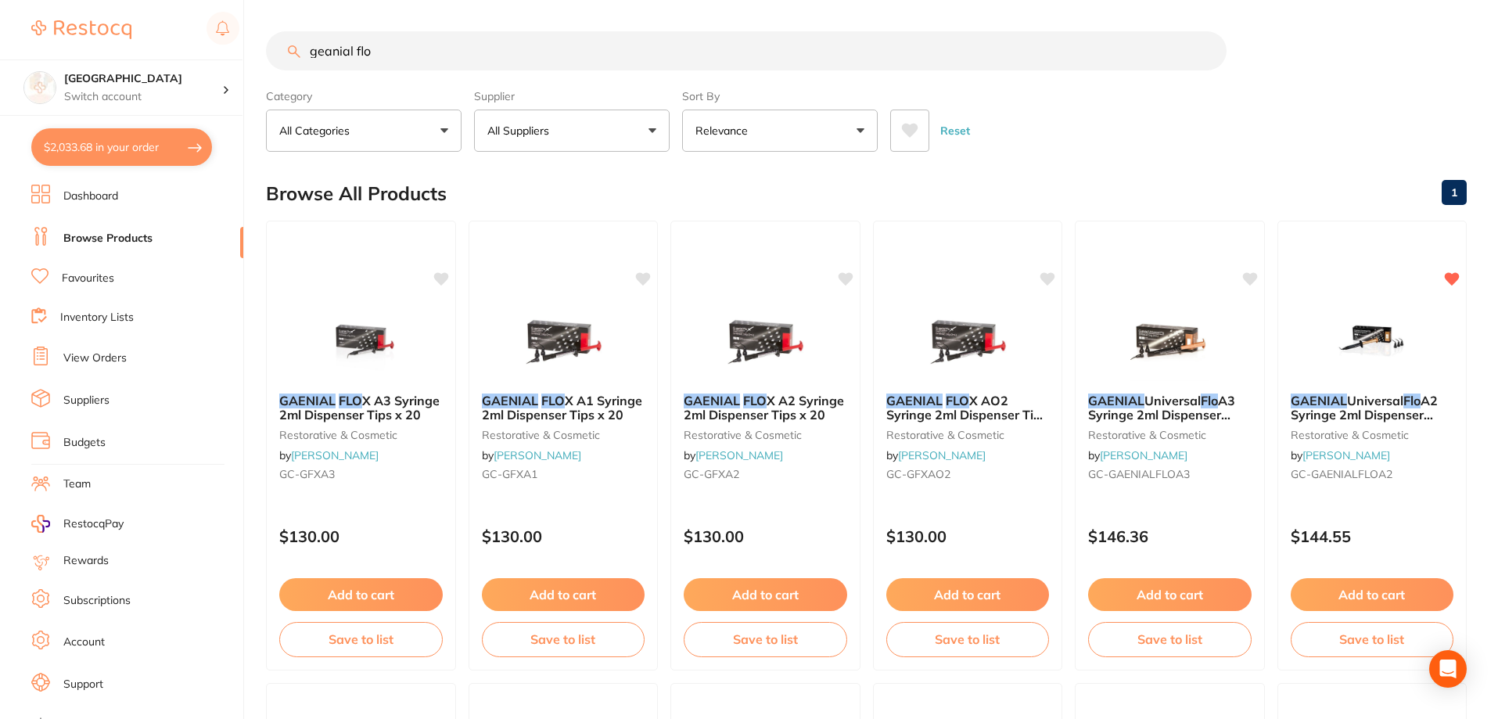
click at [381, 51] on input "geanial flo" at bounding box center [746, 50] width 961 height 39
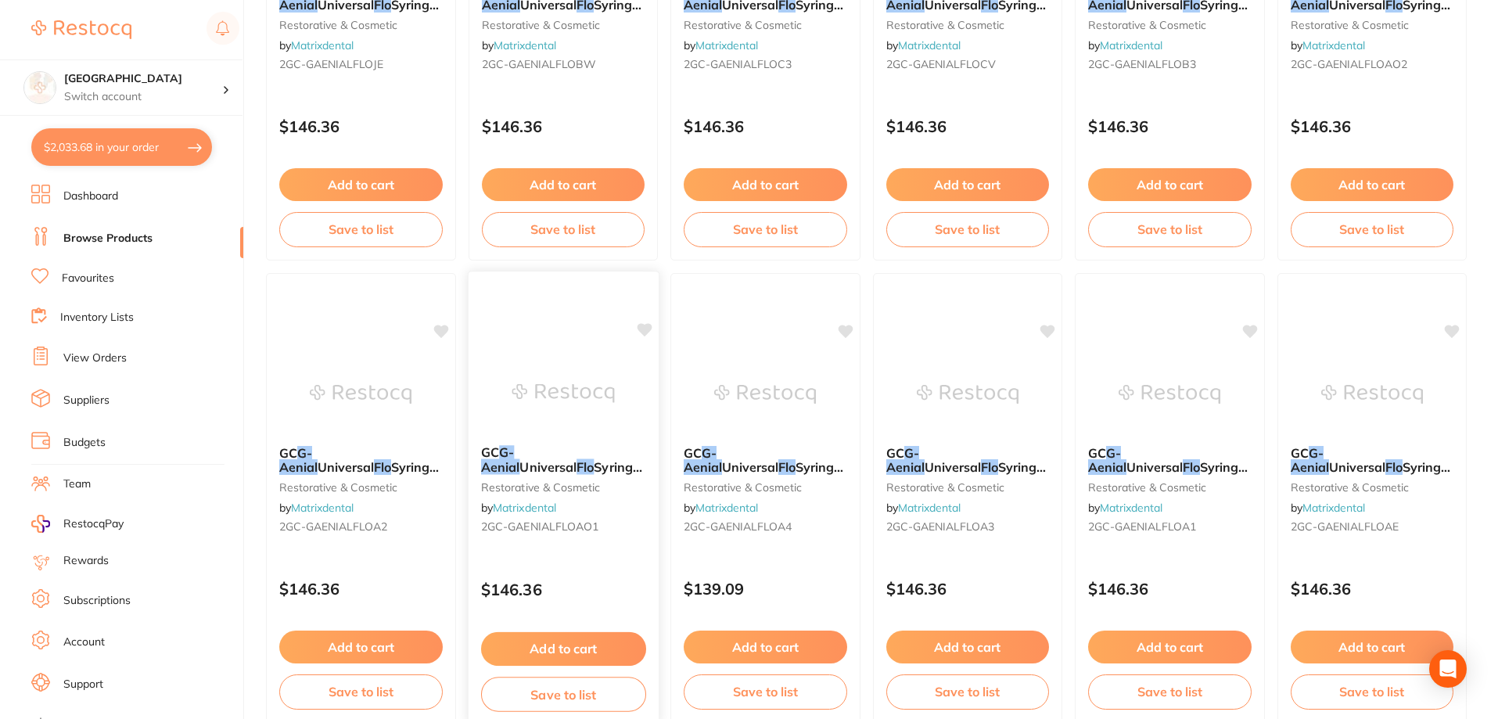
scroll to position [2408, 0]
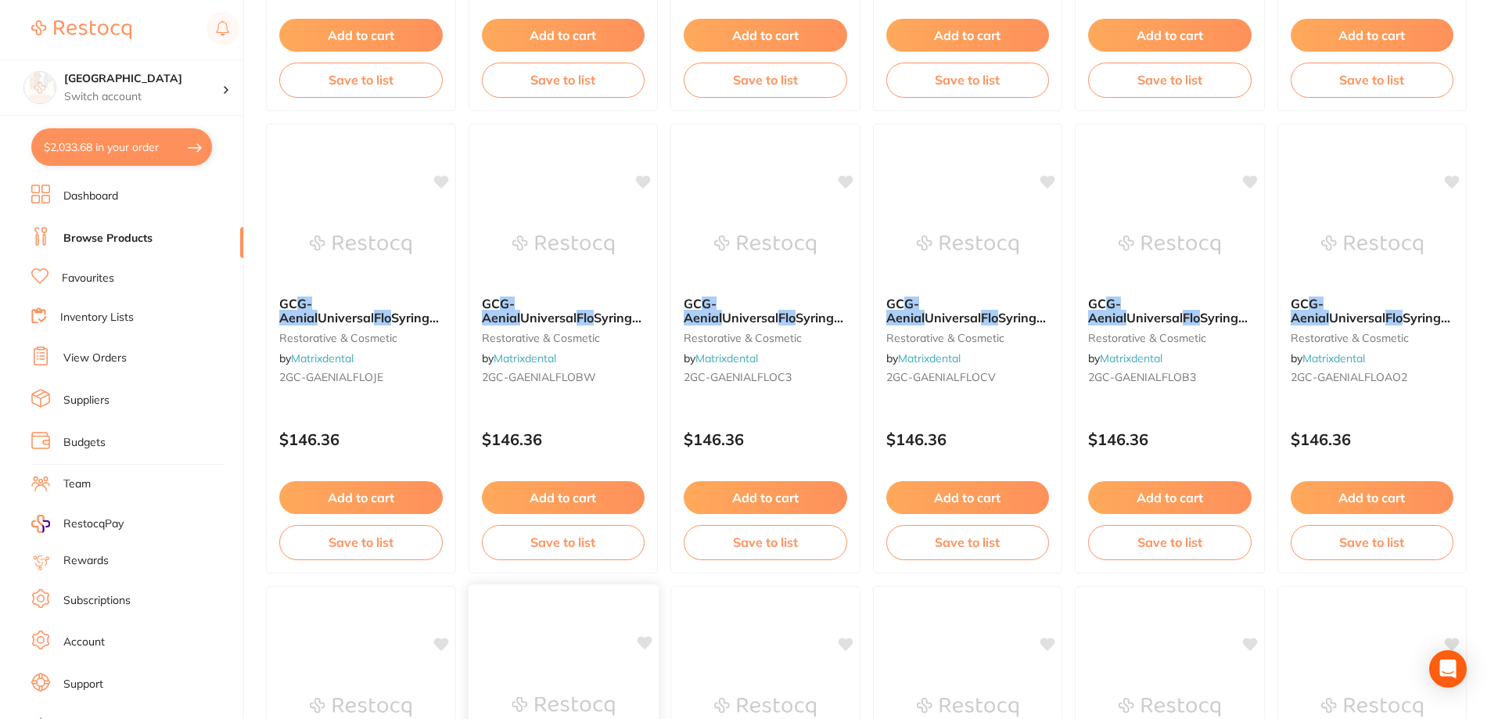
type input "geanial flow"
click at [156, 143] on button "$2,033.68 in your order" at bounding box center [121, 147] width 181 height 38
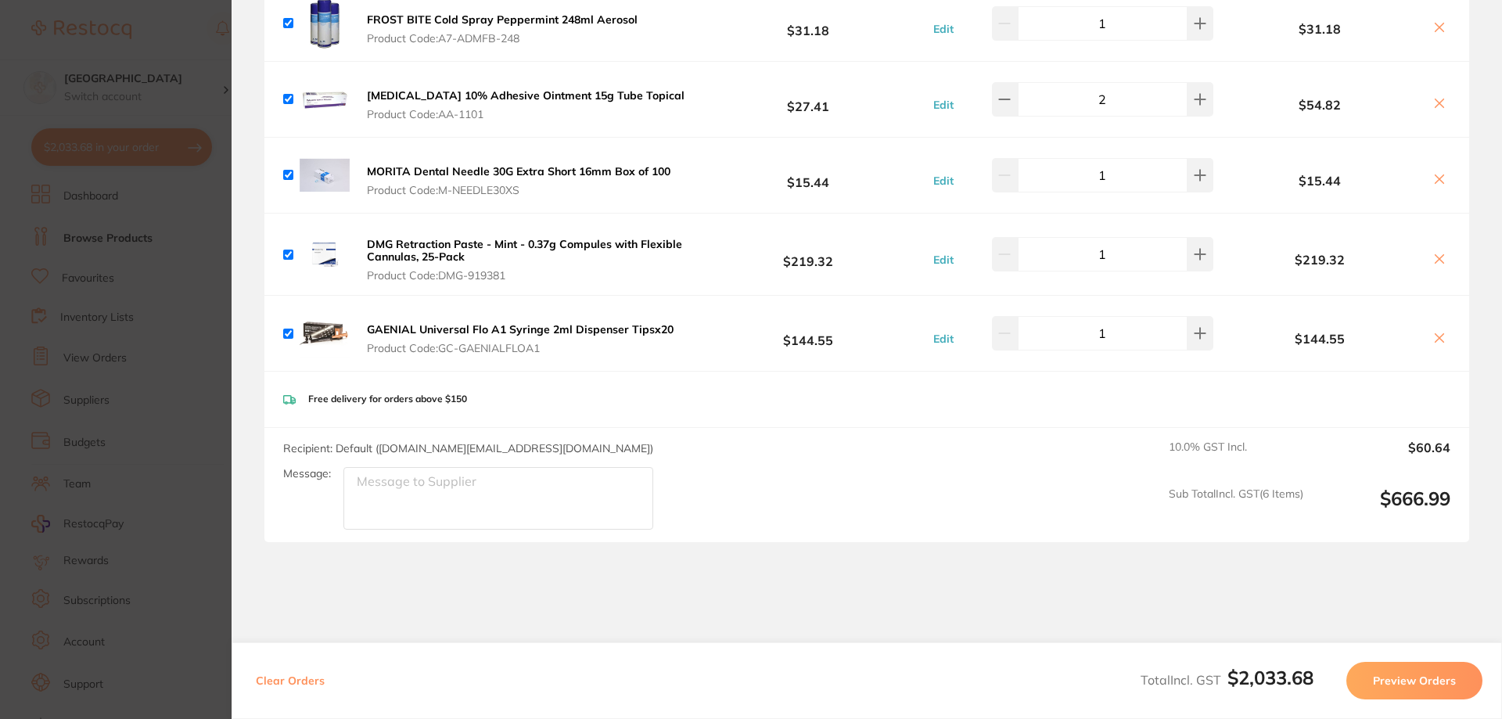
scroll to position [1783, 0]
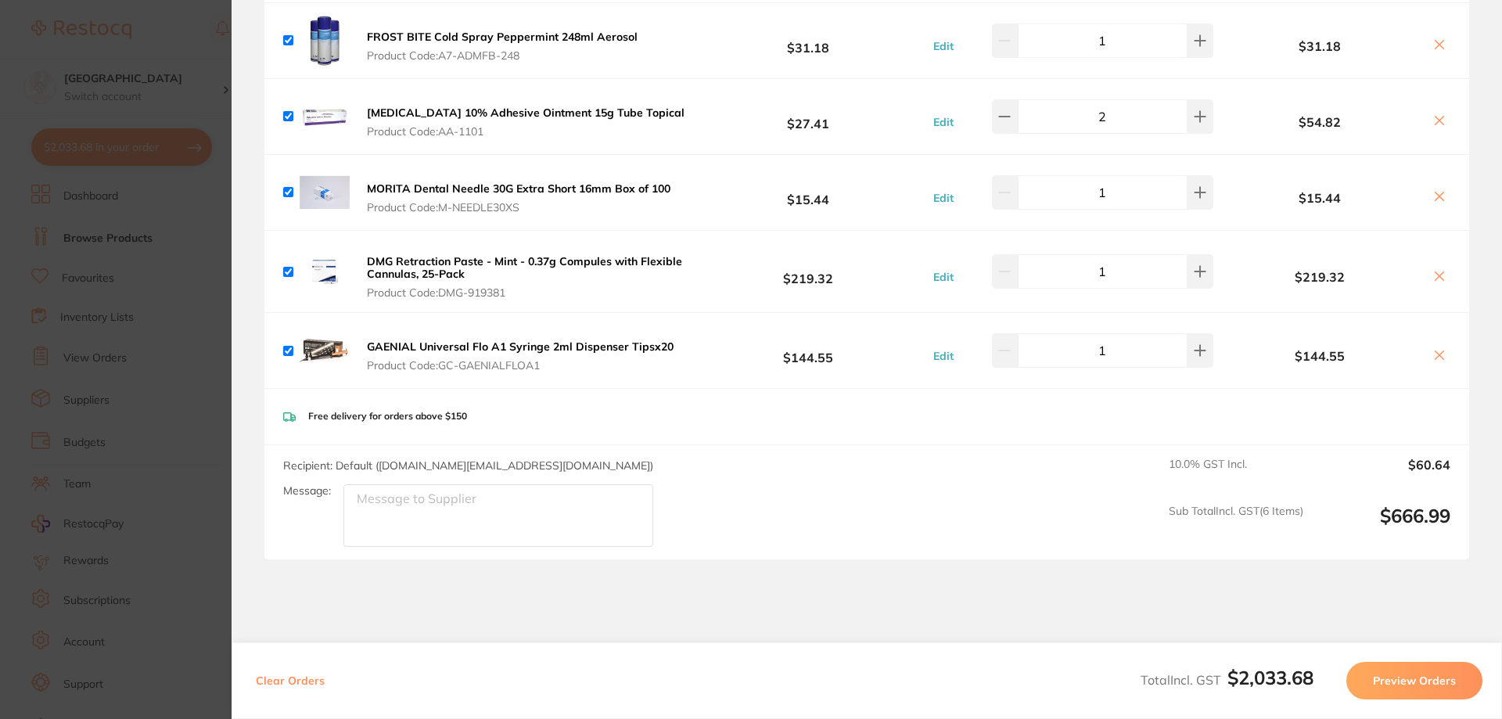
click at [163, 262] on section "Update RRP Set your pre negotiated price for this item. Item Agreed RRP (excl. …" at bounding box center [751, 359] width 1502 height 719
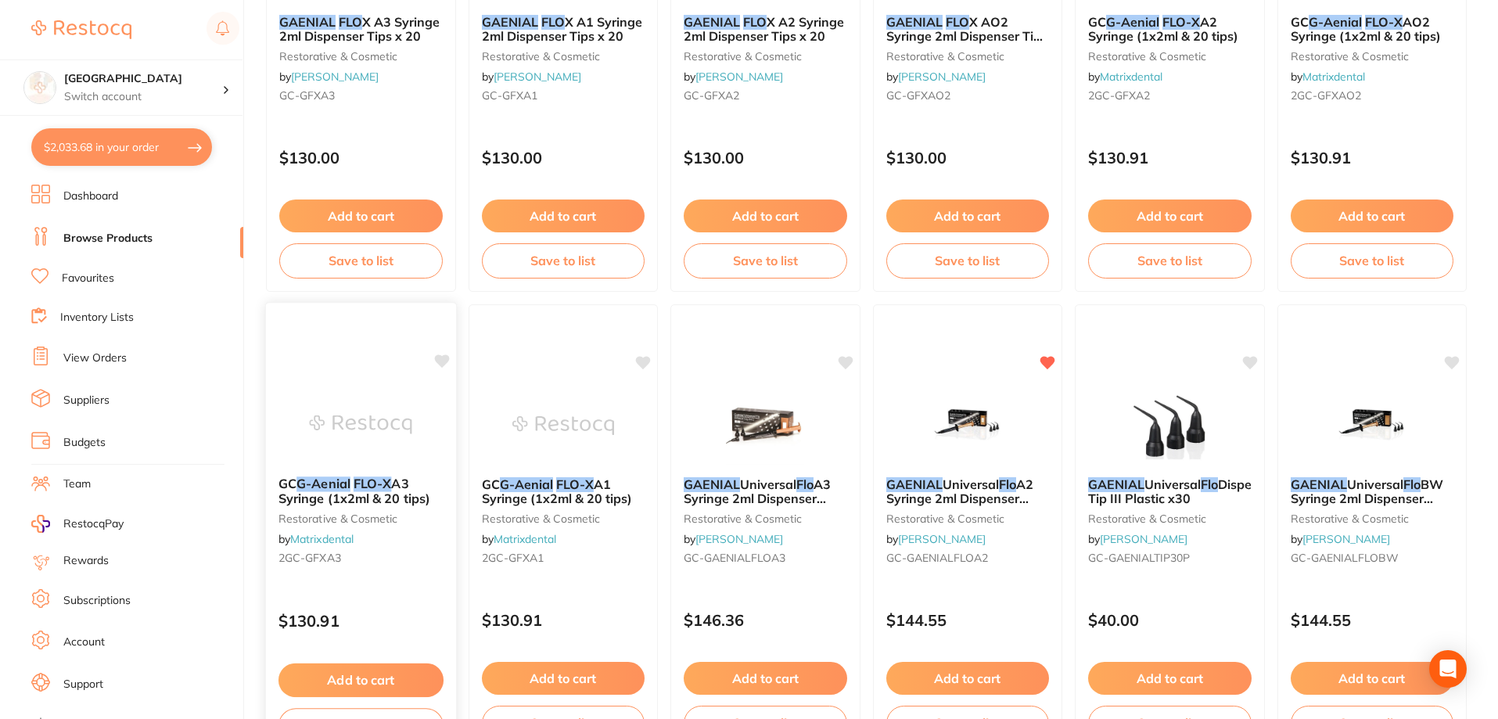
scroll to position [296, 0]
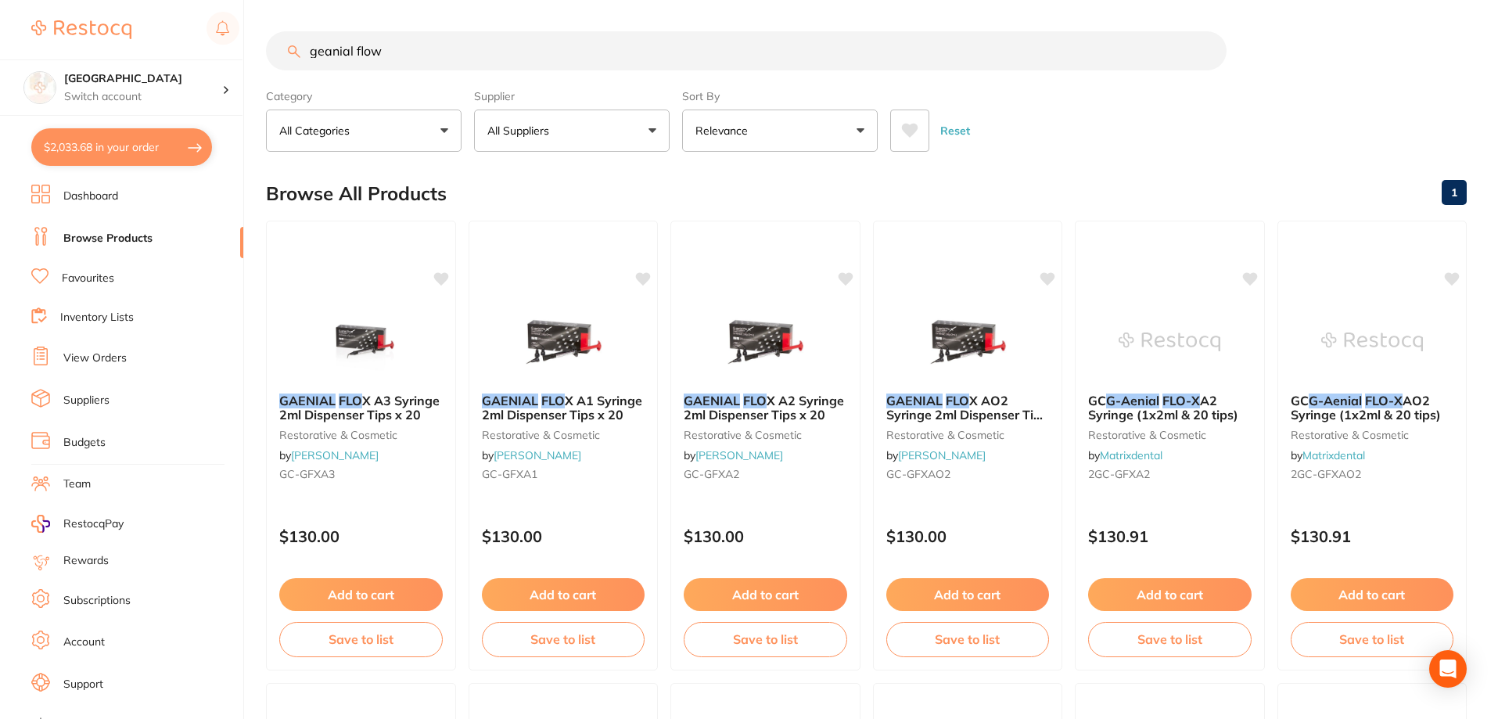
scroll to position [1783, 0]
drag, startPoint x: 404, startPoint y: 56, endPoint x: 33, endPoint y: 18, distance: 373.5
click at [52, 18] on div "$2,033.68 Lakes Boulevard Dental Switch account Lakes Boulevard Dental $2,033.6…" at bounding box center [749, 359] width 1498 height 719
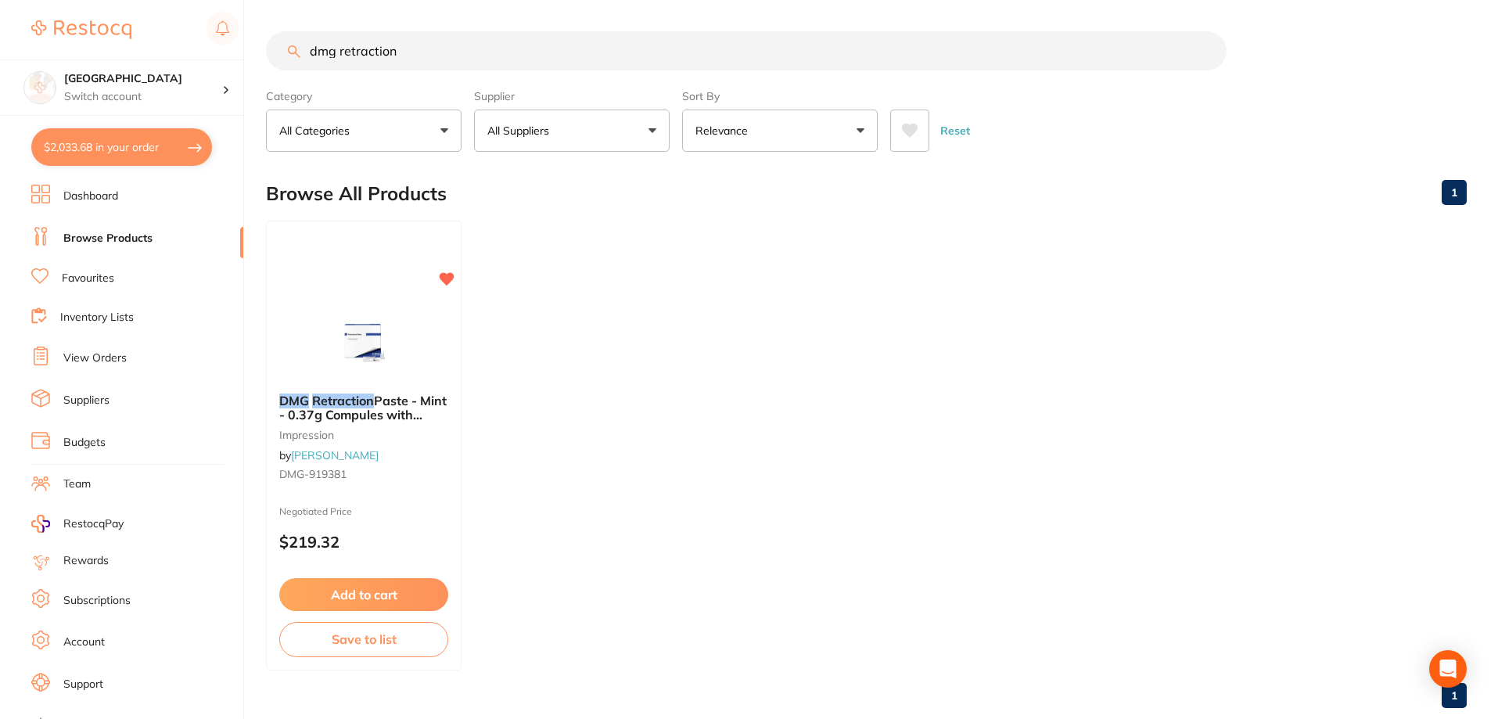
drag, startPoint x: 386, startPoint y: 52, endPoint x: 342, endPoint y: 49, distance: 43.9
click at [342, 49] on input "dmg retraction" at bounding box center [746, 50] width 961 height 39
click at [337, 48] on input "dmg retraction" at bounding box center [746, 50] width 961 height 39
drag, startPoint x: 416, startPoint y: 52, endPoint x: 0, endPoint y: 23, distance: 417.1
click at [0, 24] on div "$2,033.68 Lakes Boulevard Dental Switch account [GEOGRAPHIC_DATA] Dental $2,033…" at bounding box center [749, 359] width 1498 height 719
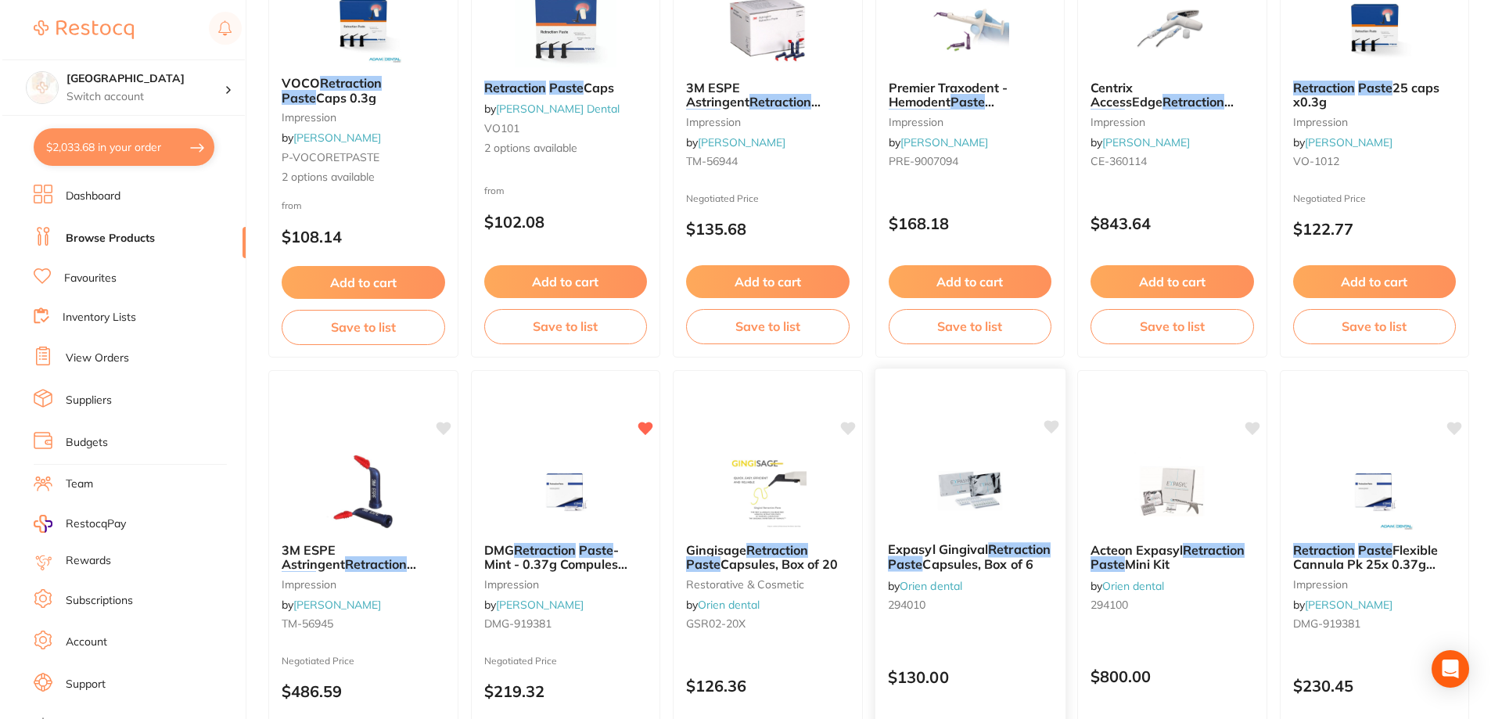
scroll to position [0, 0]
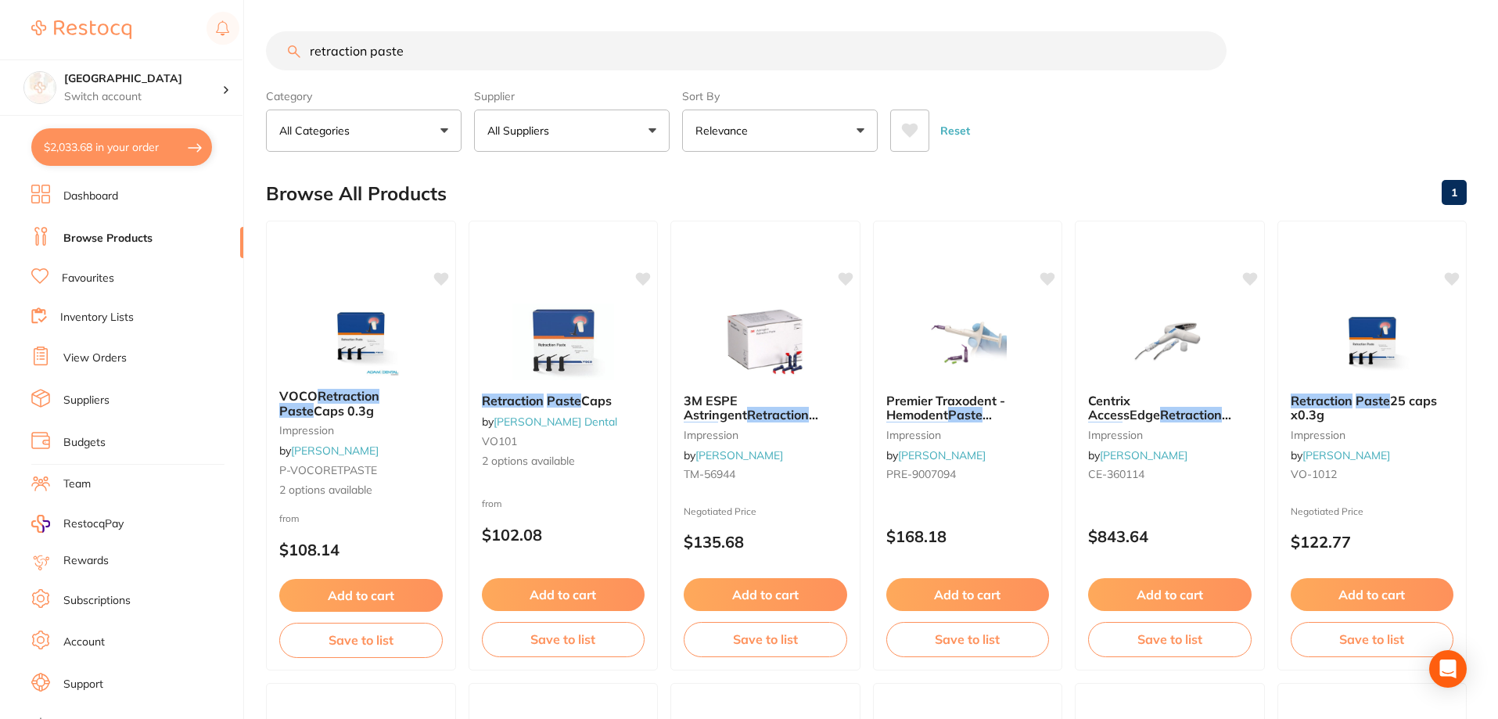
drag, startPoint x: 449, startPoint y: 54, endPoint x: 140, endPoint y: 20, distance: 310.8
click at [135, 21] on div "$2,033.68 Lakes Boulevard Dental Switch account [GEOGRAPHIC_DATA] Dental $2,033…" at bounding box center [749, 359] width 1498 height 719
paste input "DMG-919381"
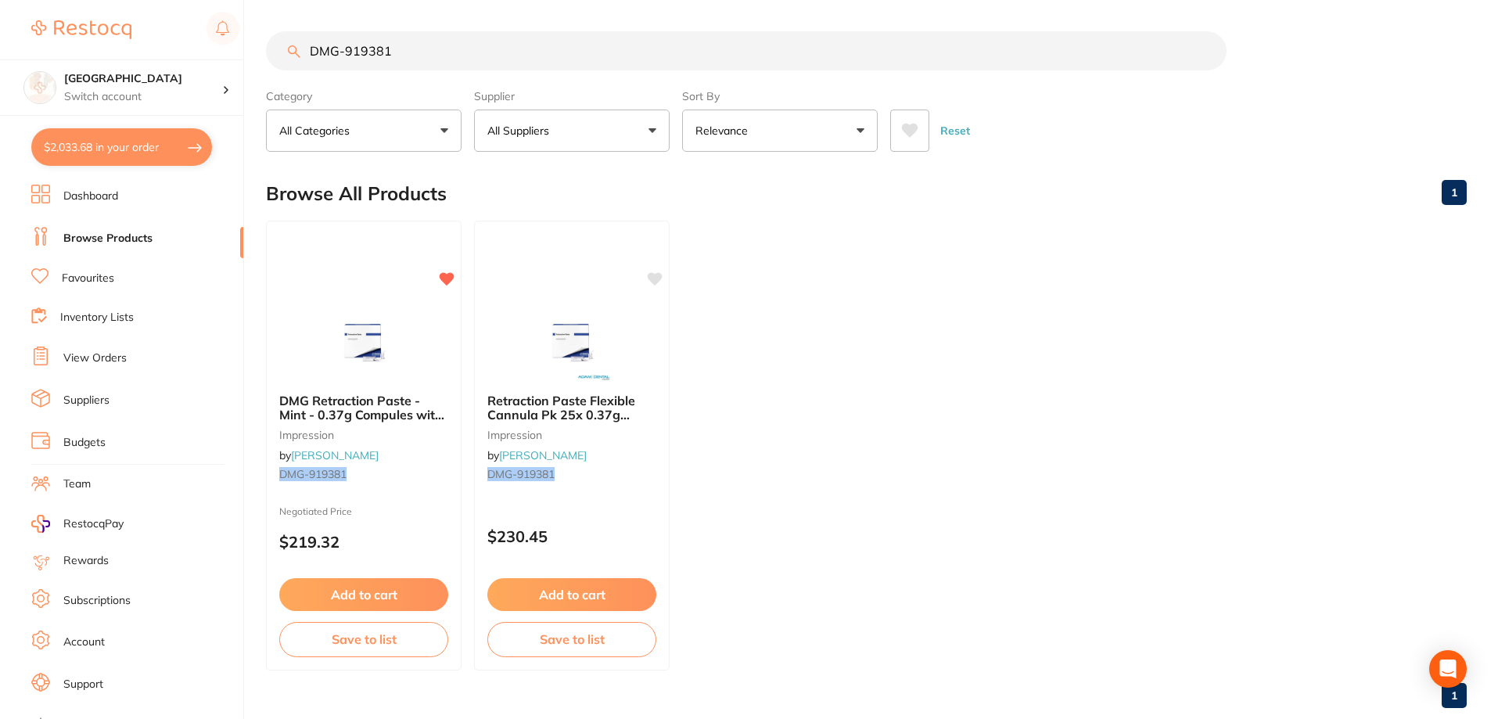
drag, startPoint x: 431, startPoint y: 56, endPoint x: 159, endPoint y: 40, distance: 272.7
click at [160, 40] on div "$2,033.68 Lakes Boulevard Dental Switch [STREET_ADDRESS] Dental $2,033.68 in yo…" at bounding box center [749, 359] width 1498 height 719
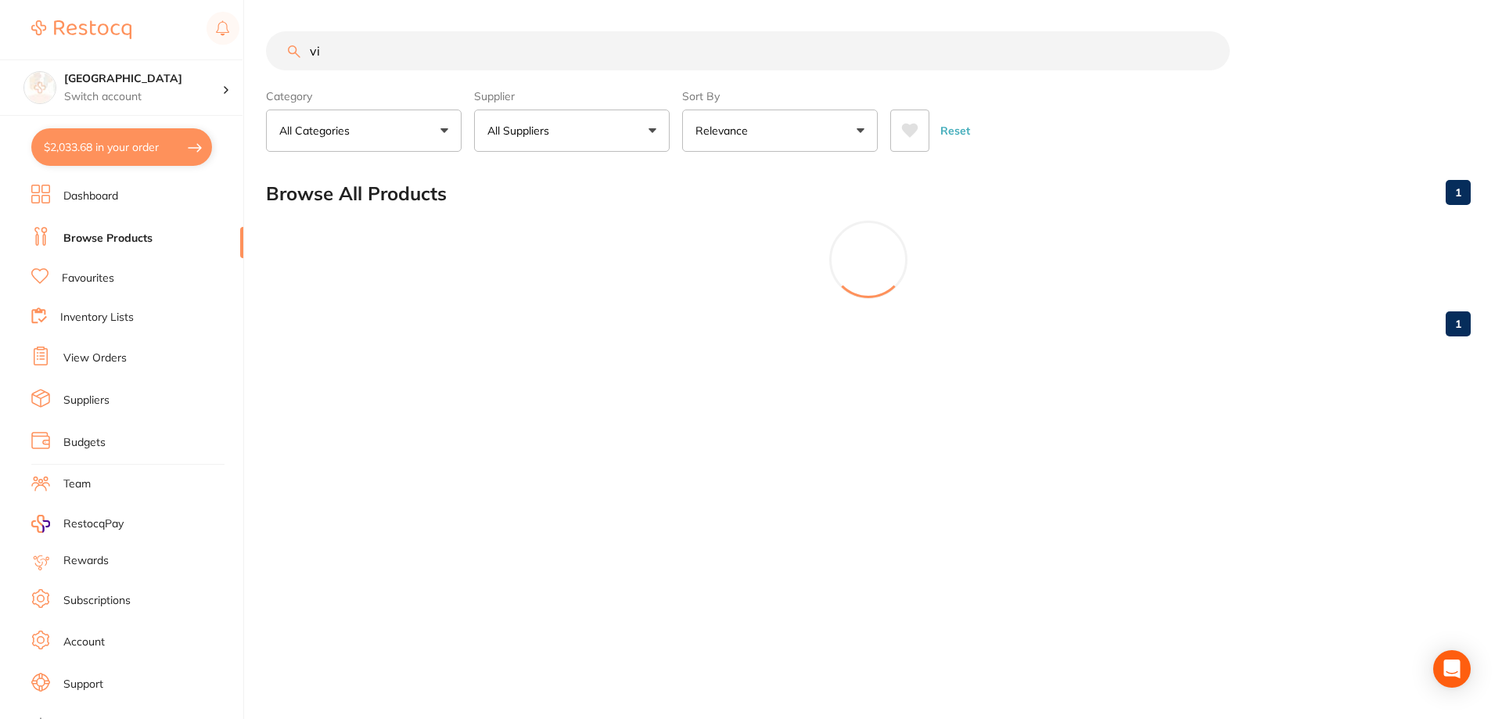
click at [121, 157] on button "$2,033.68 in your order" at bounding box center [121, 147] width 181 height 38
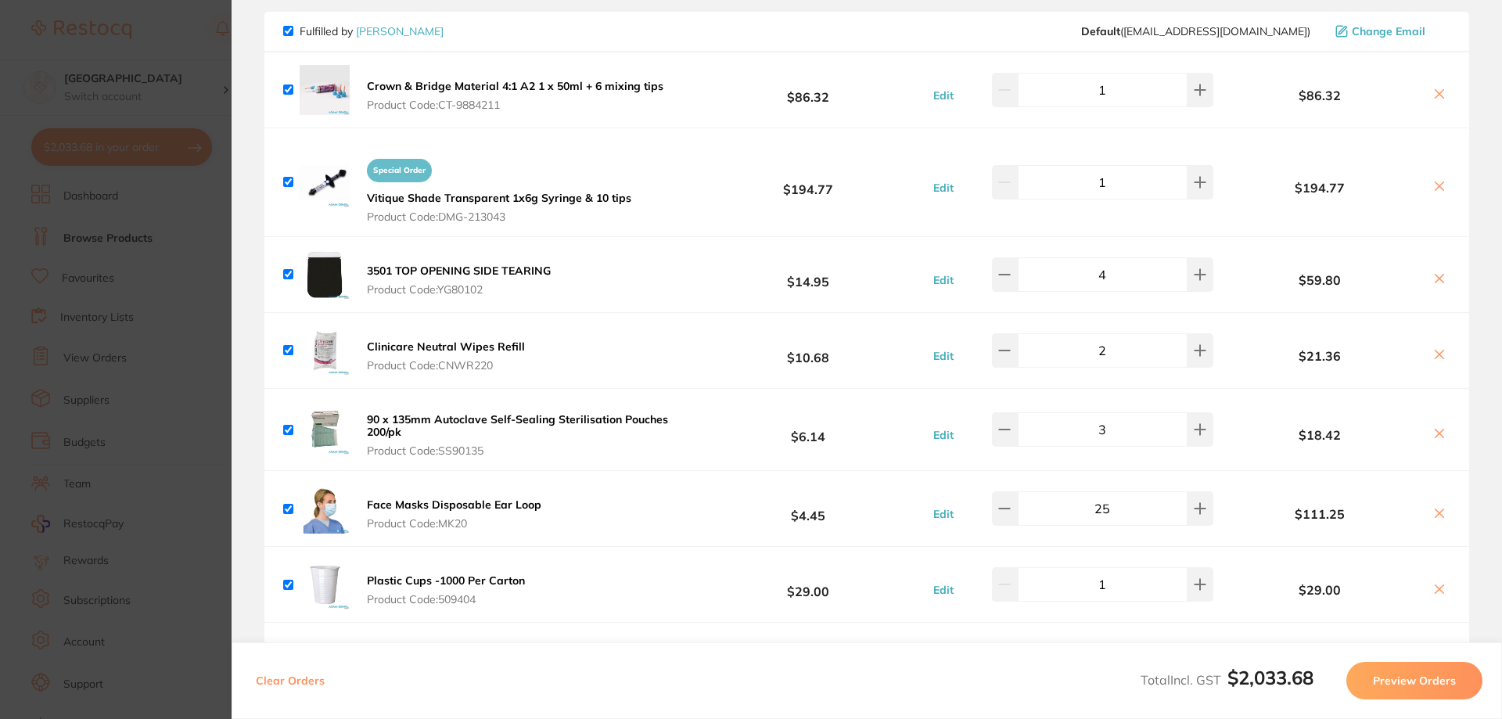
scroll to position [62, 0]
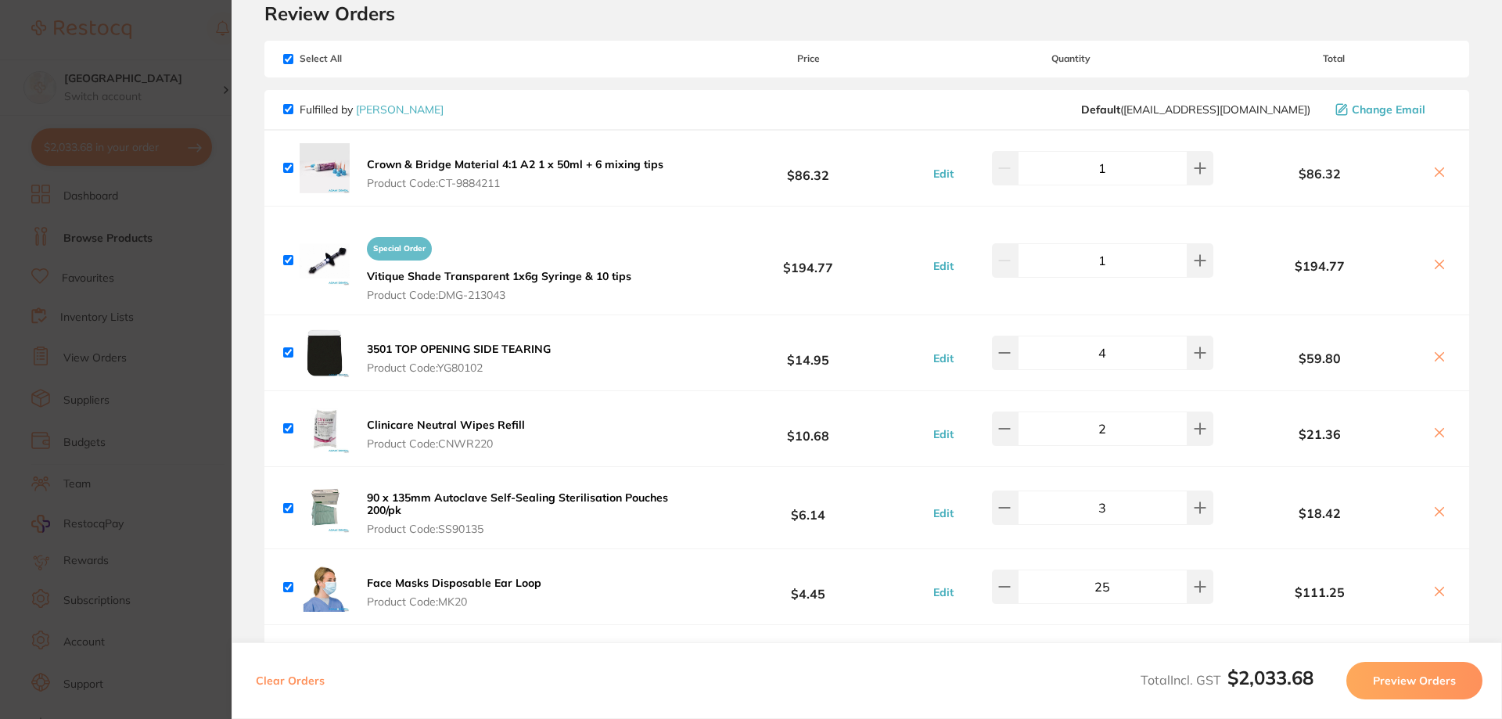
click at [194, 333] on section "Update RRP Set your pre negotiated price for this item. Item Agreed RRP (excl. …" at bounding box center [751, 359] width 1502 height 719
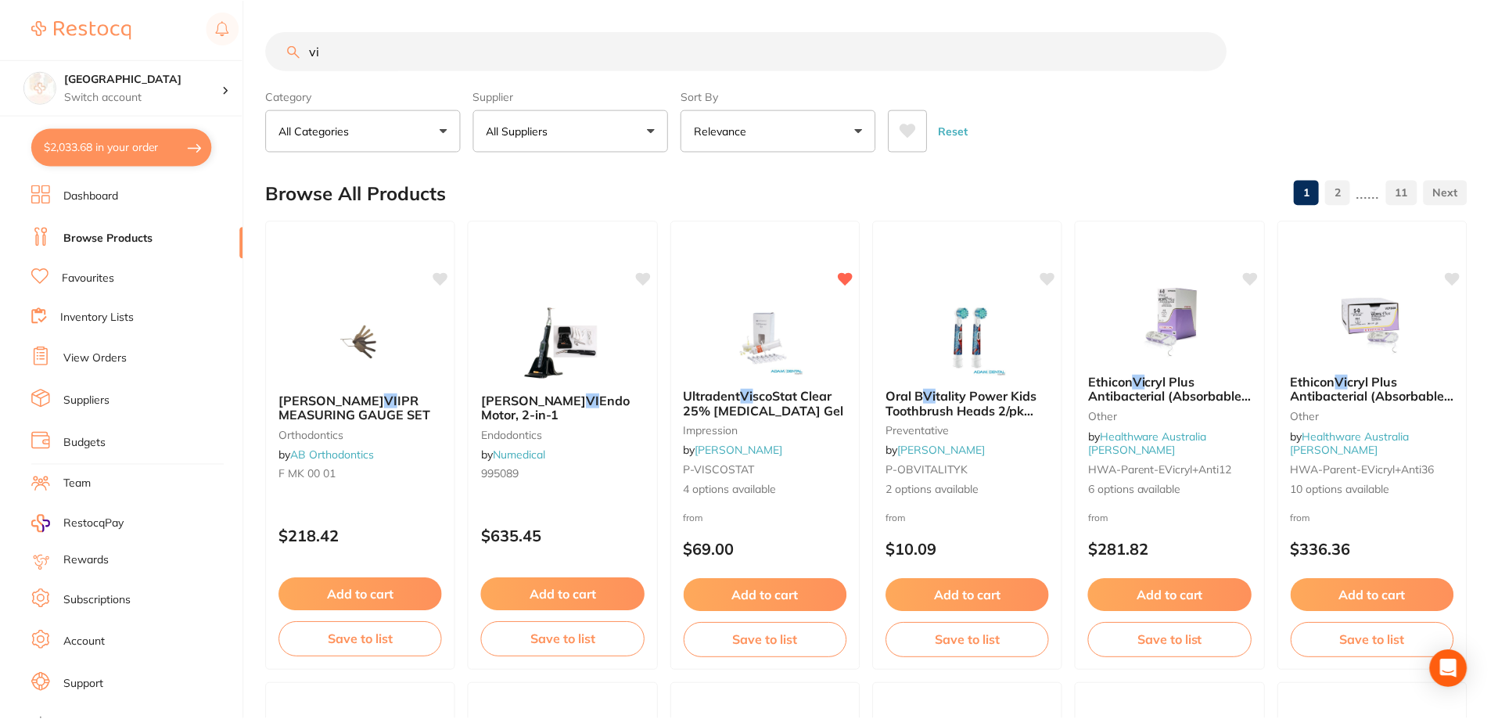
scroll to position [1, 0]
click at [323, 43] on input "vi" at bounding box center [746, 50] width 961 height 39
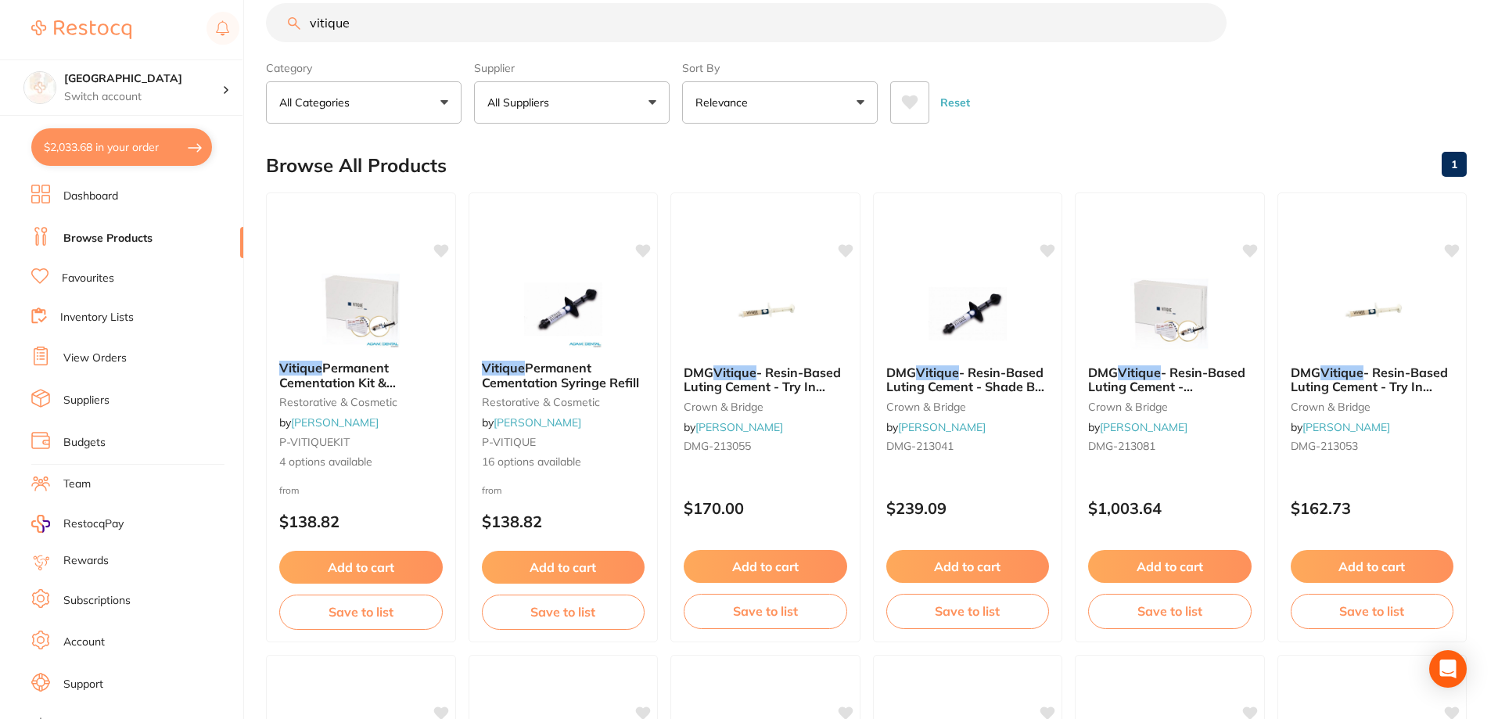
scroll to position [0, 0]
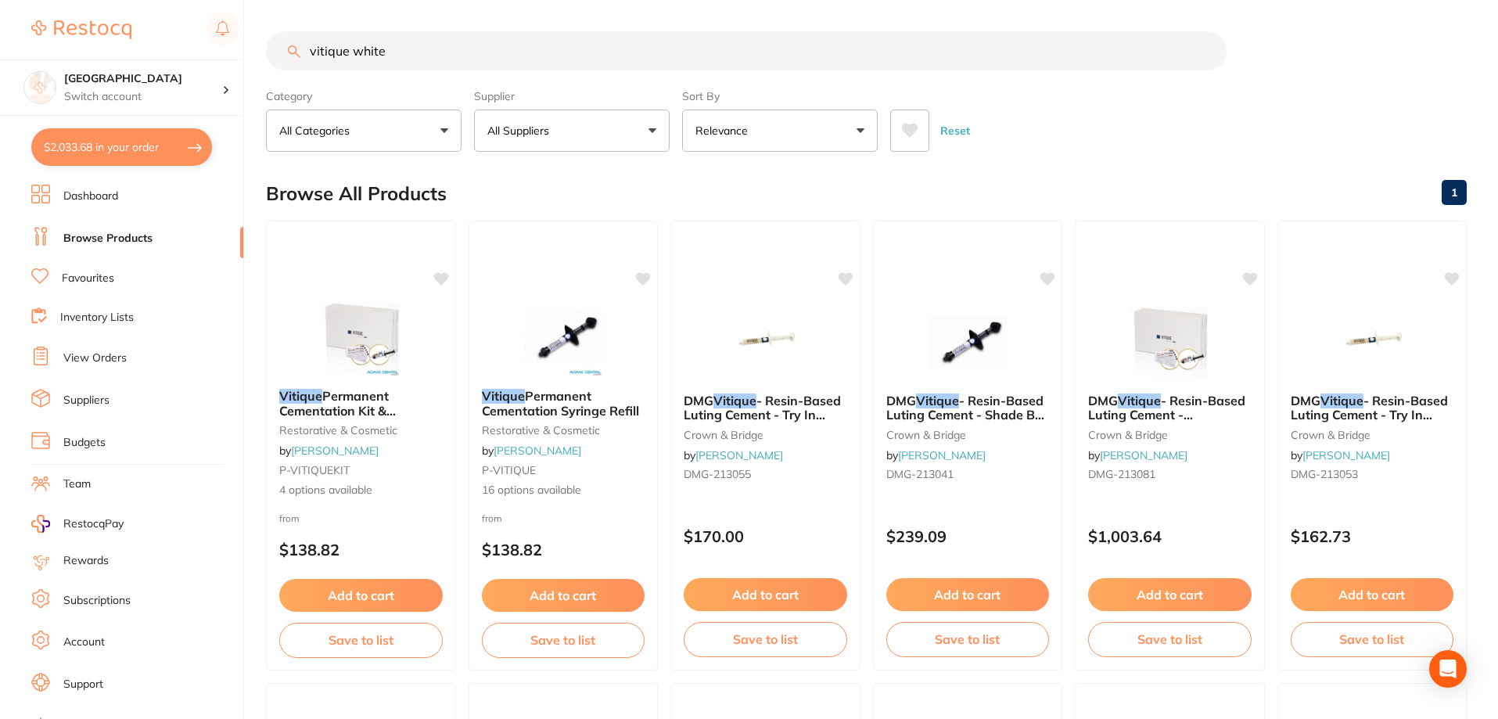
type input "vitique white"
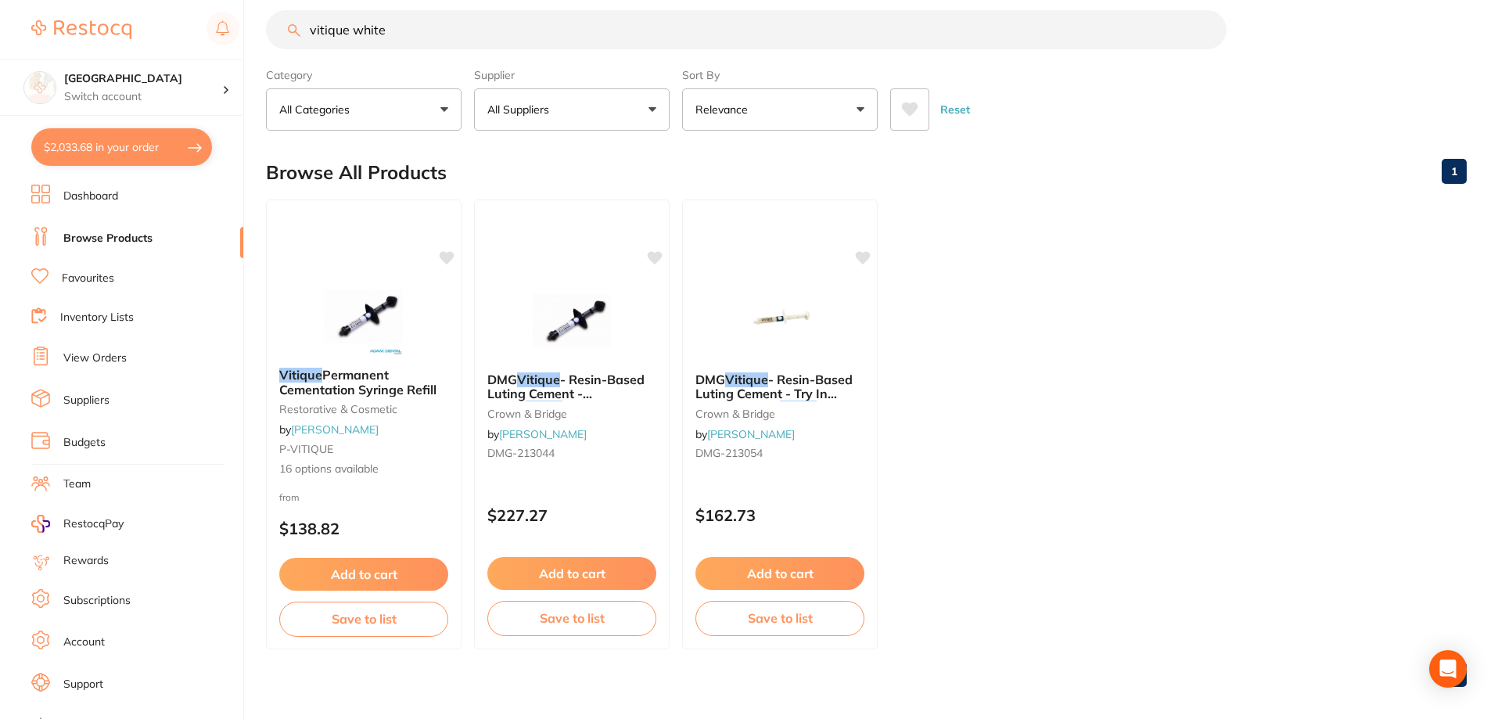
scroll to position [33, 0]
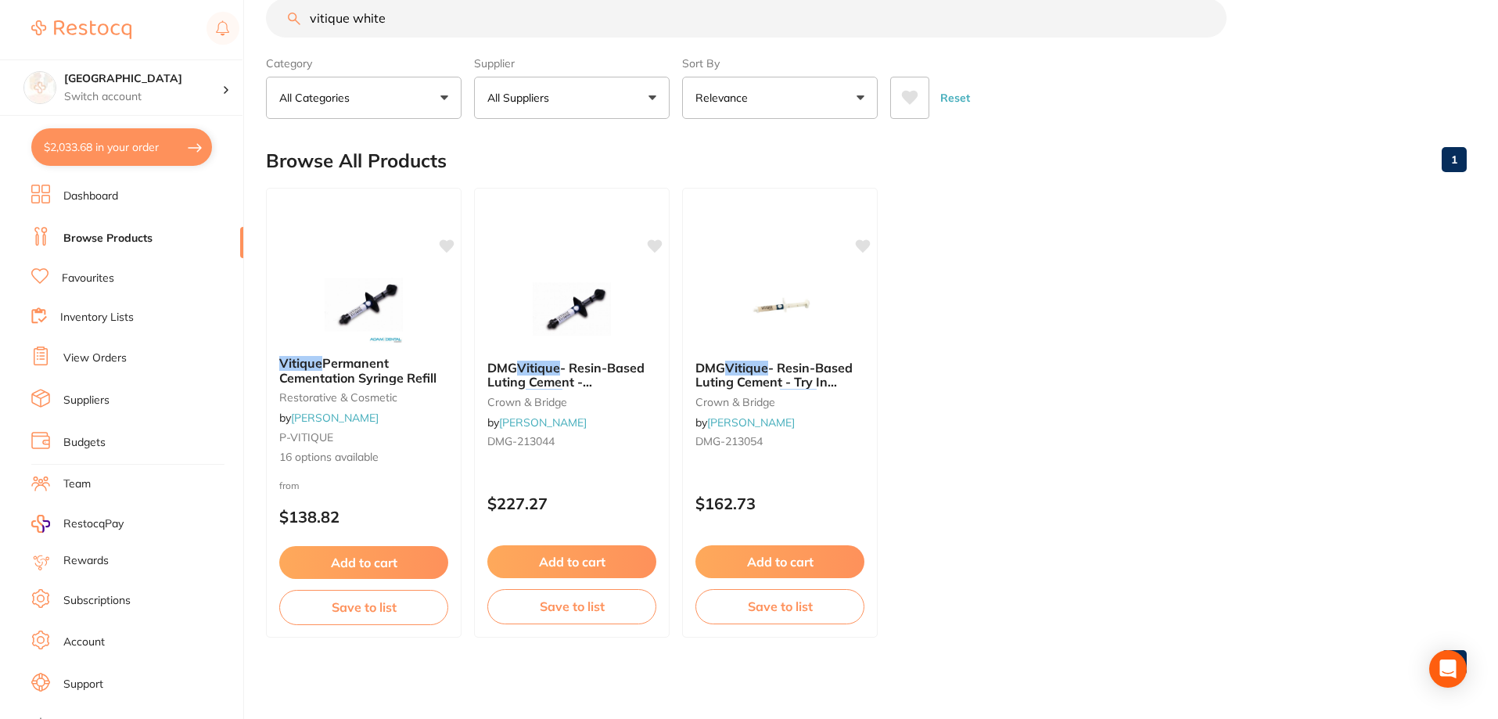
click at [592, 373] on span "- Resin-Based Luting Cement - Shade" at bounding box center [565, 382] width 157 height 45
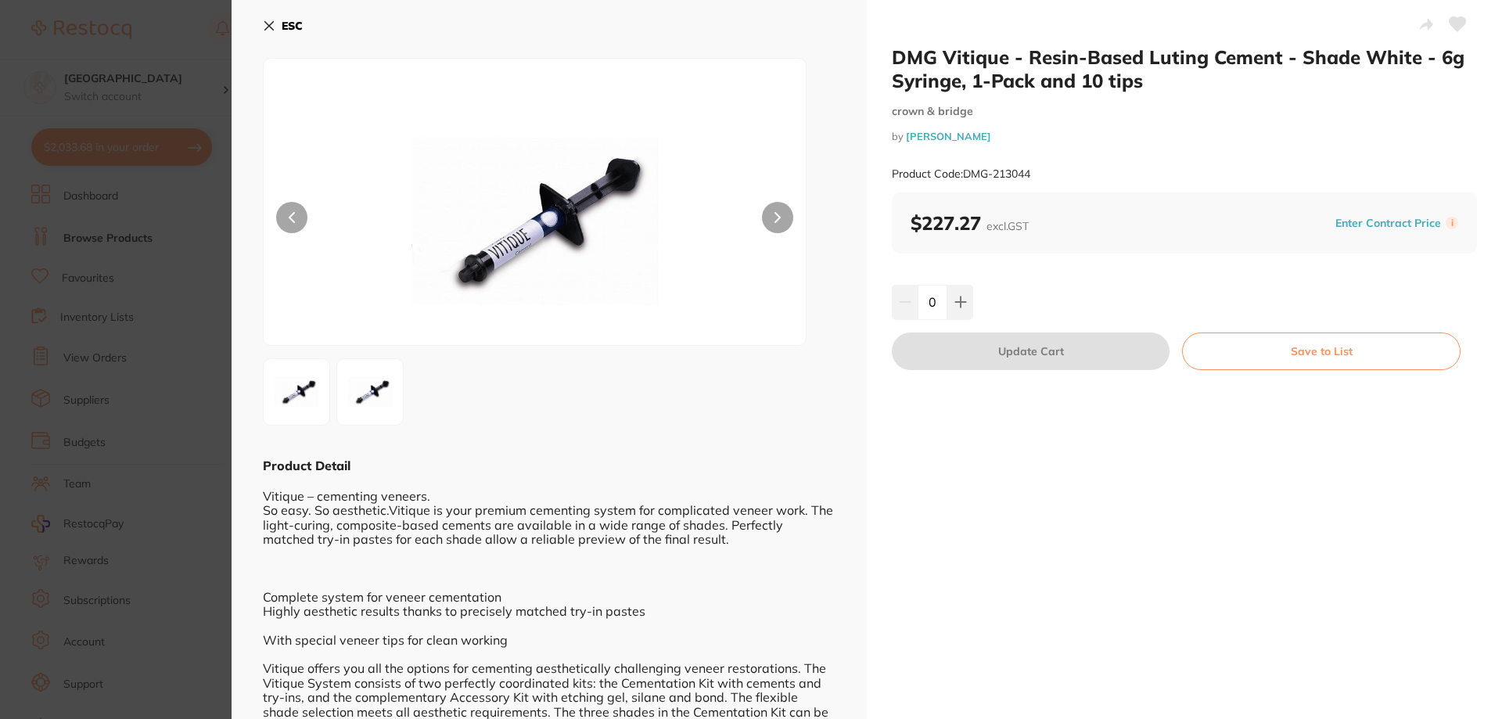
click at [115, 445] on section "DMG Vitique - Resin-Based Luting Cement - Shade White - 6g Syringe, 1-Pack and …" at bounding box center [751, 359] width 1502 height 719
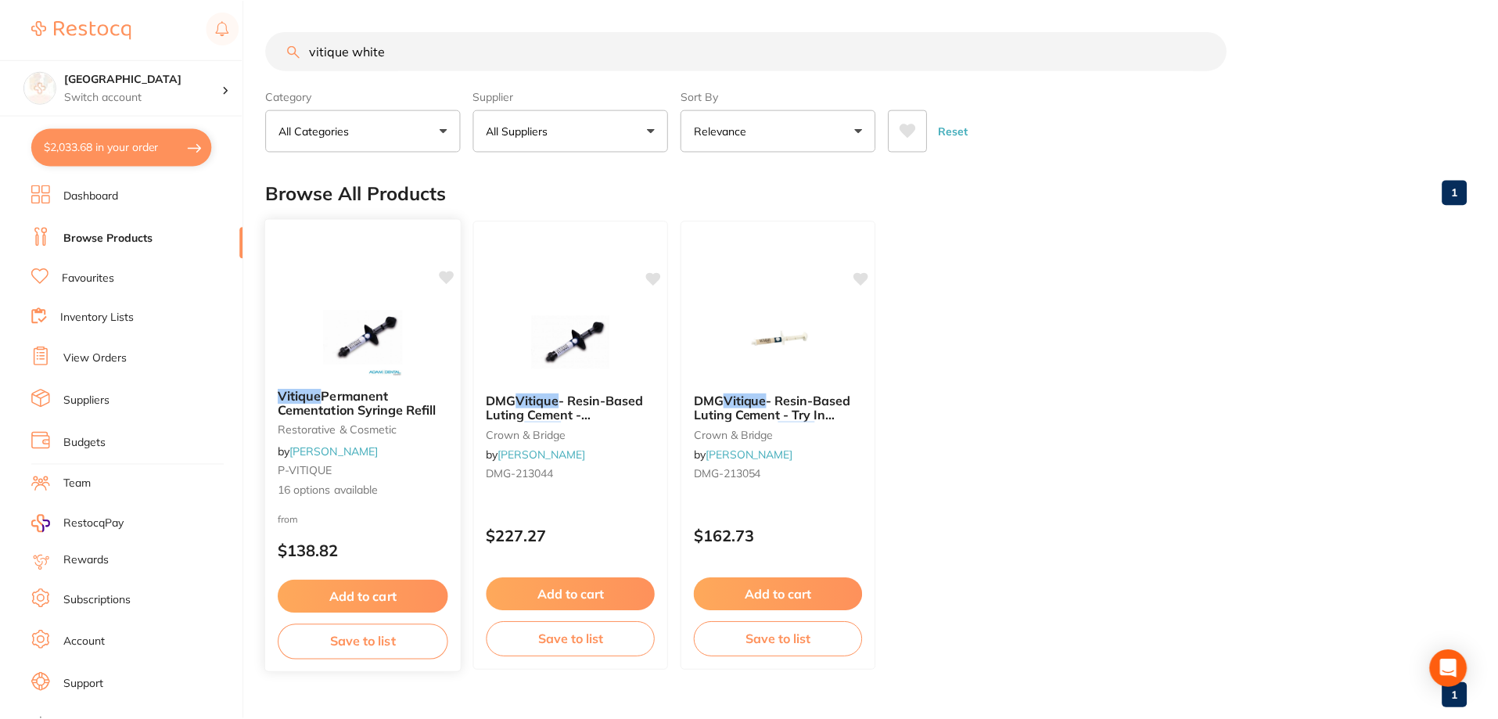
scroll to position [33, 0]
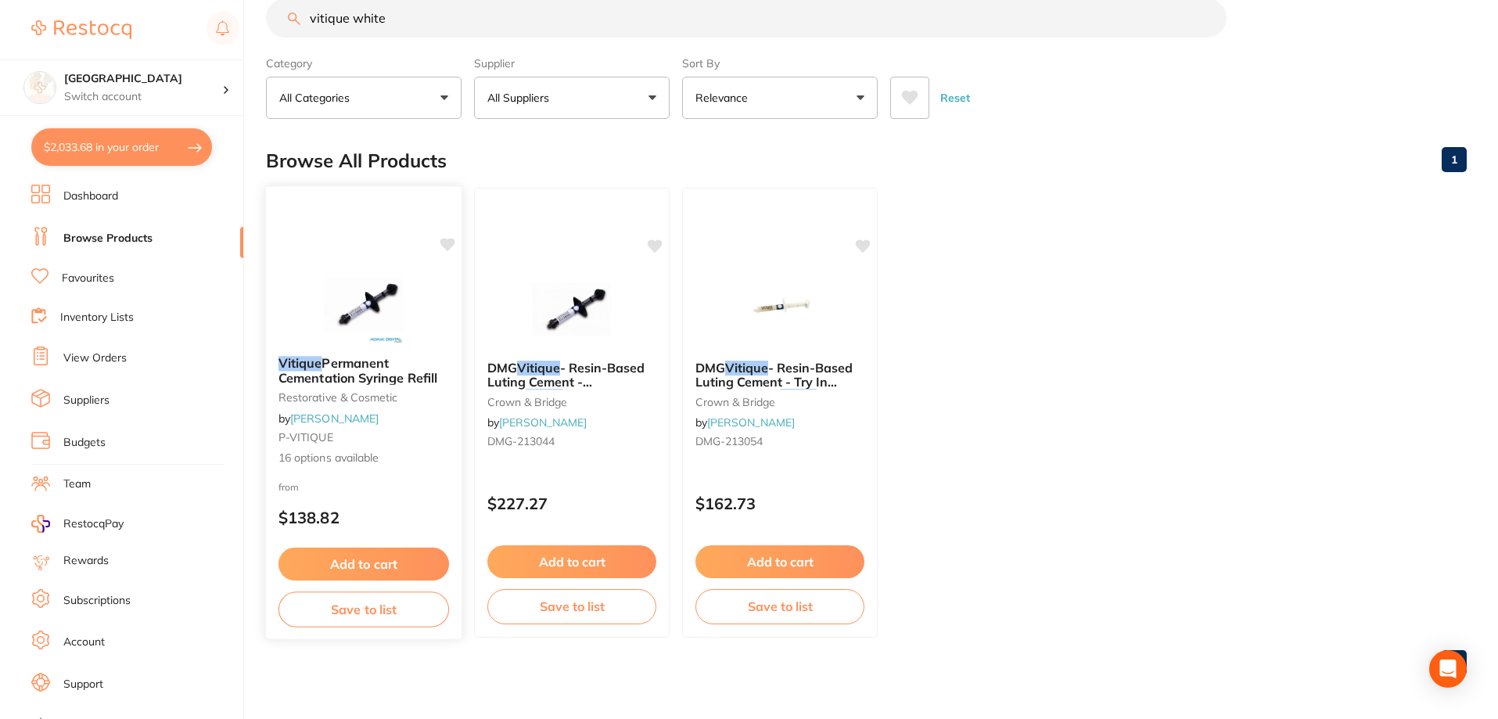
click at [324, 389] on div "Vitique Permanent Cementation Syringe Refill restorative & cosmetic by [PERSON_…" at bounding box center [364, 410] width 196 height 135
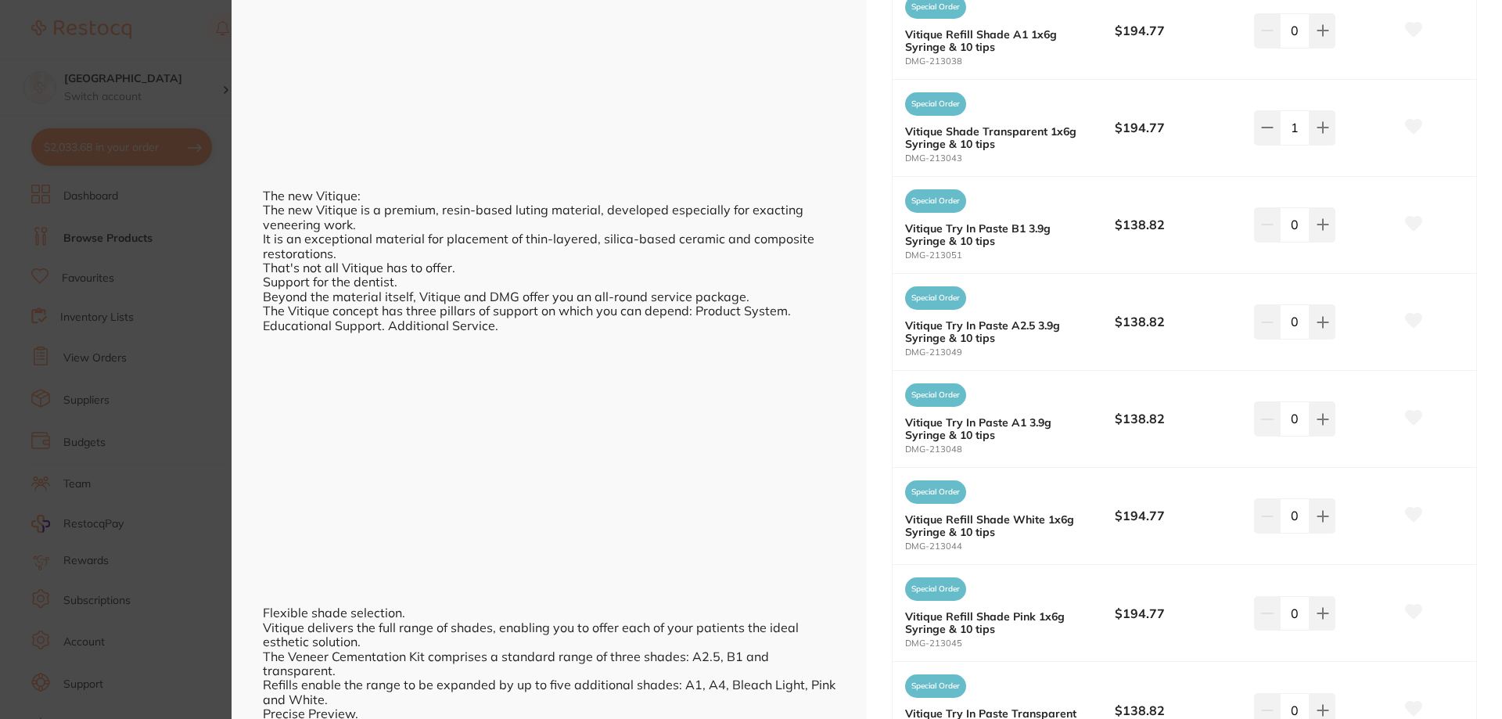
scroll to position [939, 0]
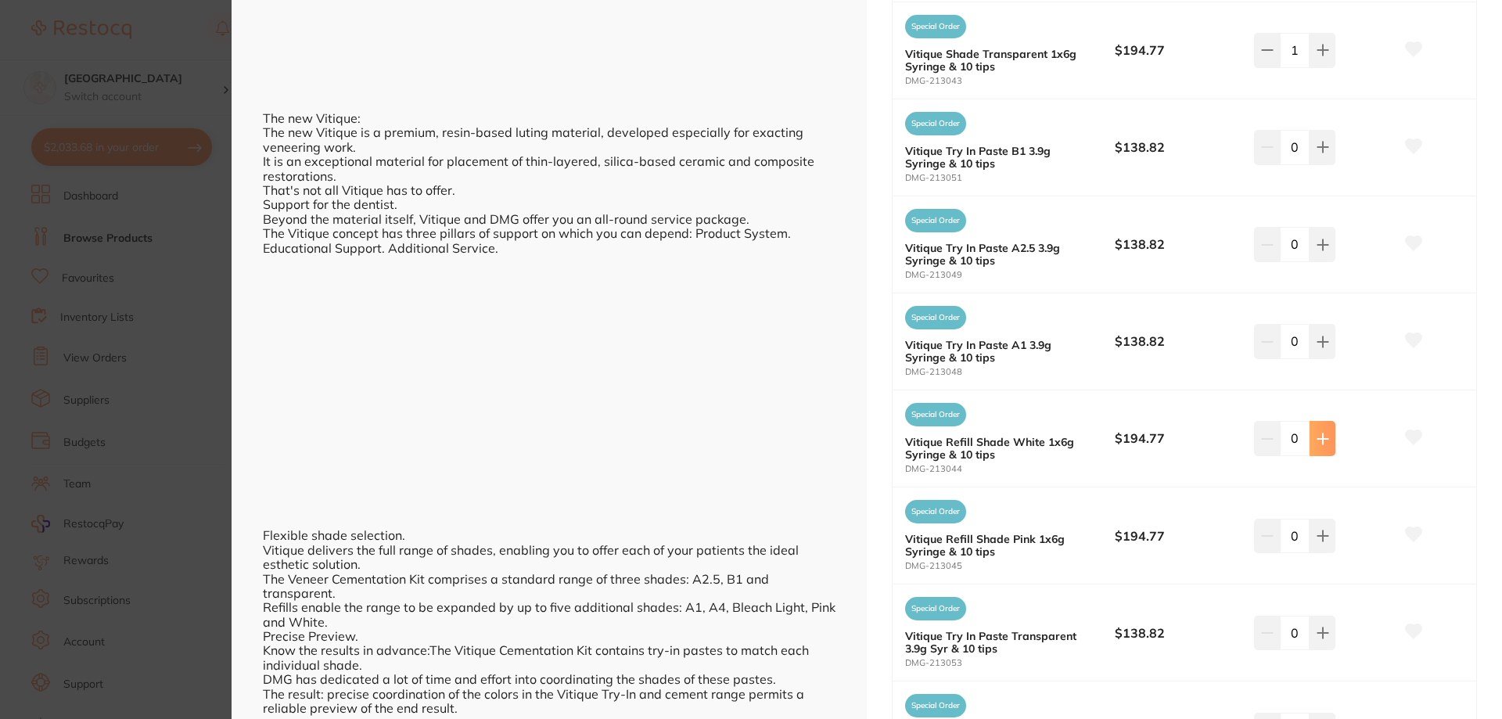
click at [1316, 438] on icon at bounding box center [1322, 439] width 13 height 13
type input "1"
click at [1409, 438] on icon at bounding box center [1414, 437] width 16 height 14
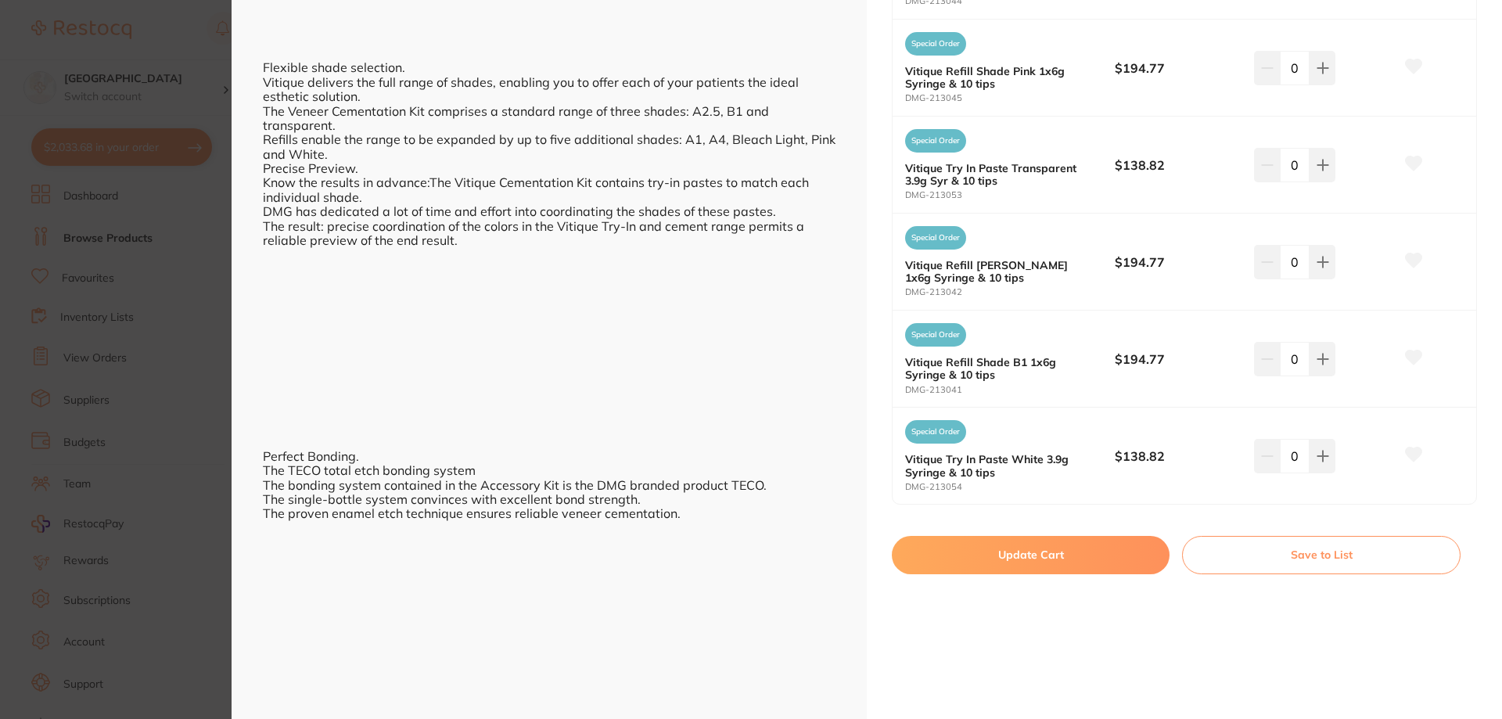
scroll to position [1721, 0]
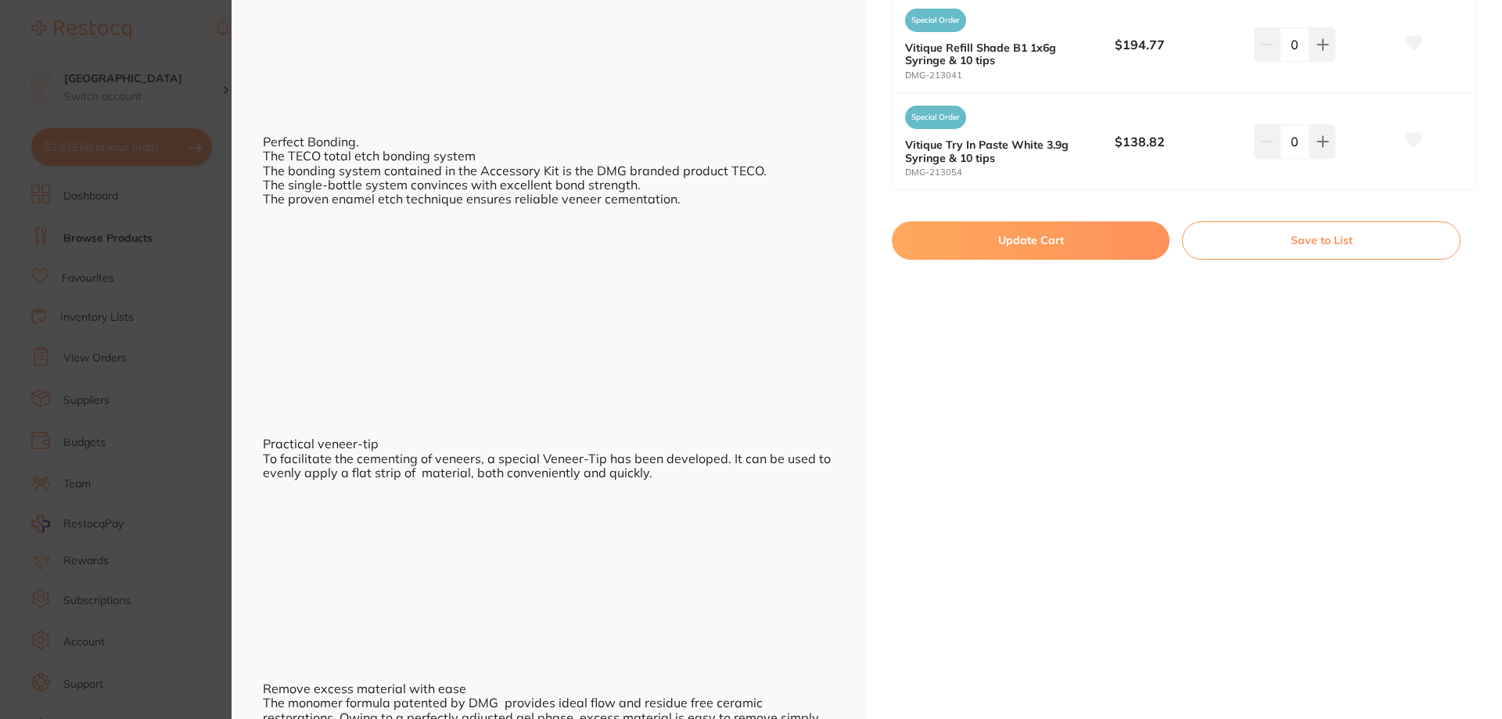
click at [1008, 241] on button "Update Cart" at bounding box center [1031, 240] width 278 height 38
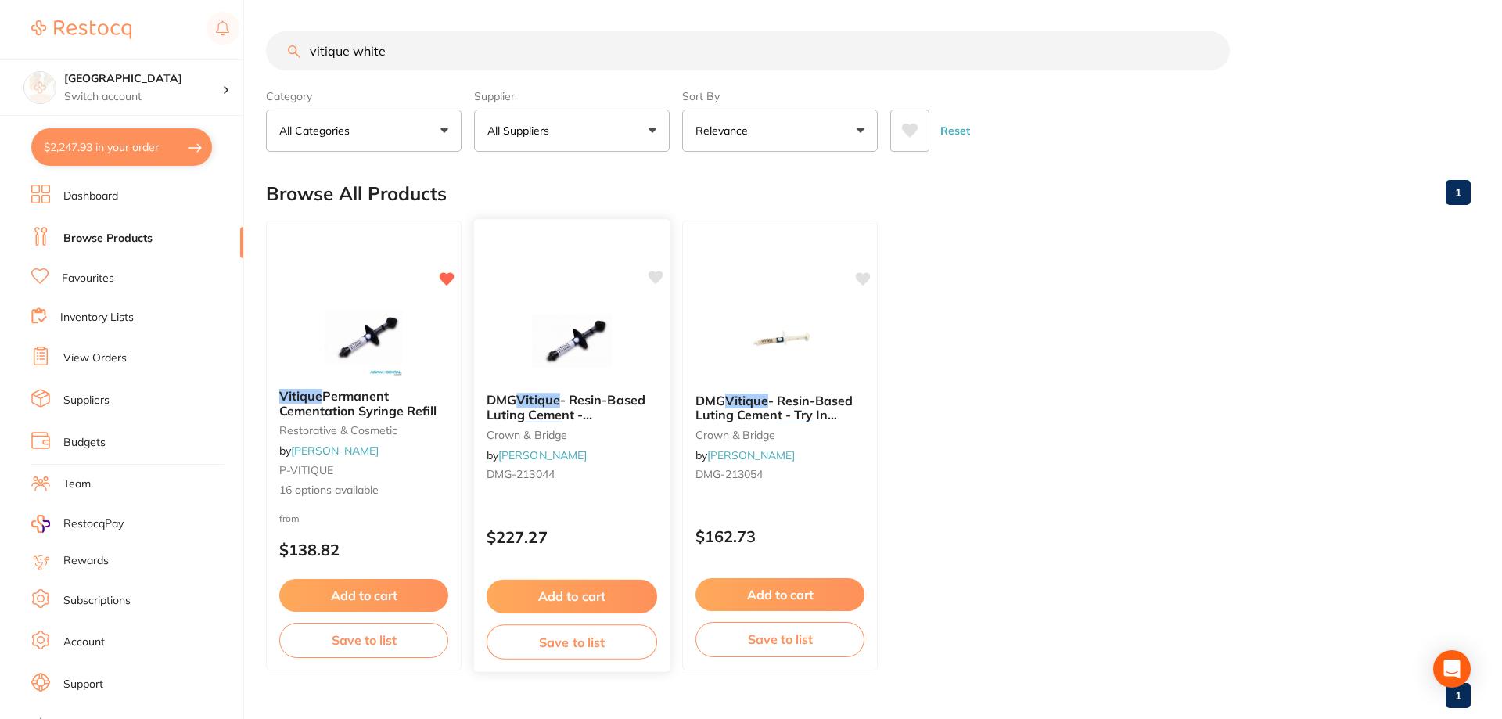
checkbox input "false"
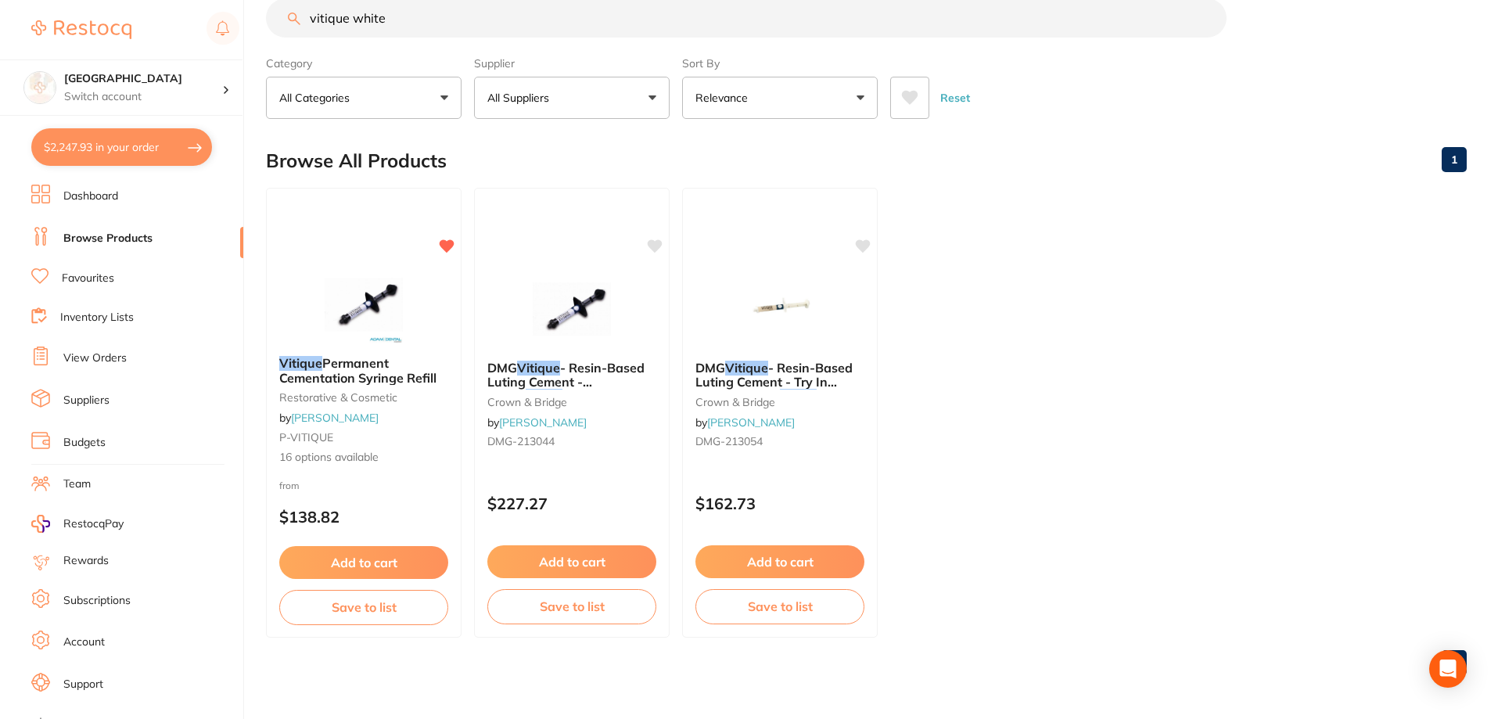
click at [114, 132] on button "$2,247.93 in your order" at bounding box center [121, 147] width 181 height 38
checkbox input "true"
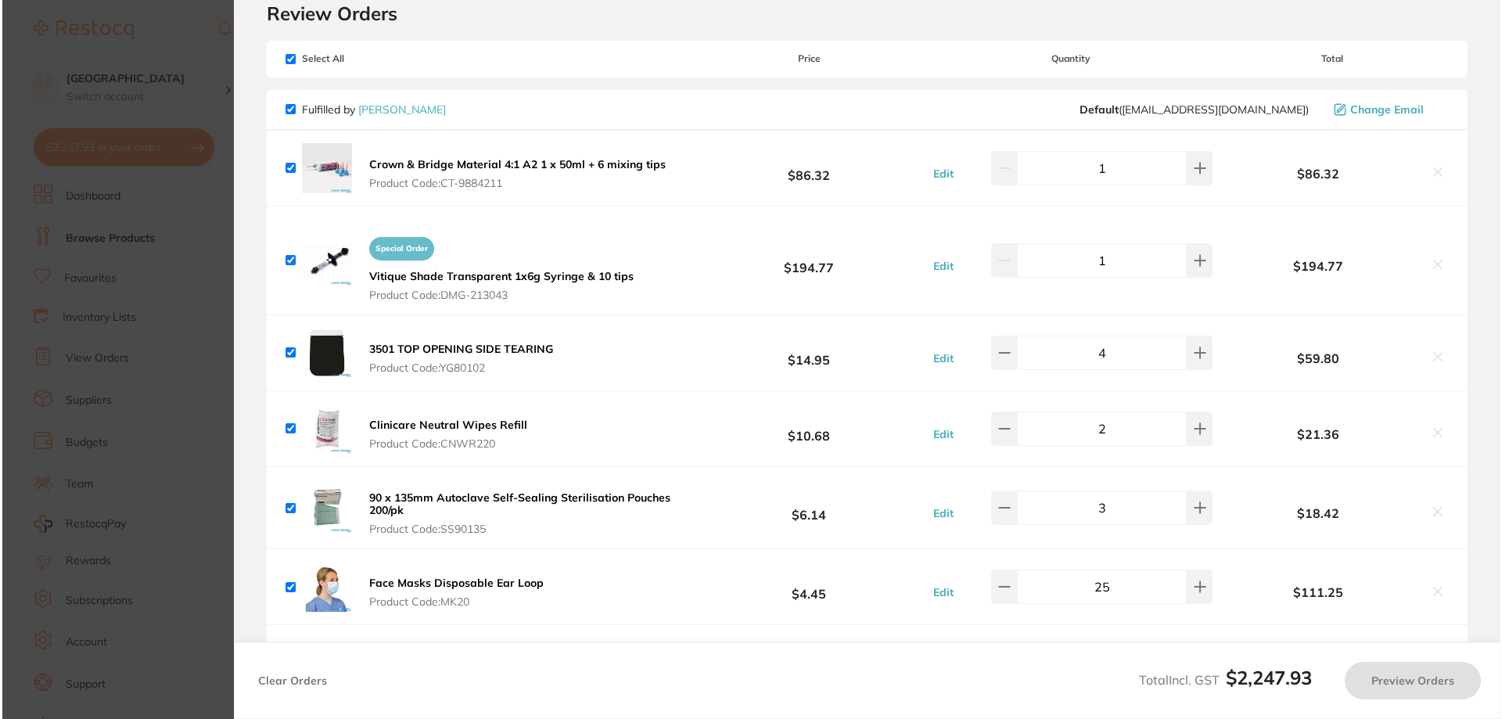
scroll to position [0, 0]
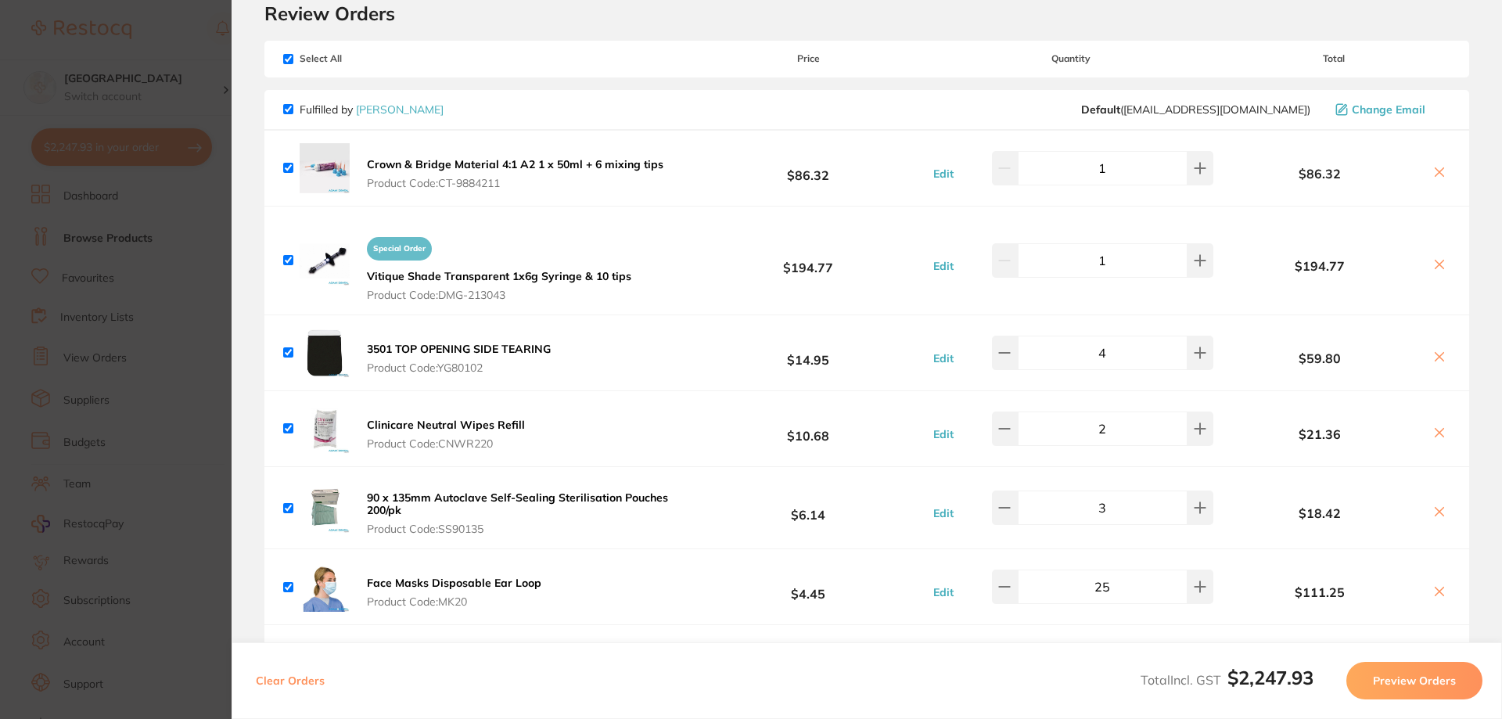
checkbox input "true"
click at [1436, 265] on icon at bounding box center [1439, 264] width 9 height 9
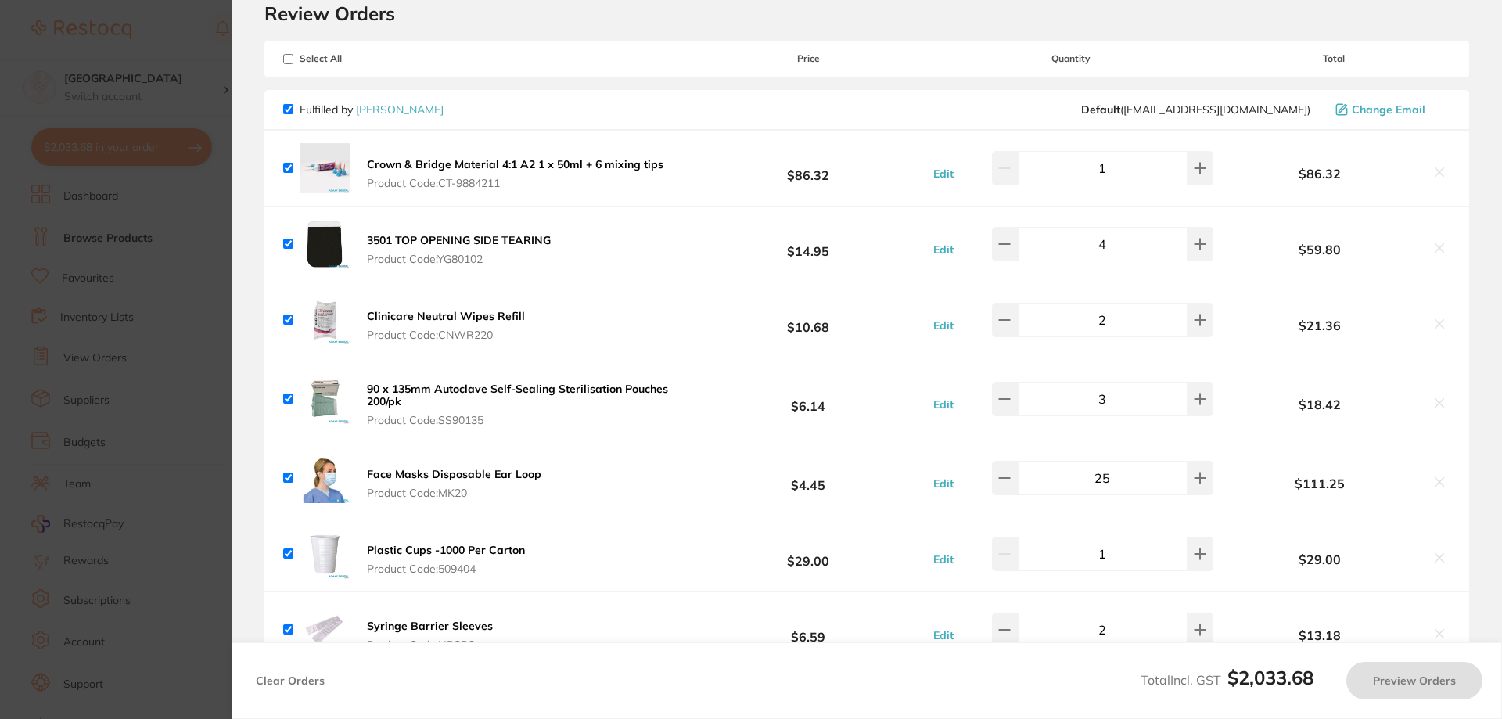
checkbox input "true"
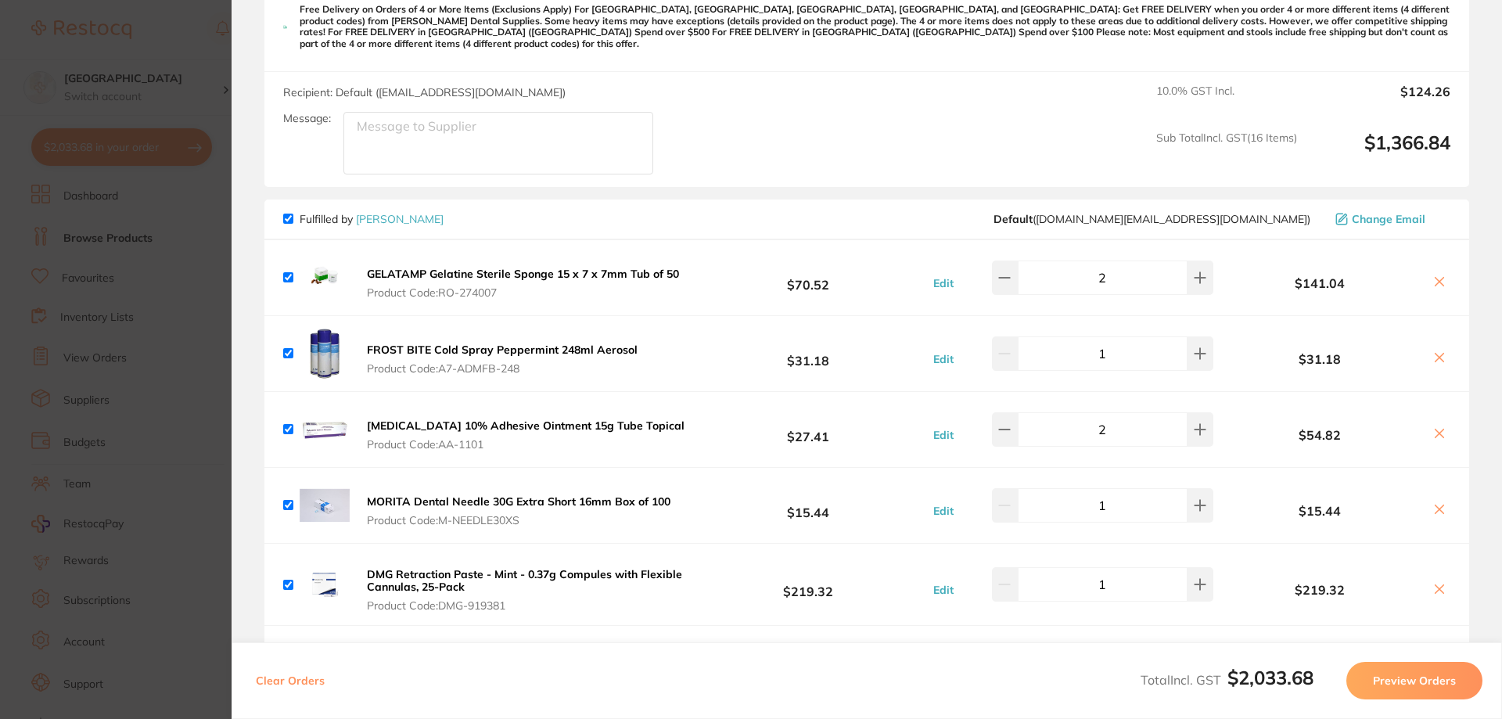
scroll to position [1861, 0]
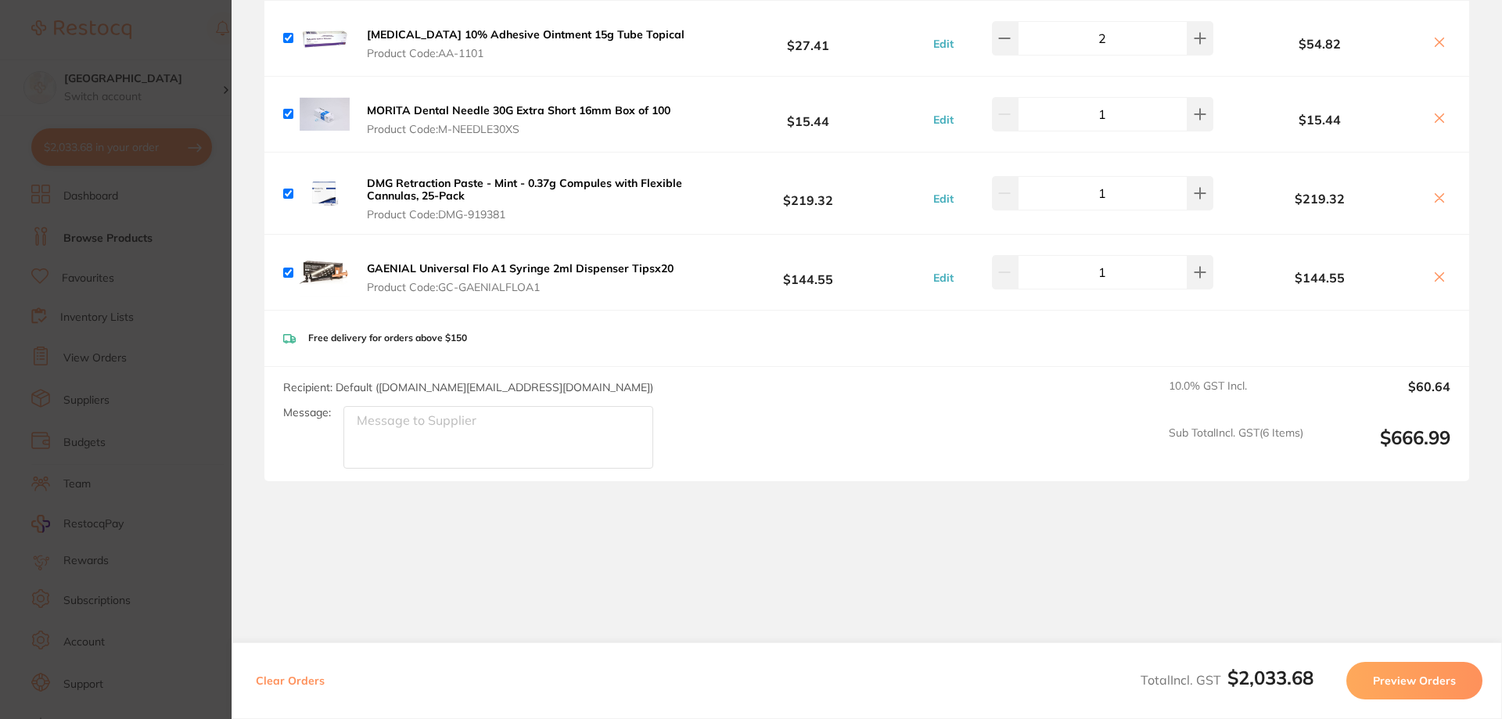
click at [191, 606] on section "Update RRP Set your pre negotiated price for this item. Item Agreed RRP (excl. …" at bounding box center [751, 359] width 1502 height 719
